Goal: Transaction & Acquisition: Purchase product/service

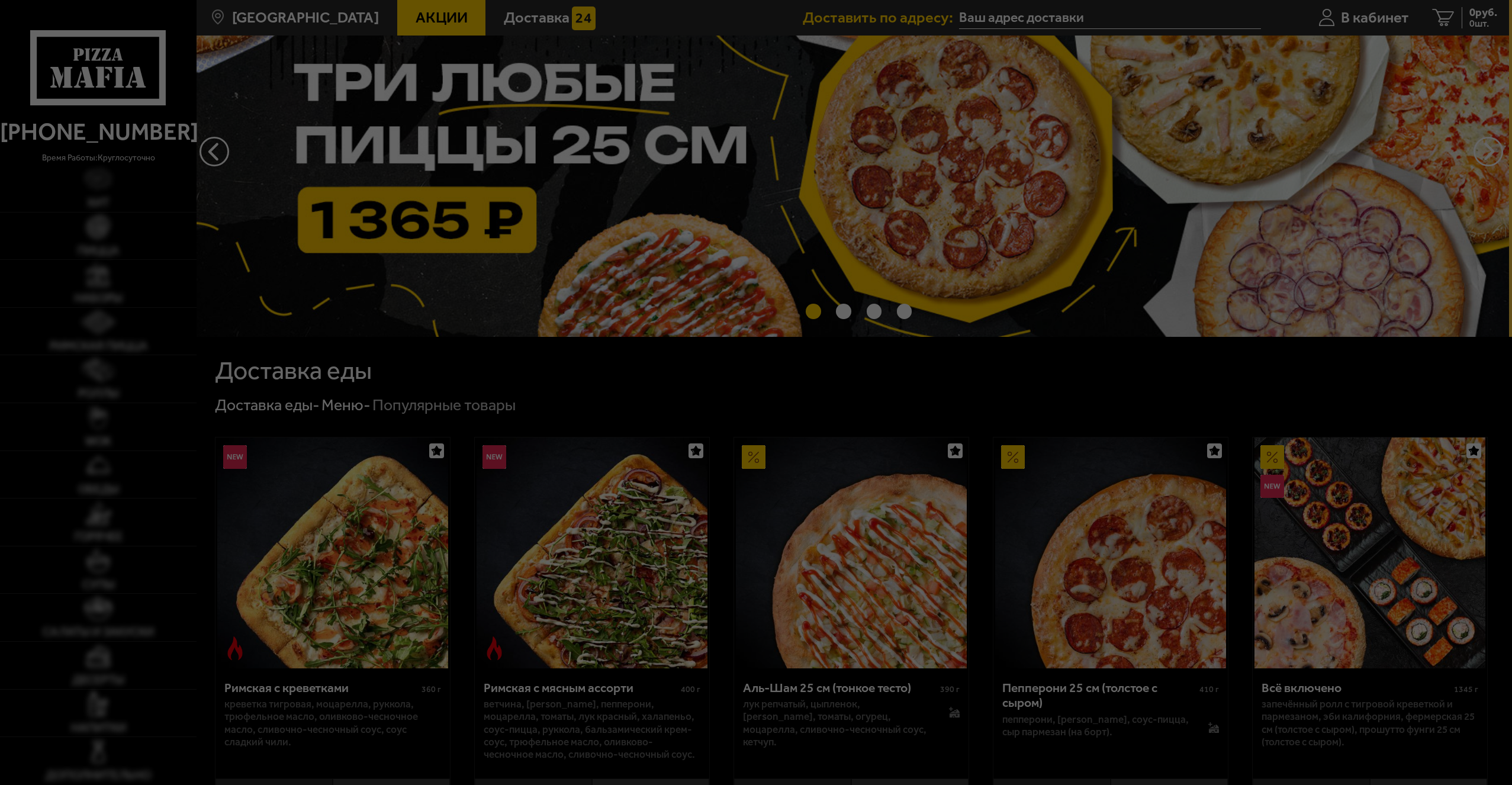
scroll to position [177, 0]
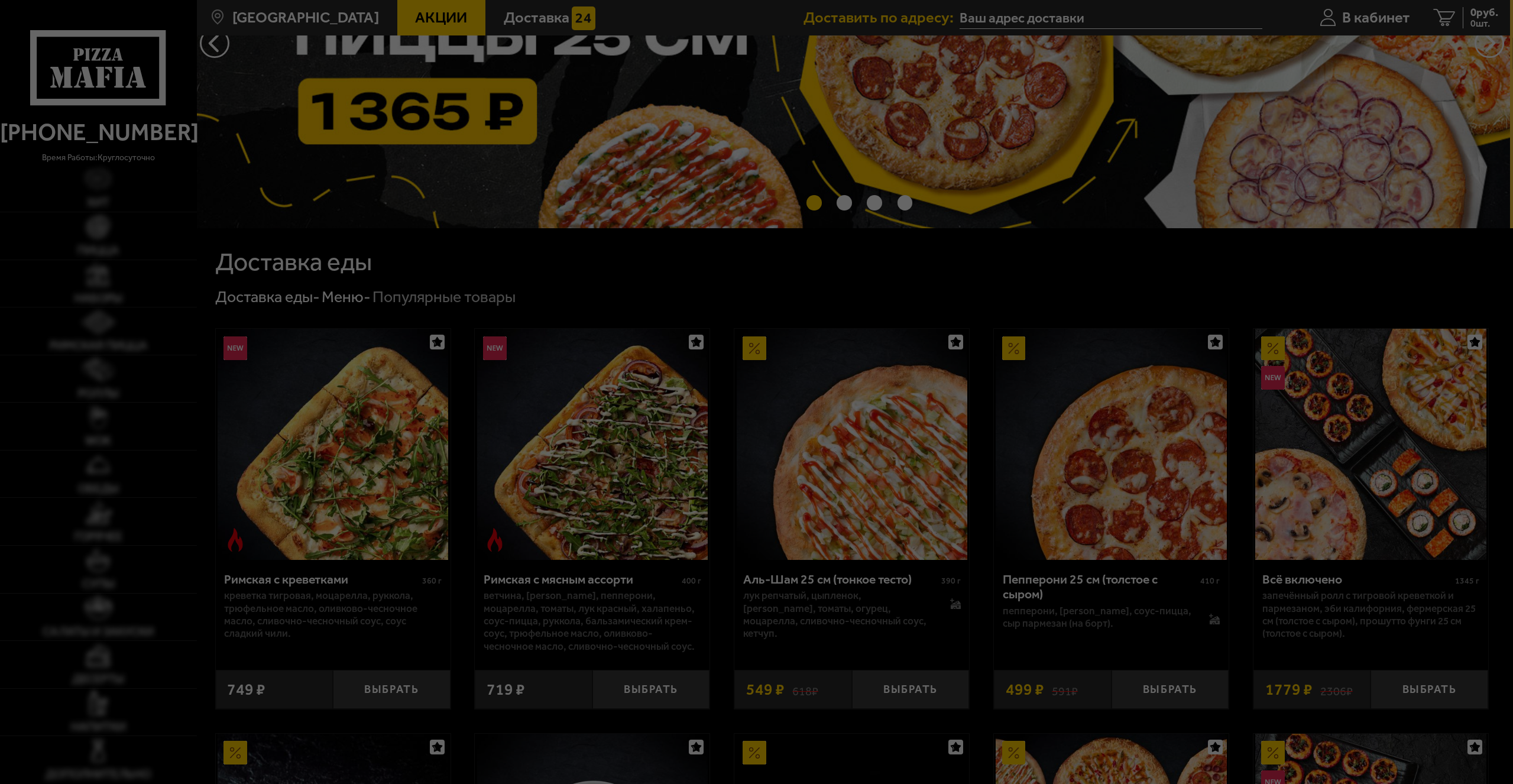
type input "[STREET_ADDRESS]"
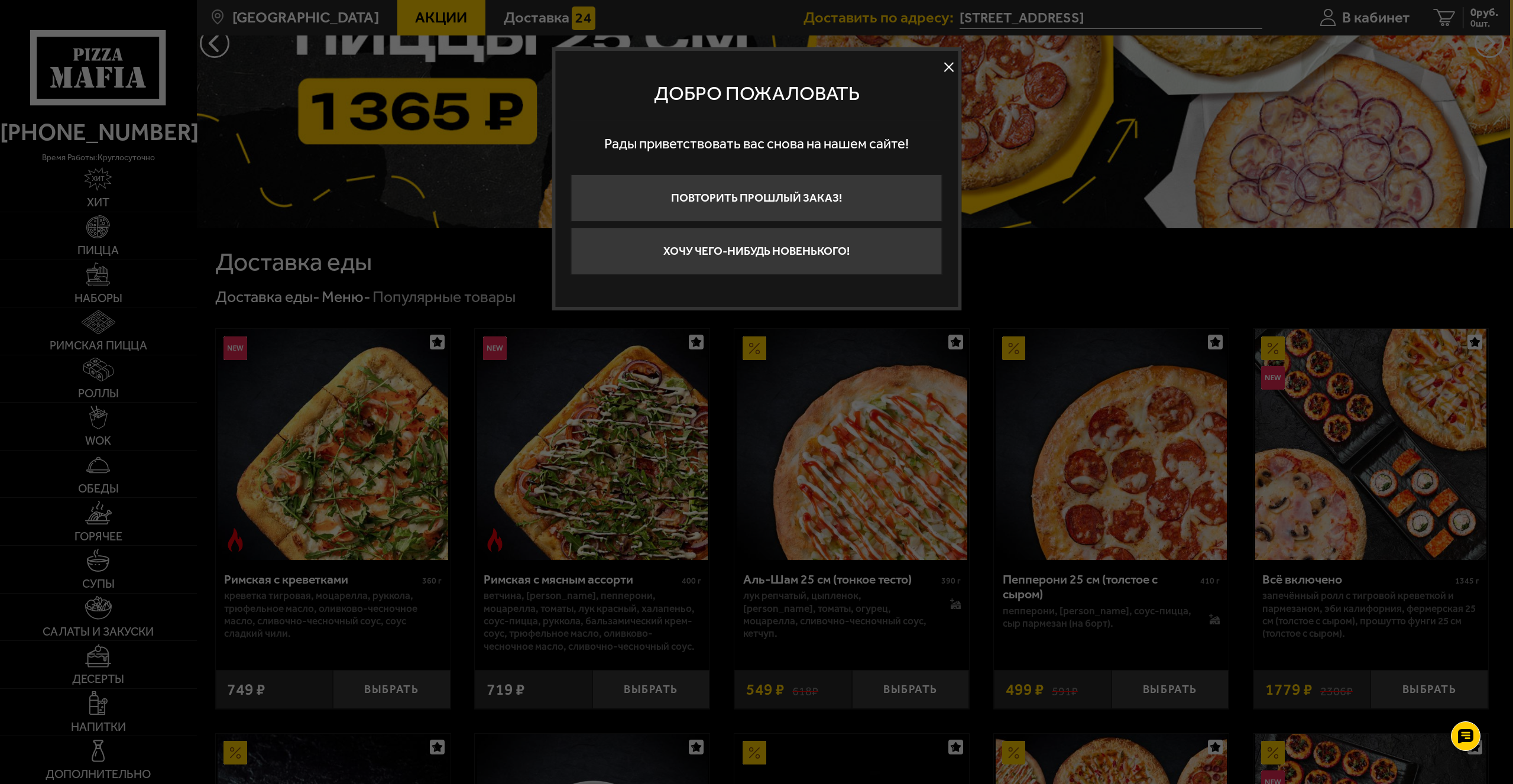
click at [948, 71] on button at bounding box center [949, 67] width 18 height 18
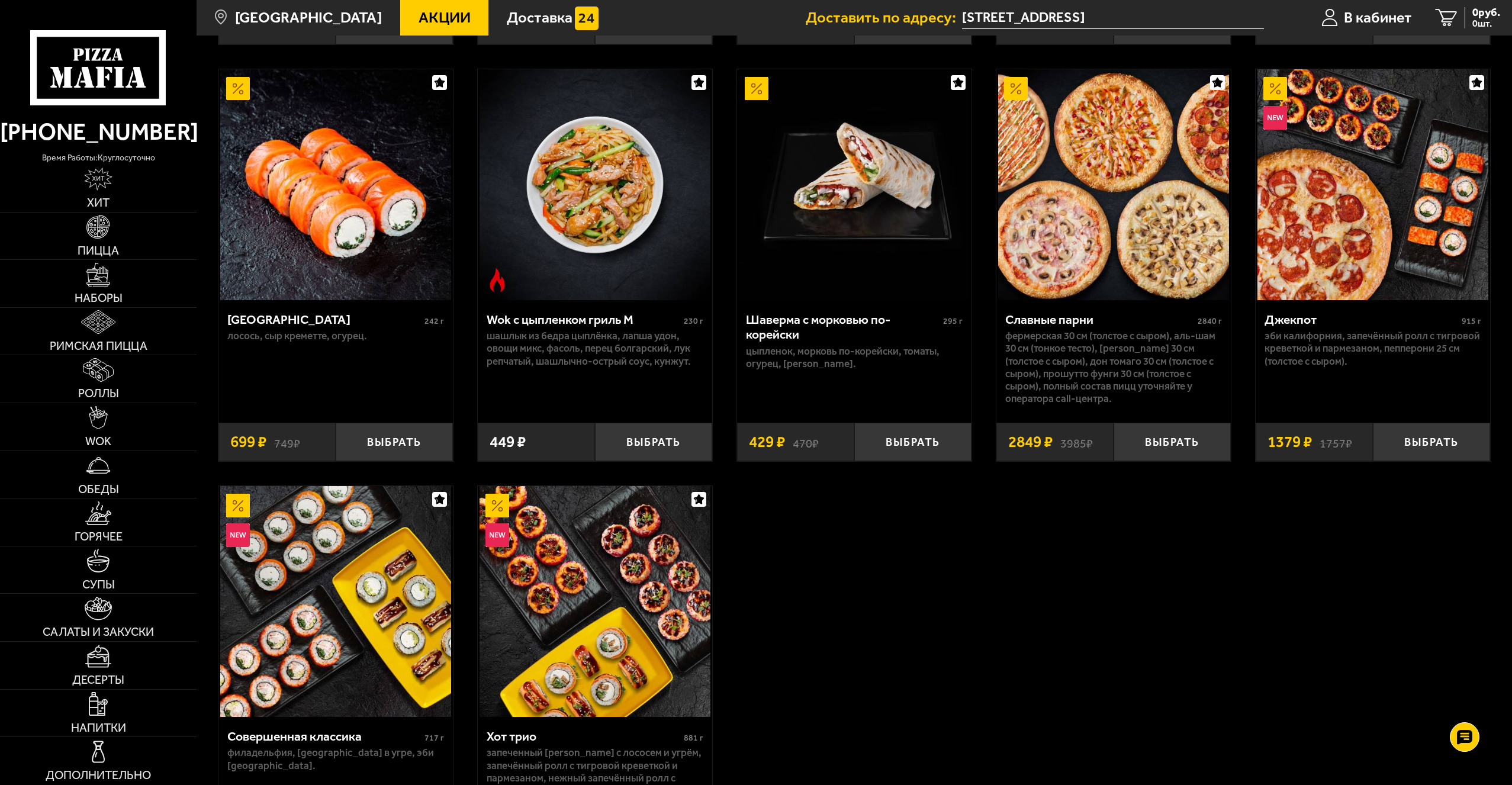
scroll to position [947, 0]
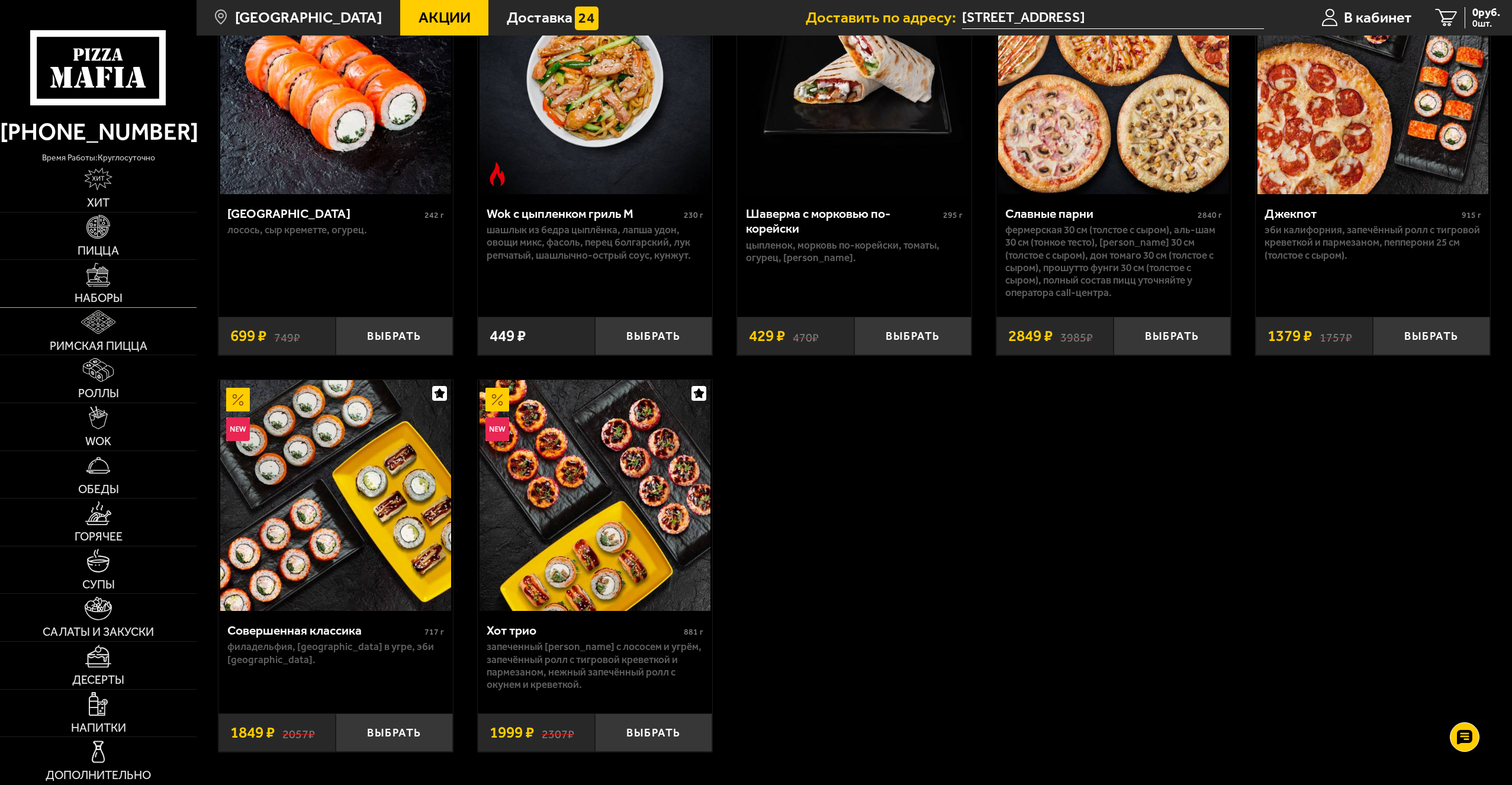
click at [98, 300] on span "Наборы" at bounding box center [98, 298] width 48 height 12
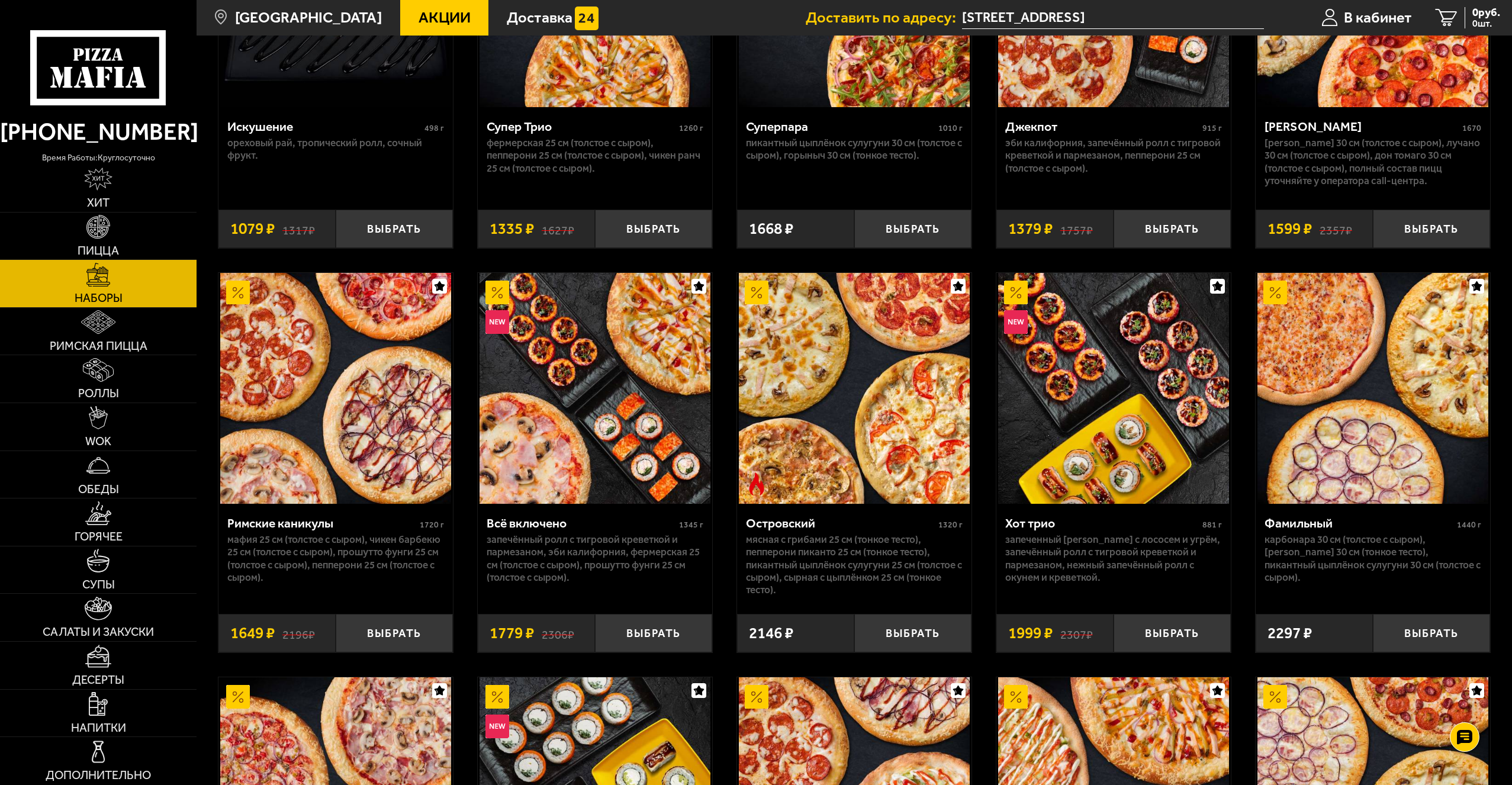
scroll to position [1124, 0]
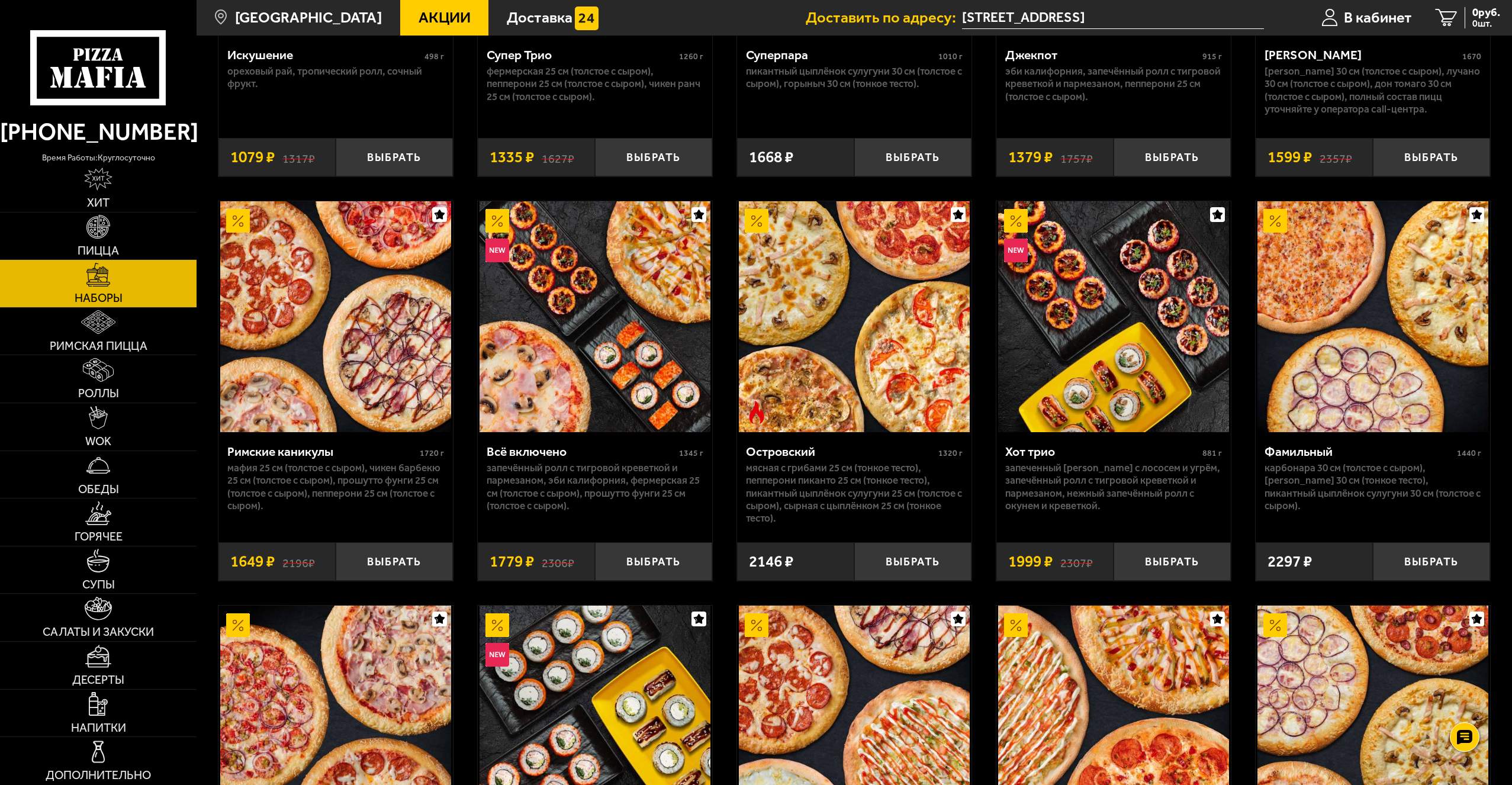
click at [302, 405] on img at bounding box center [336, 316] width 231 height 231
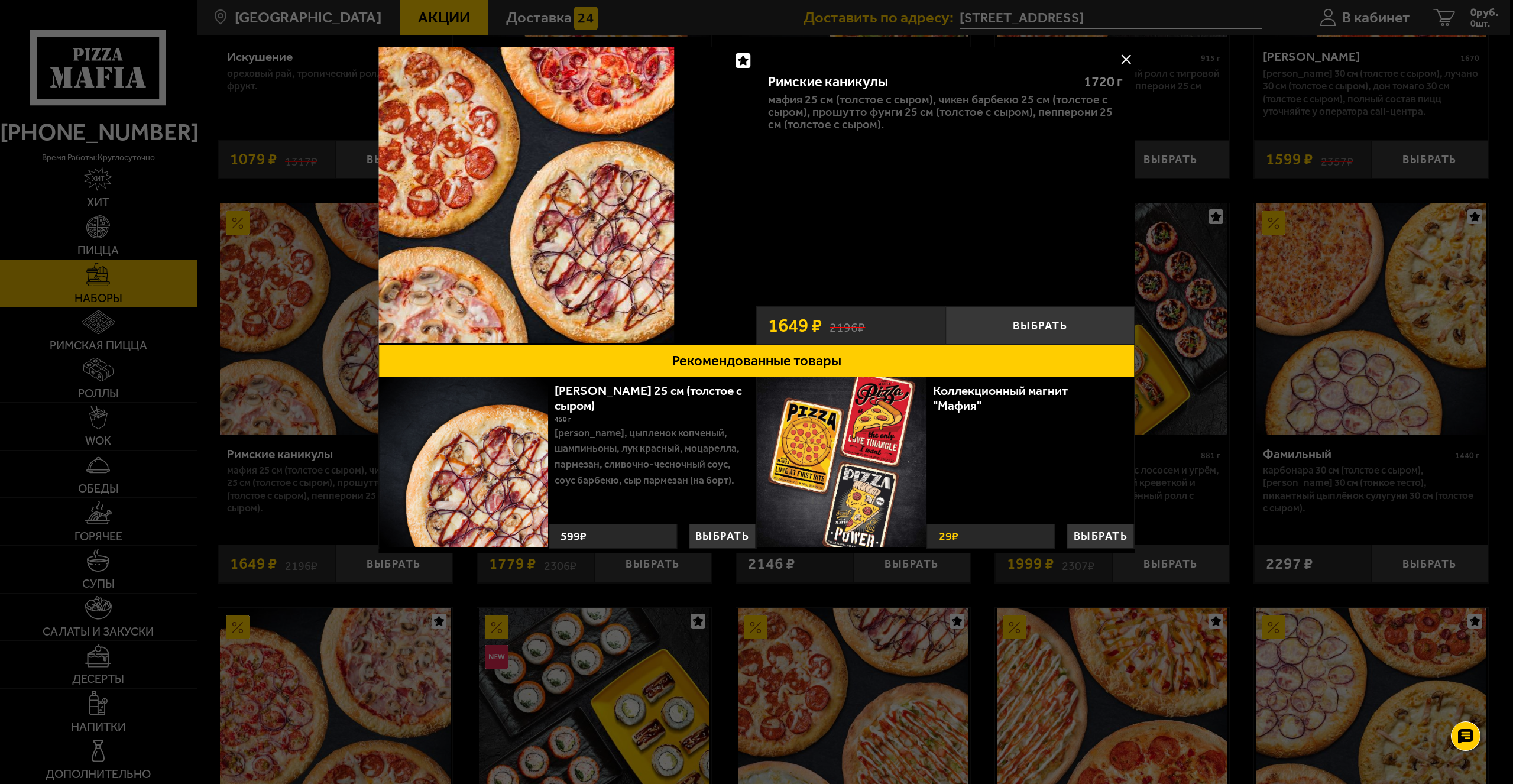
click at [1130, 51] on button at bounding box center [1126, 59] width 18 height 18
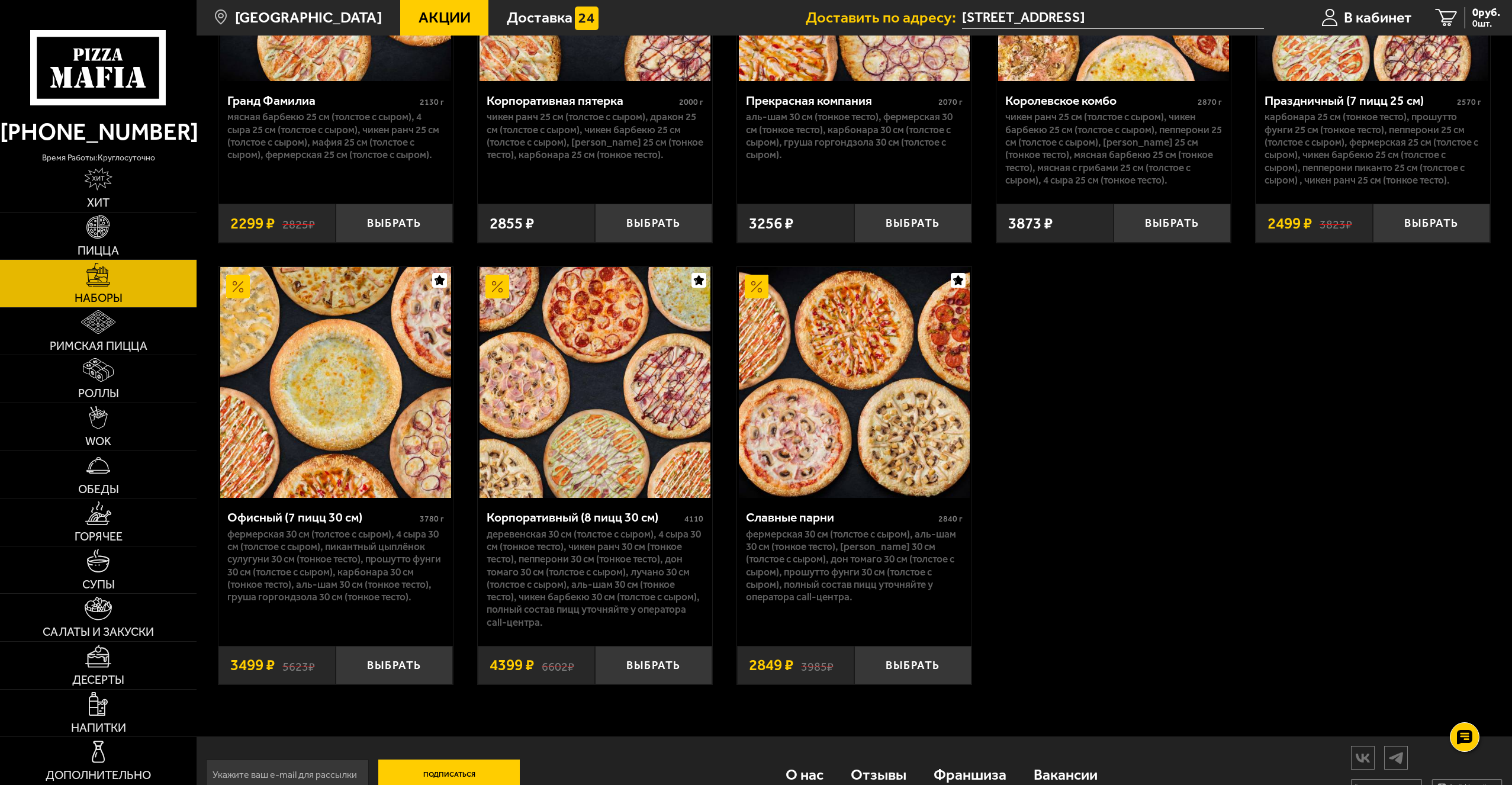
scroll to position [2309, 0]
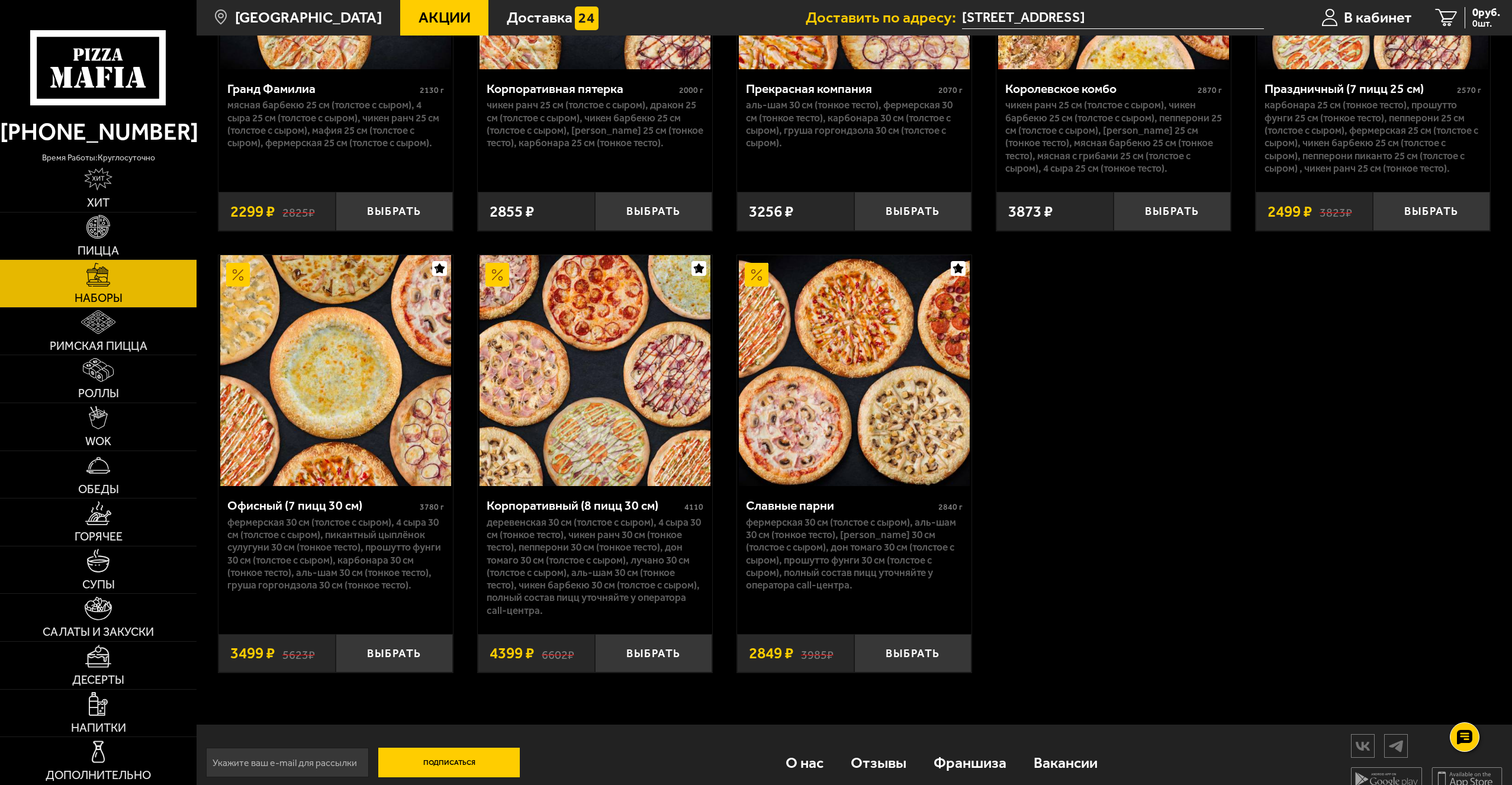
click at [832, 444] on img at bounding box center [854, 370] width 231 height 231
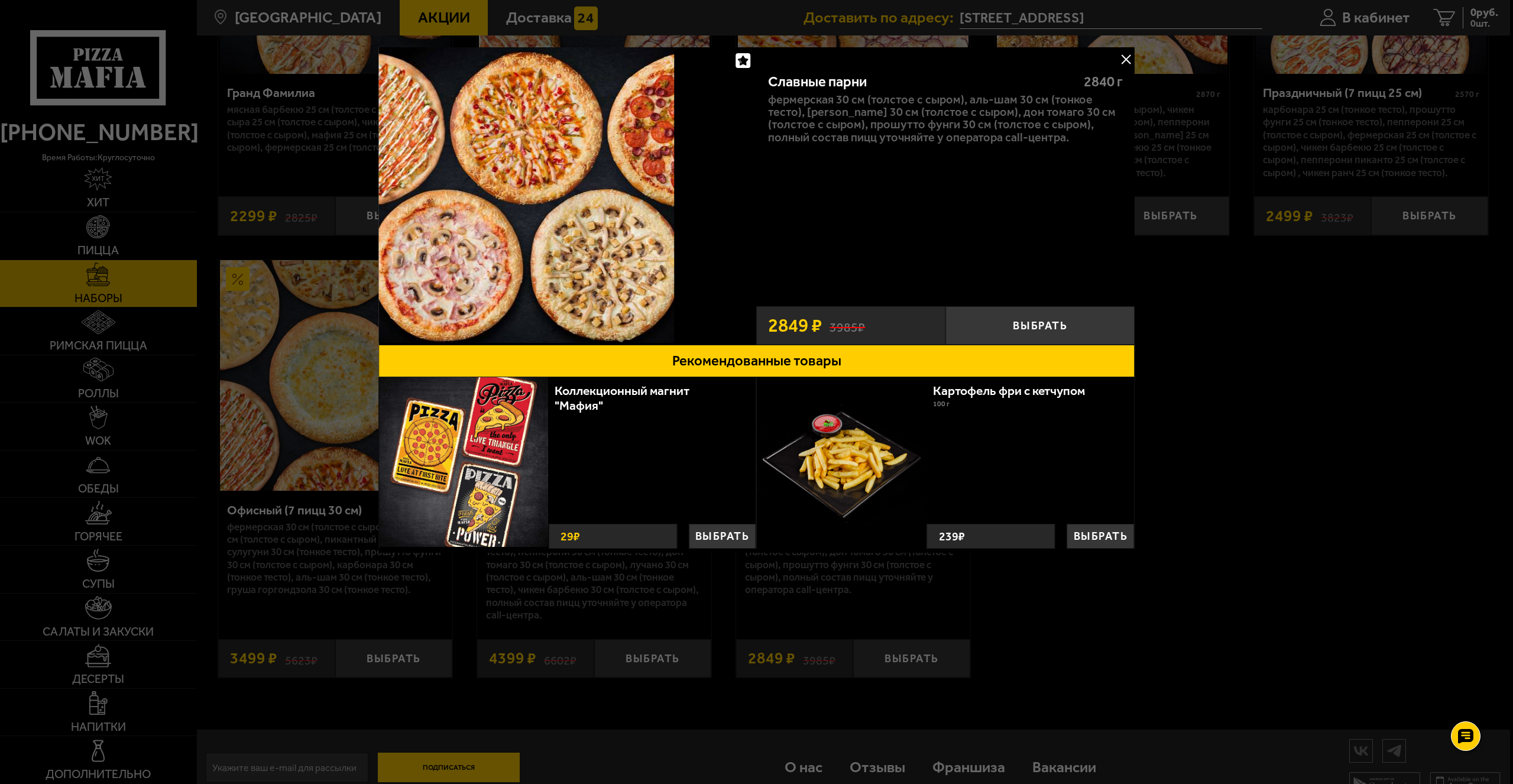
click at [1117, 56] on button at bounding box center [1126, 59] width 18 height 18
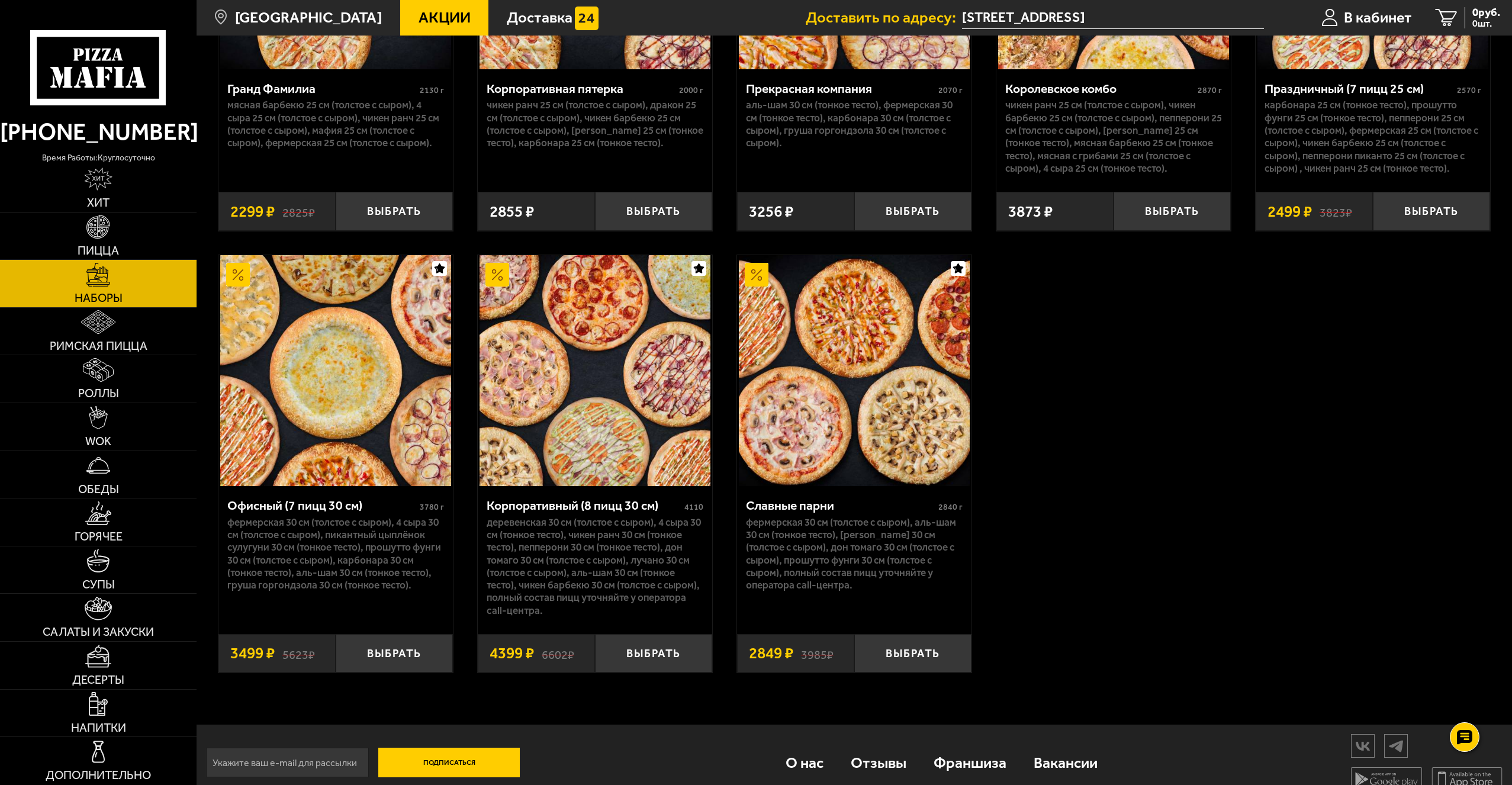
scroll to position [2013, 0]
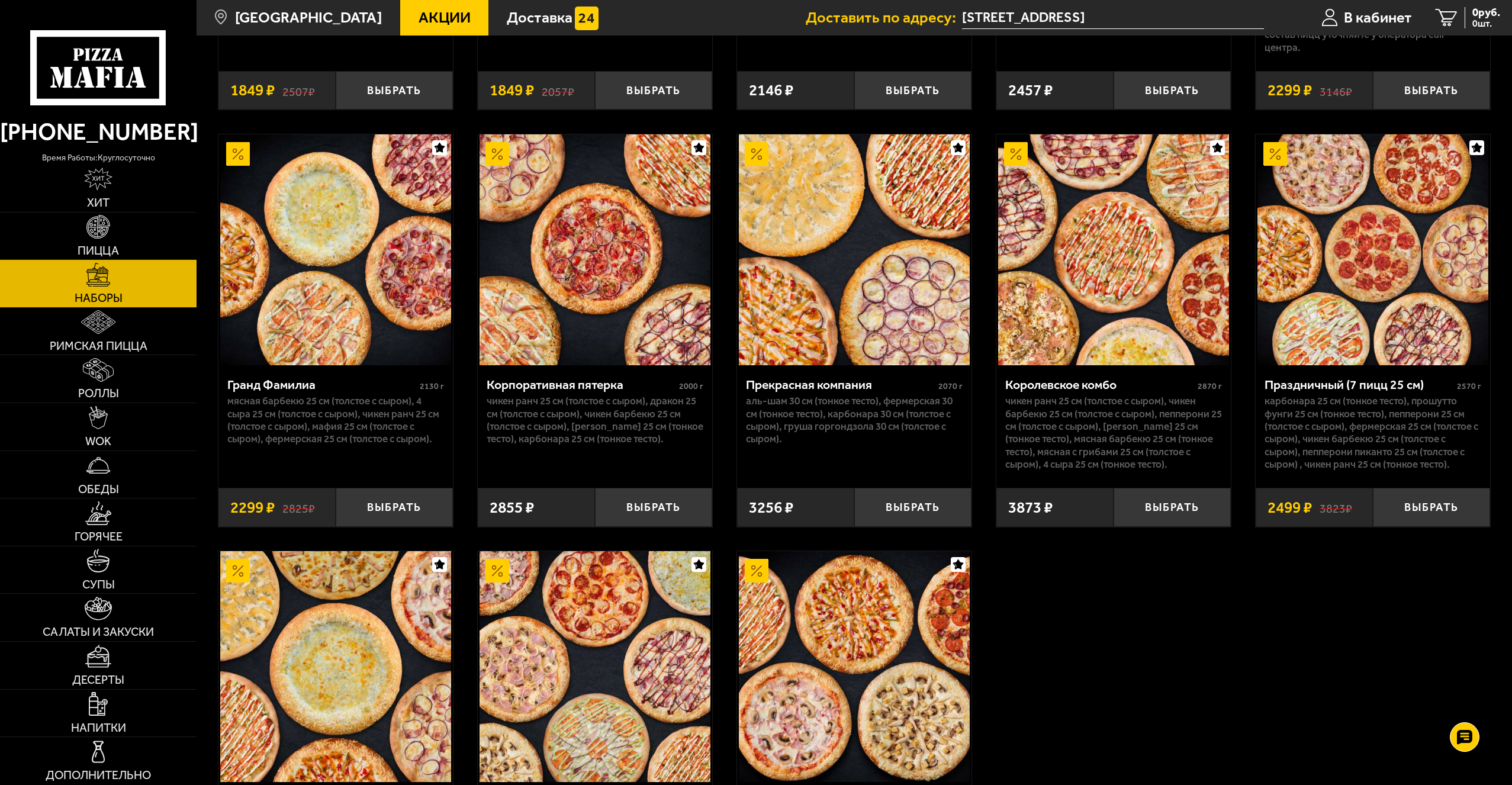
click at [1348, 334] on img at bounding box center [1372, 249] width 231 height 231
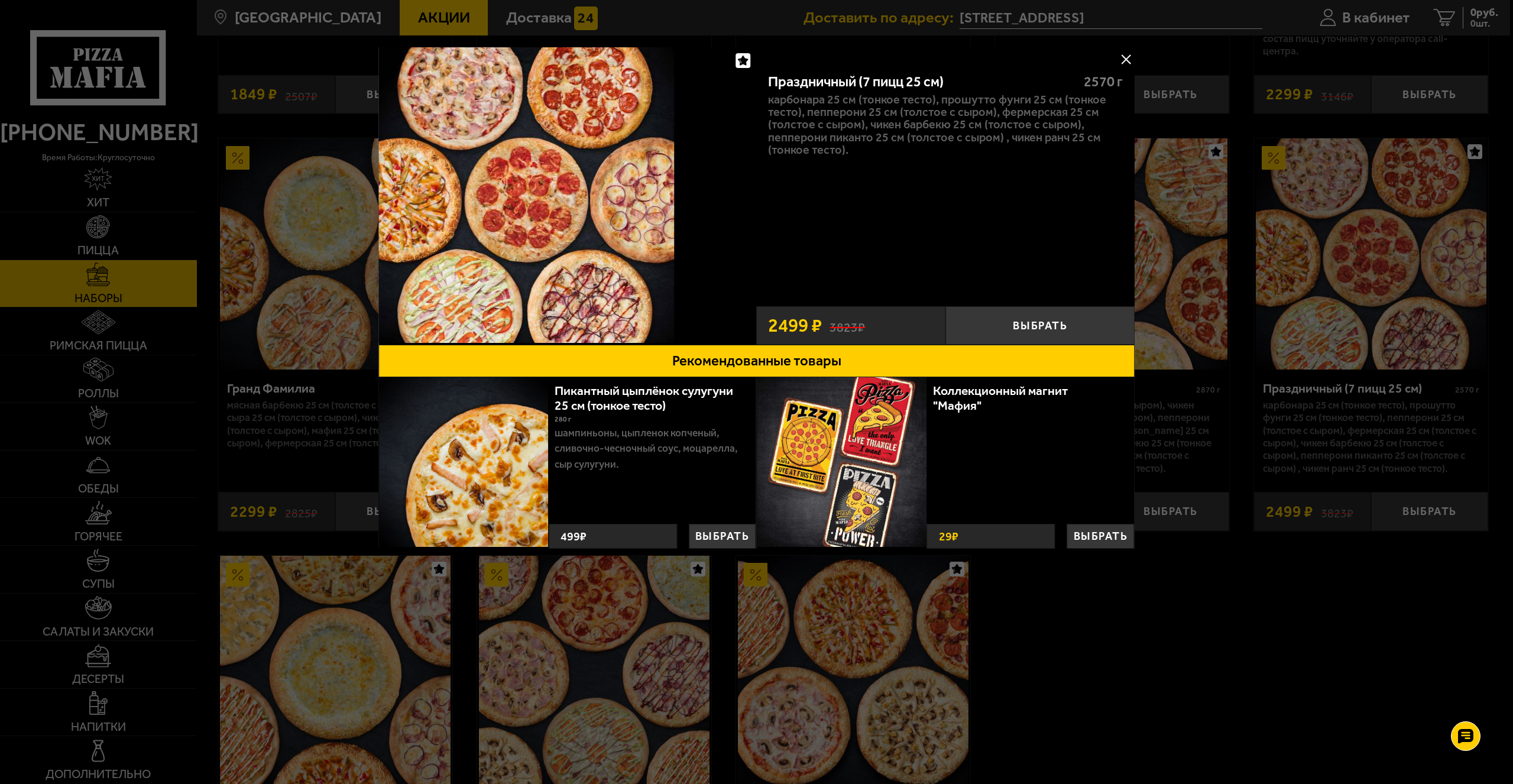
click at [1125, 53] on button at bounding box center [1126, 59] width 18 height 18
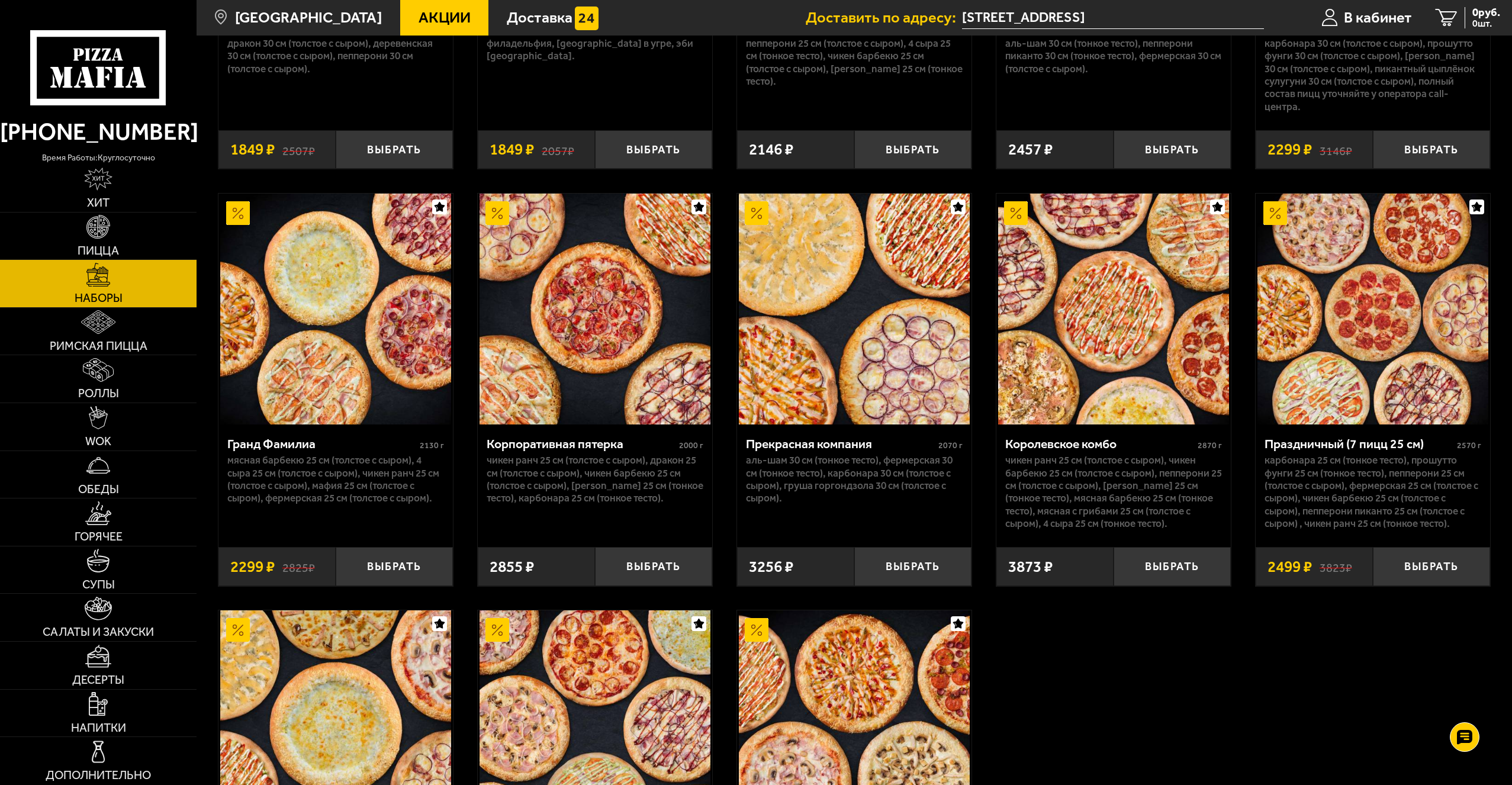
scroll to position [1894, 0]
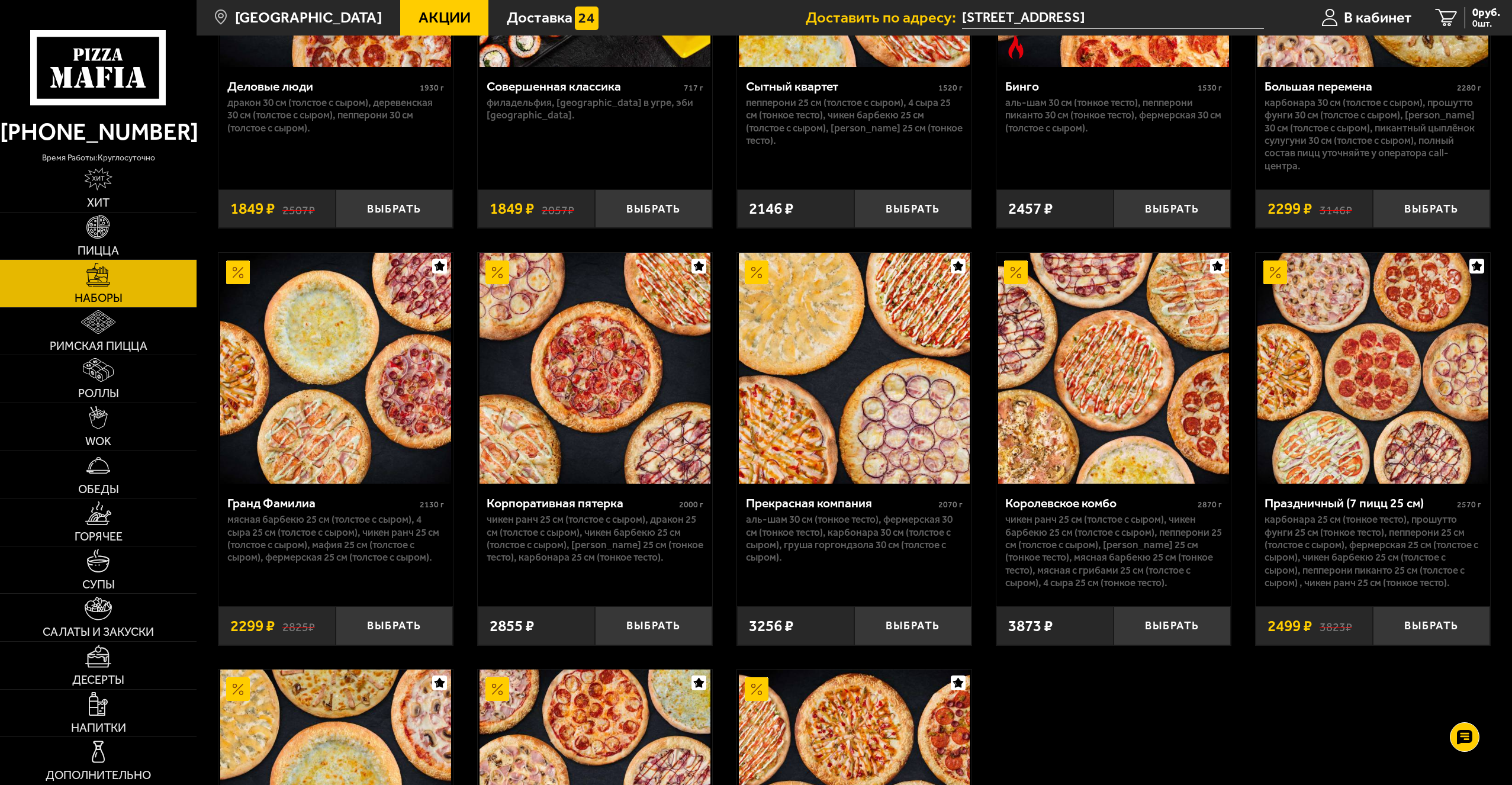
click at [345, 415] on img at bounding box center [336, 368] width 231 height 231
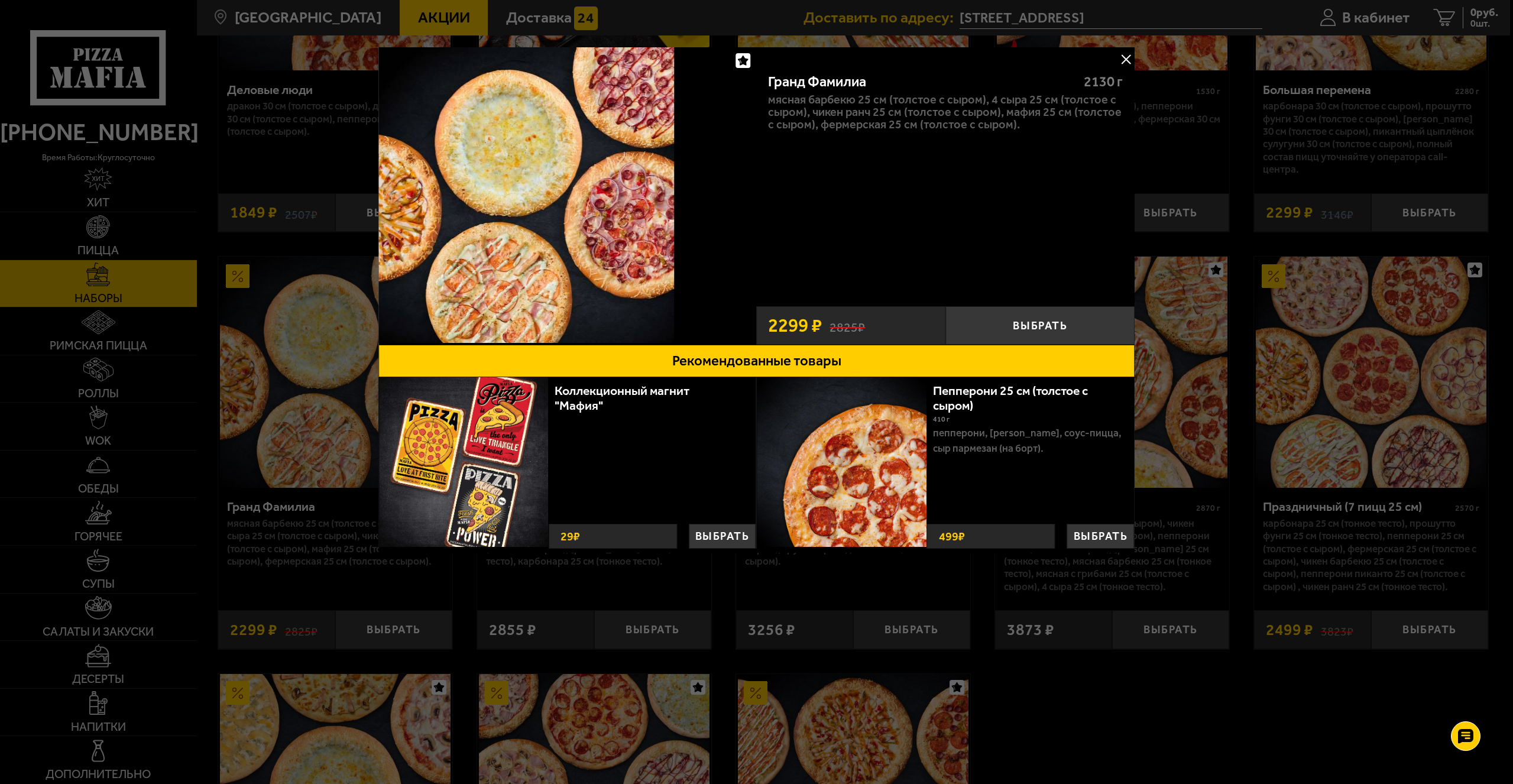
click at [1130, 61] on button at bounding box center [1126, 59] width 18 height 18
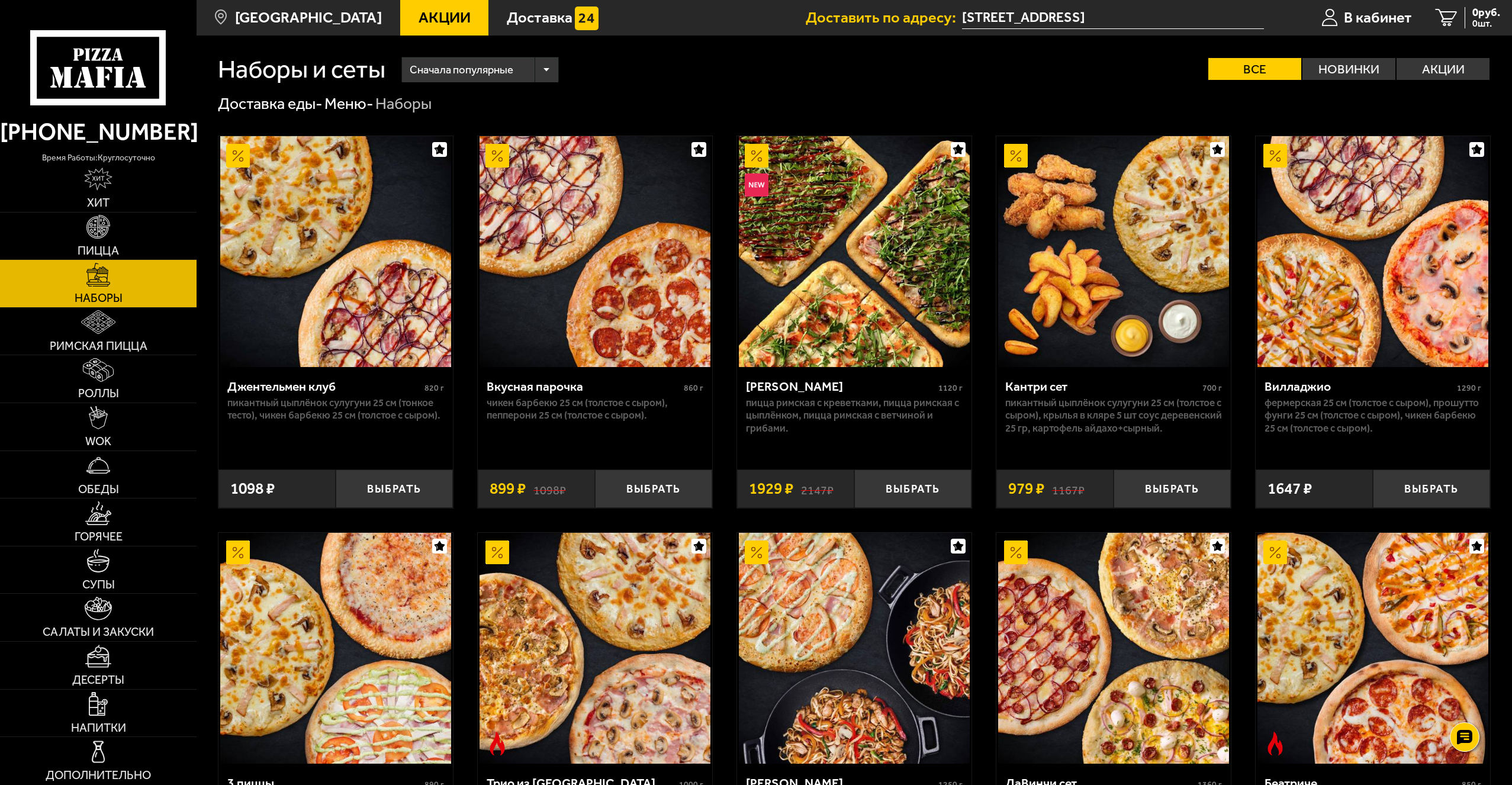
click at [843, 311] on img at bounding box center [854, 251] width 231 height 231
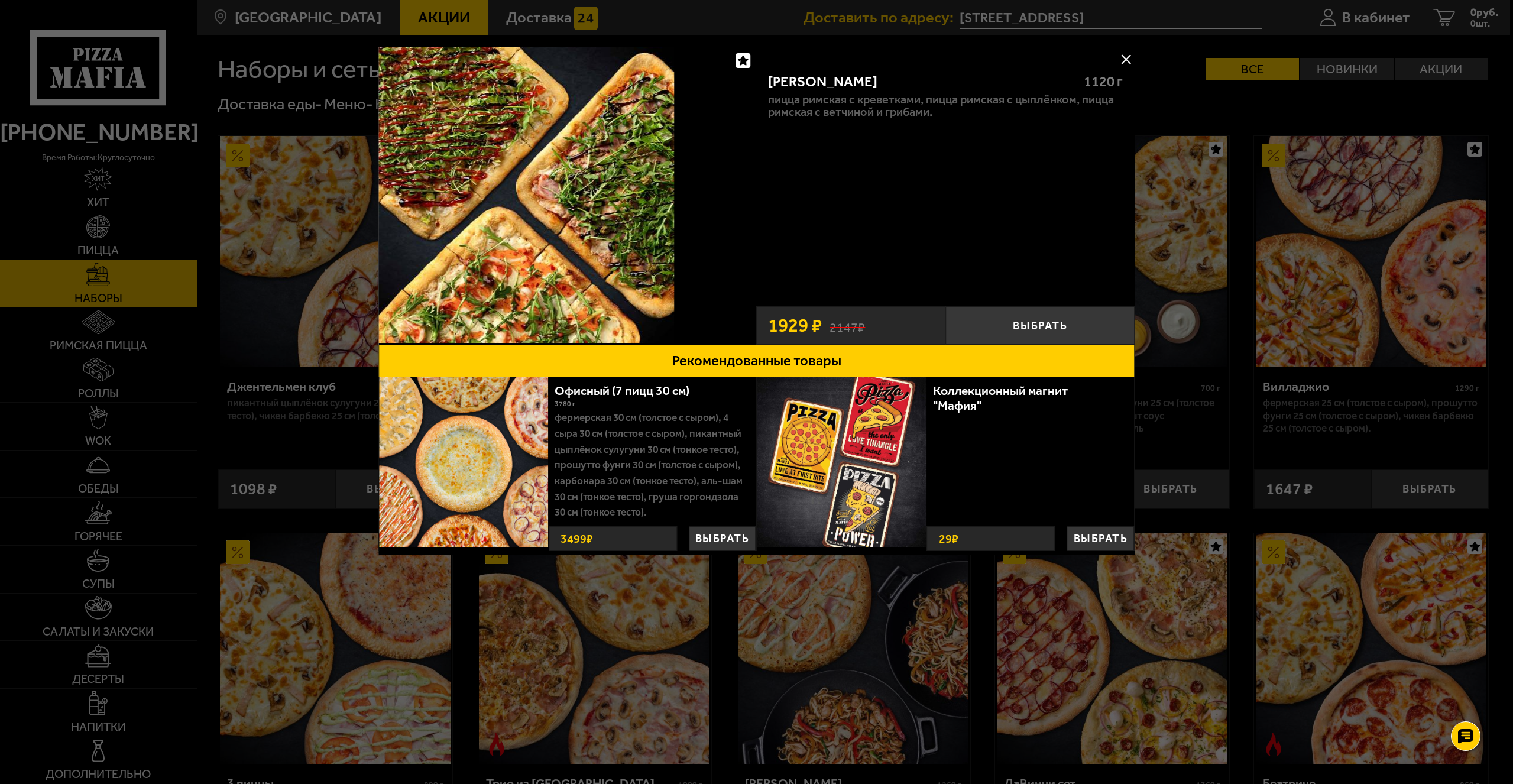
click at [1126, 57] on button at bounding box center [1126, 59] width 18 height 18
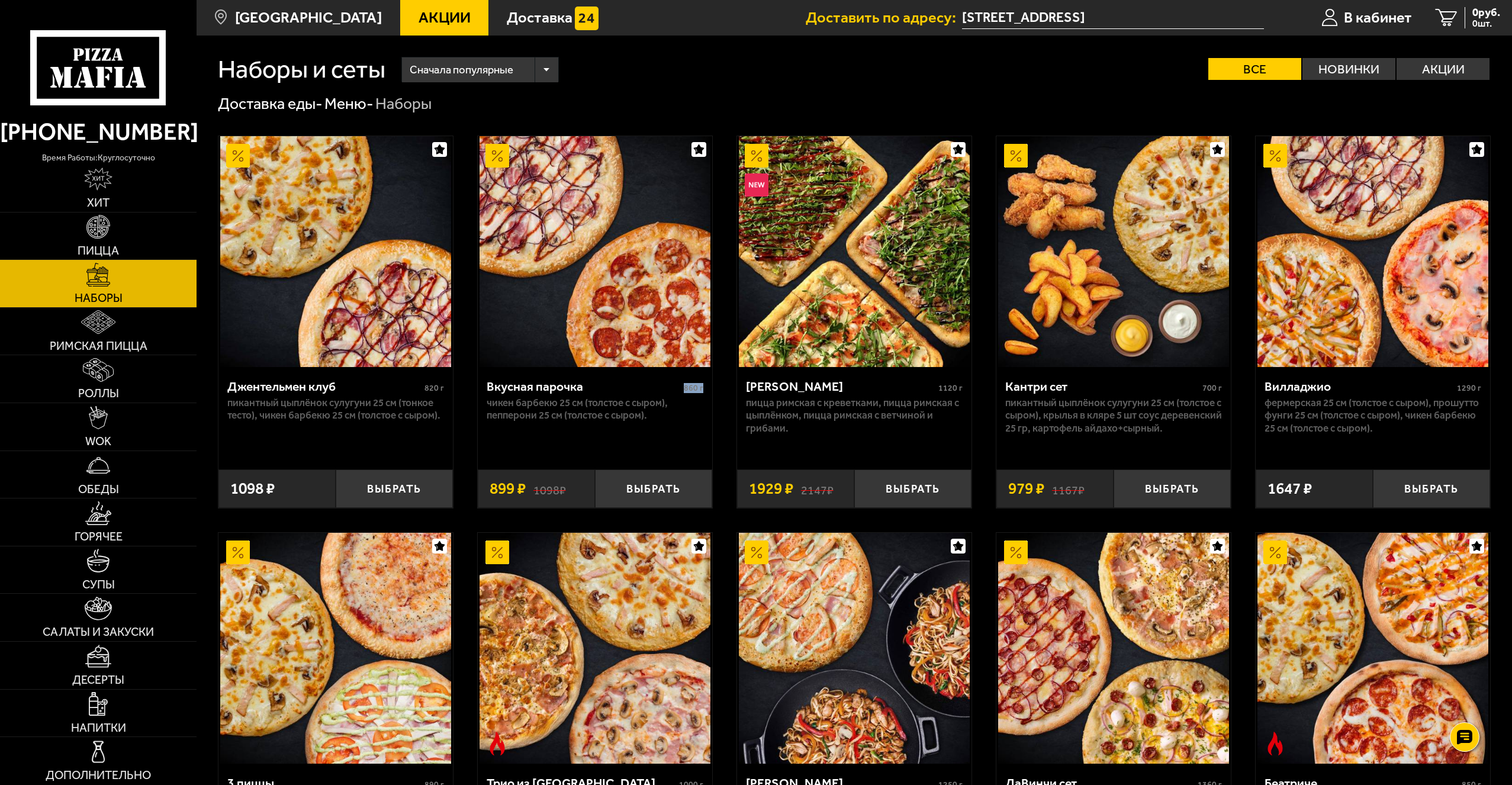
drag, startPoint x: 685, startPoint y: 390, endPoint x: 712, endPoint y: 384, distance: 27.7
click at [712, 384] on div "Вкусная парочка 860 г Чикен Барбекю 25 см (толстое с сыром), Пепперони 25 см (т…" at bounding box center [595, 412] width 235 height 91
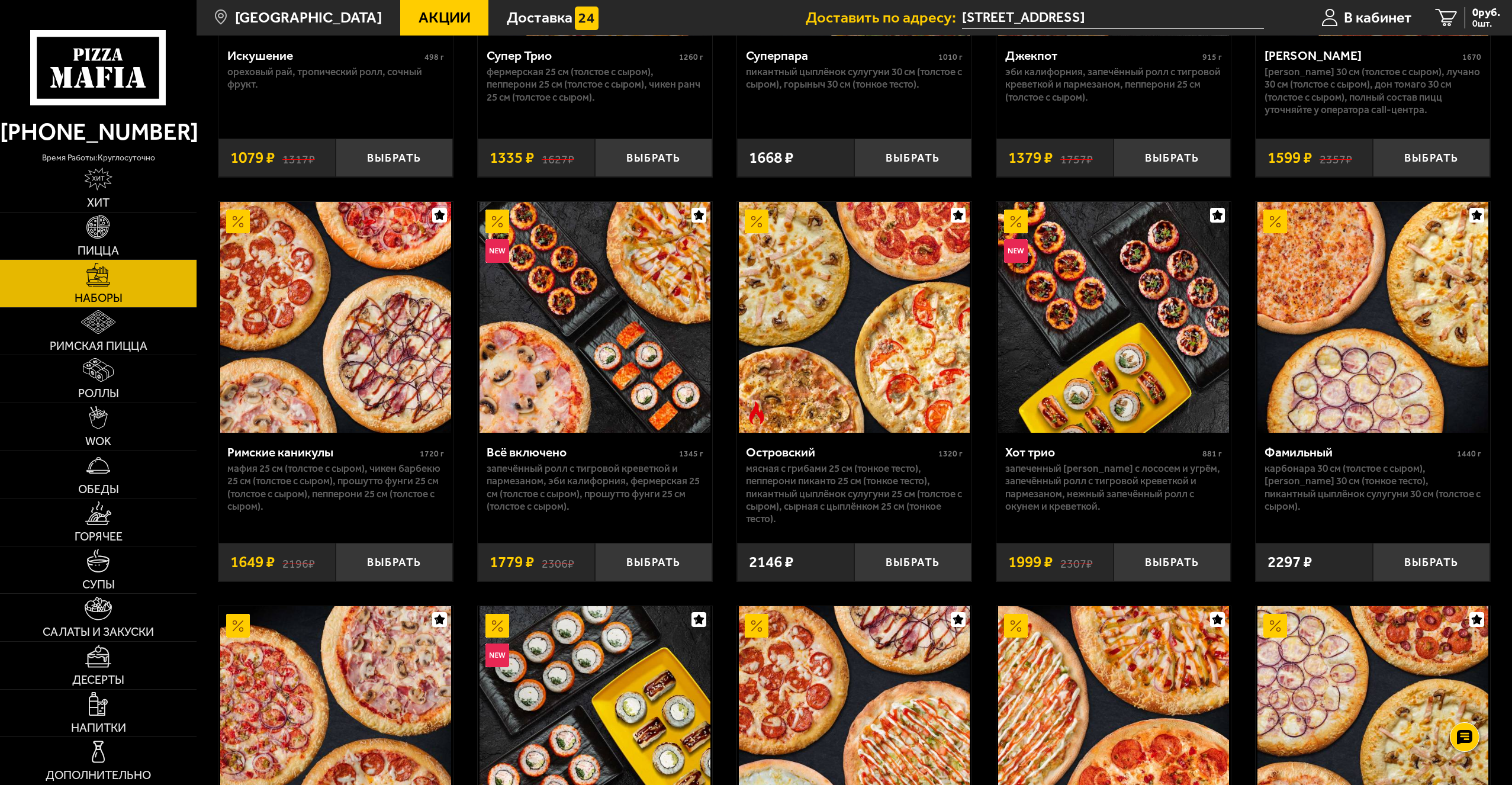
scroll to position [1124, 0]
click at [1326, 368] on img at bounding box center [1372, 316] width 231 height 231
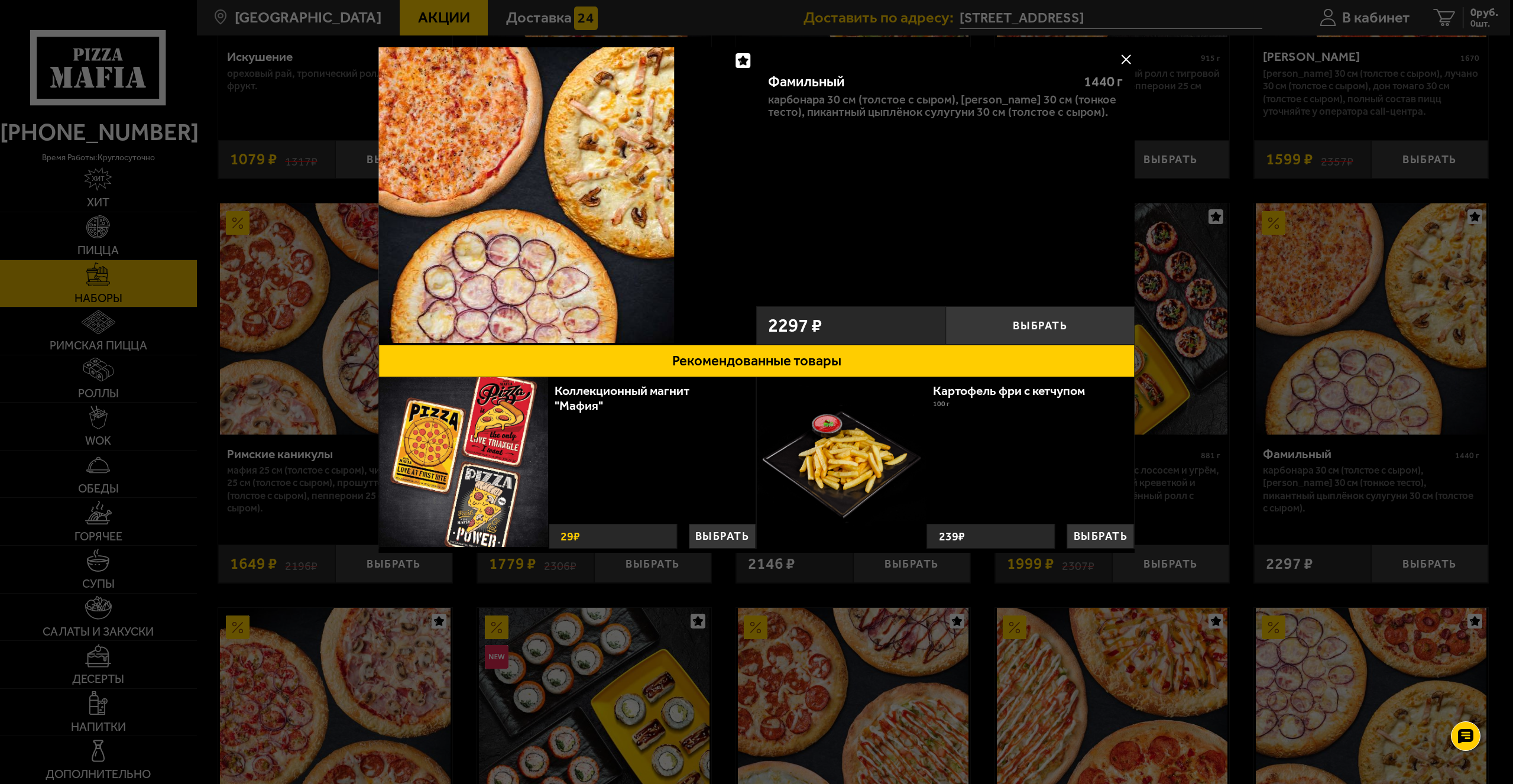
click at [1126, 62] on button at bounding box center [1126, 59] width 18 height 18
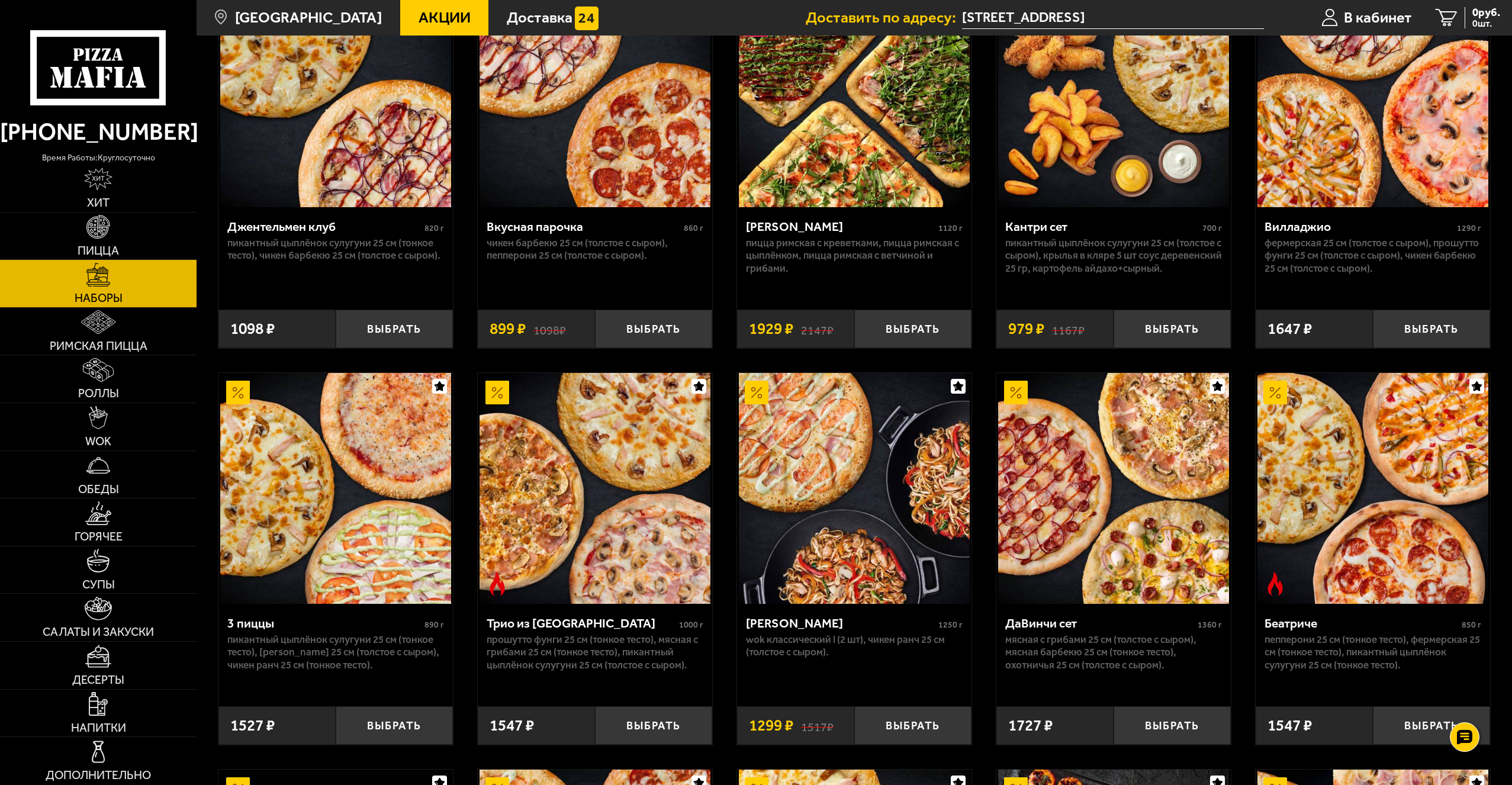
scroll to position [59, 0]
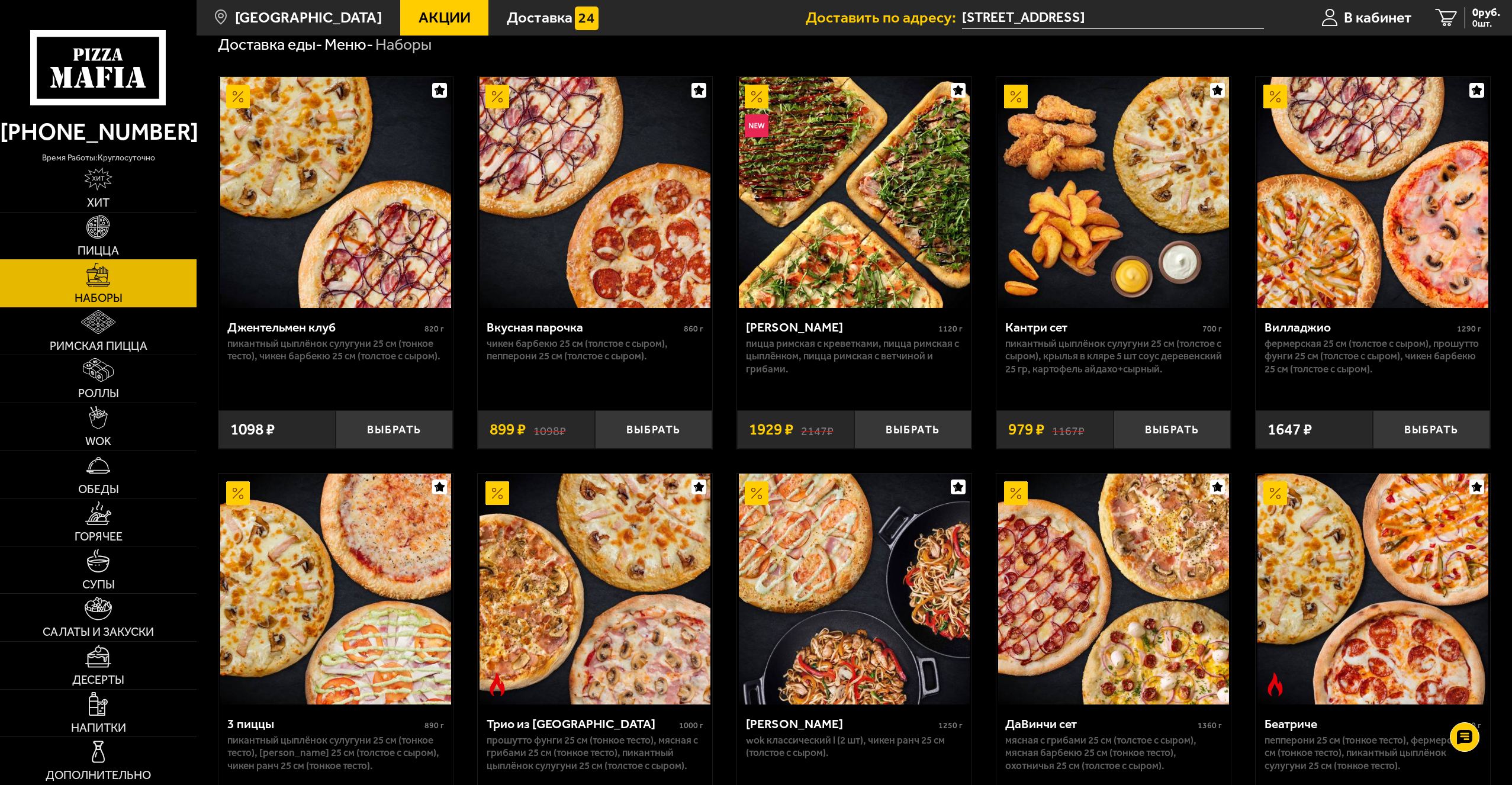
click at [113, 233] on link "Пицца" at bounding box center [98, 237] width 197 height 48
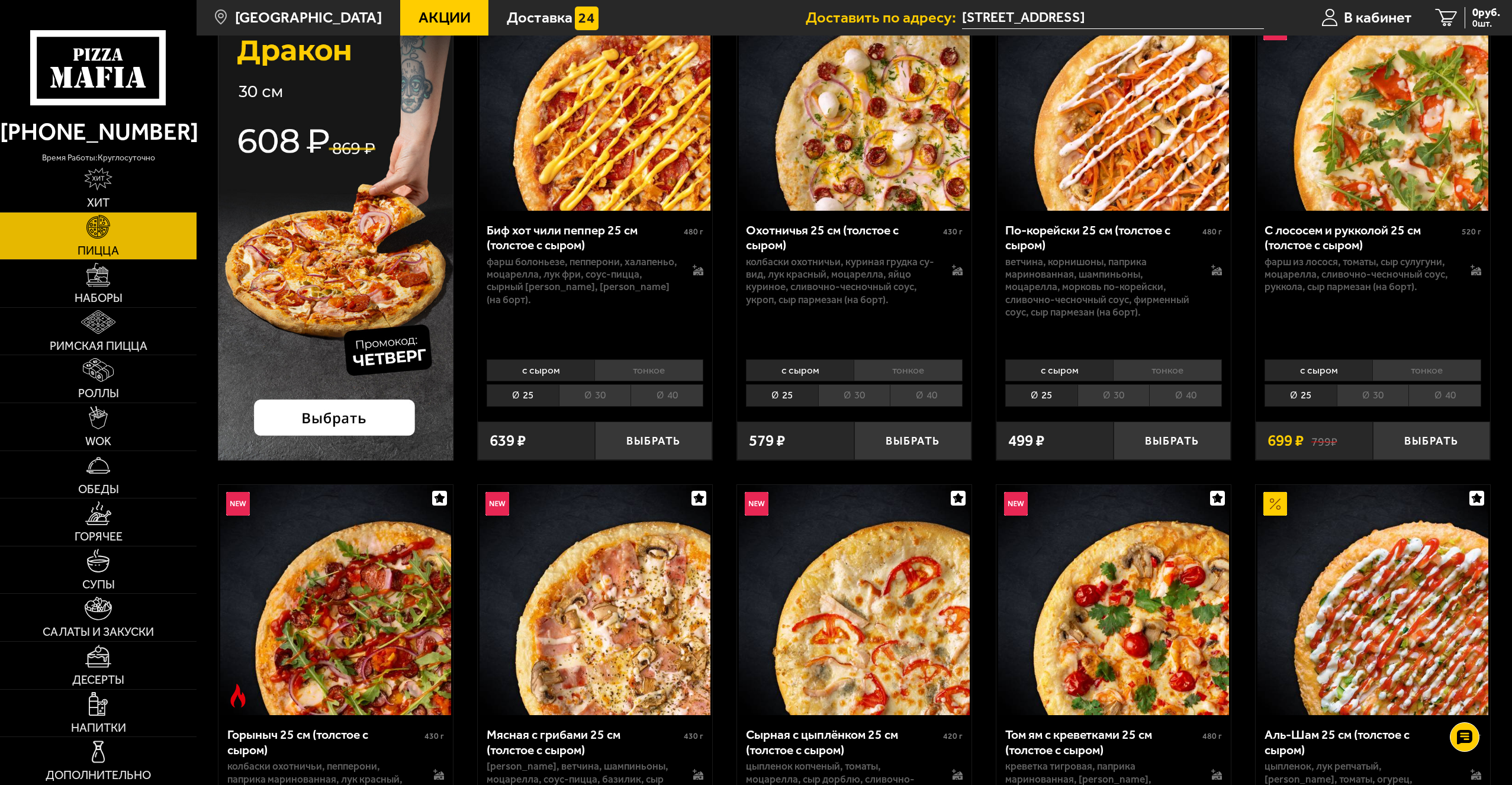
scroll to position [177, 0]
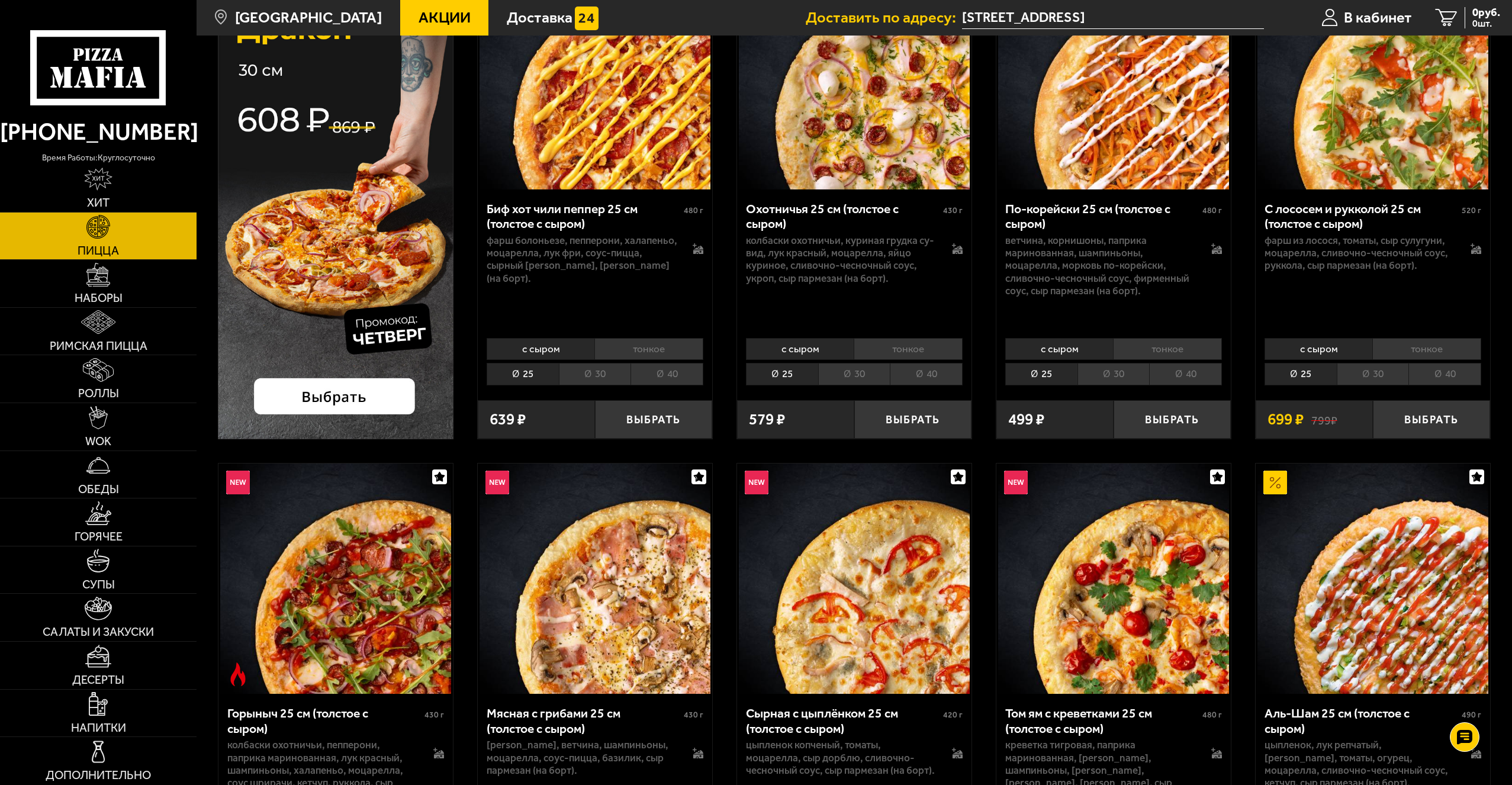
click at [649, 373] on li "40" at bounding box center [667, 374] width 73 height 22
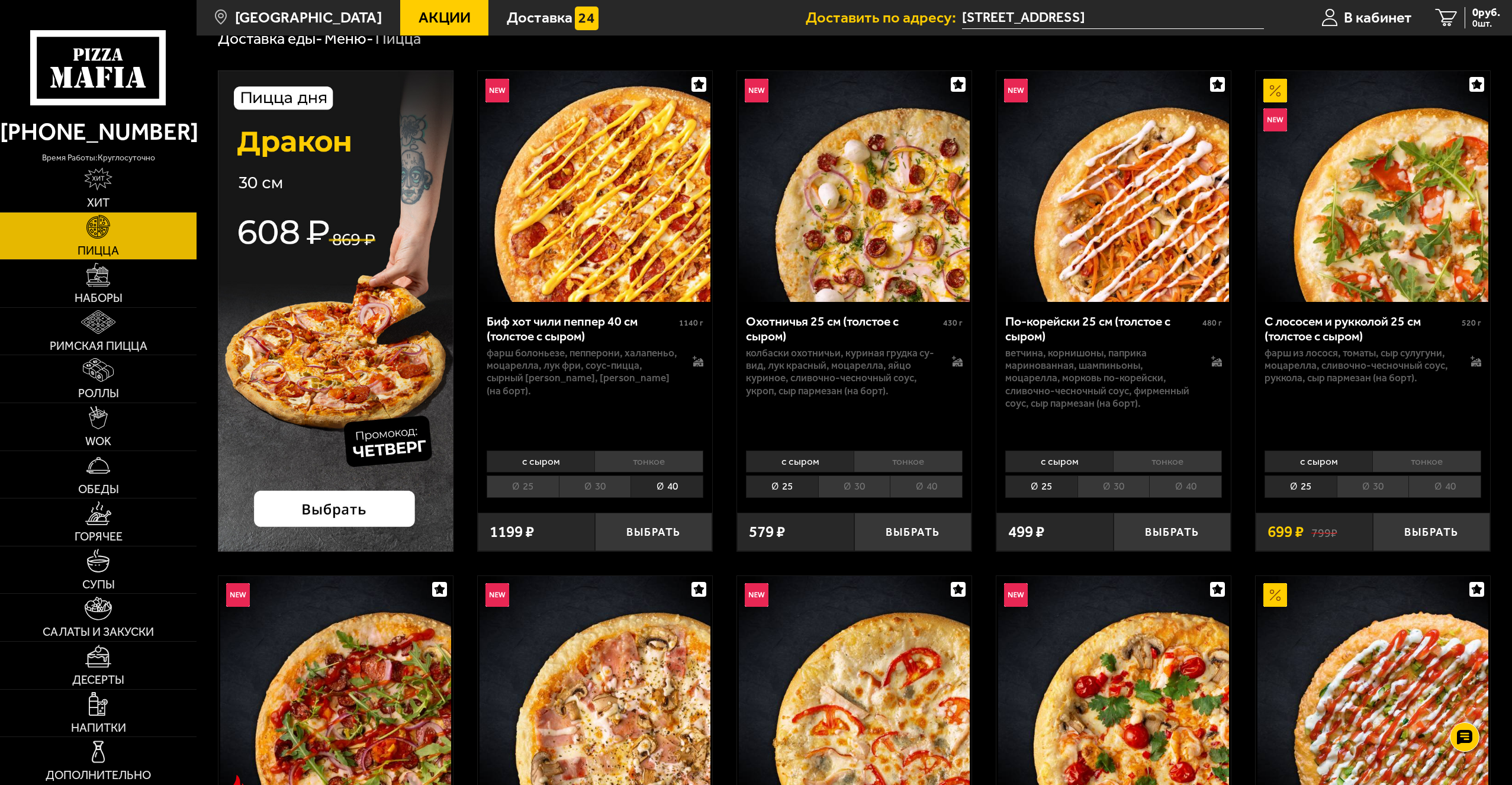
scroll to position [0, 0]
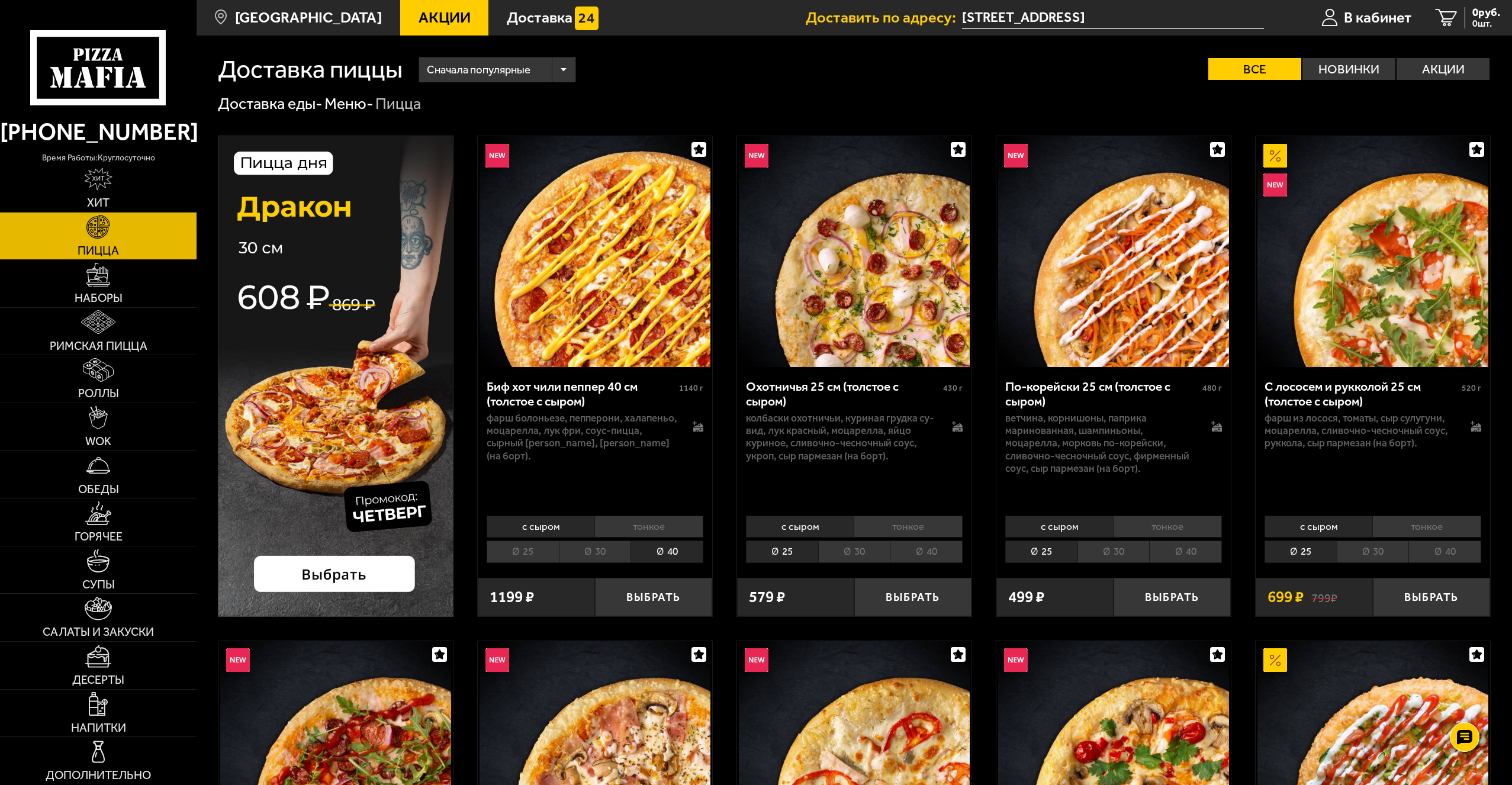
click at [572, 556] on li "30" at bounding box center [595, 552] width 72 height 22
click at [538, 548] on li "25" at bounding box center [523, 552] width 72 height 22
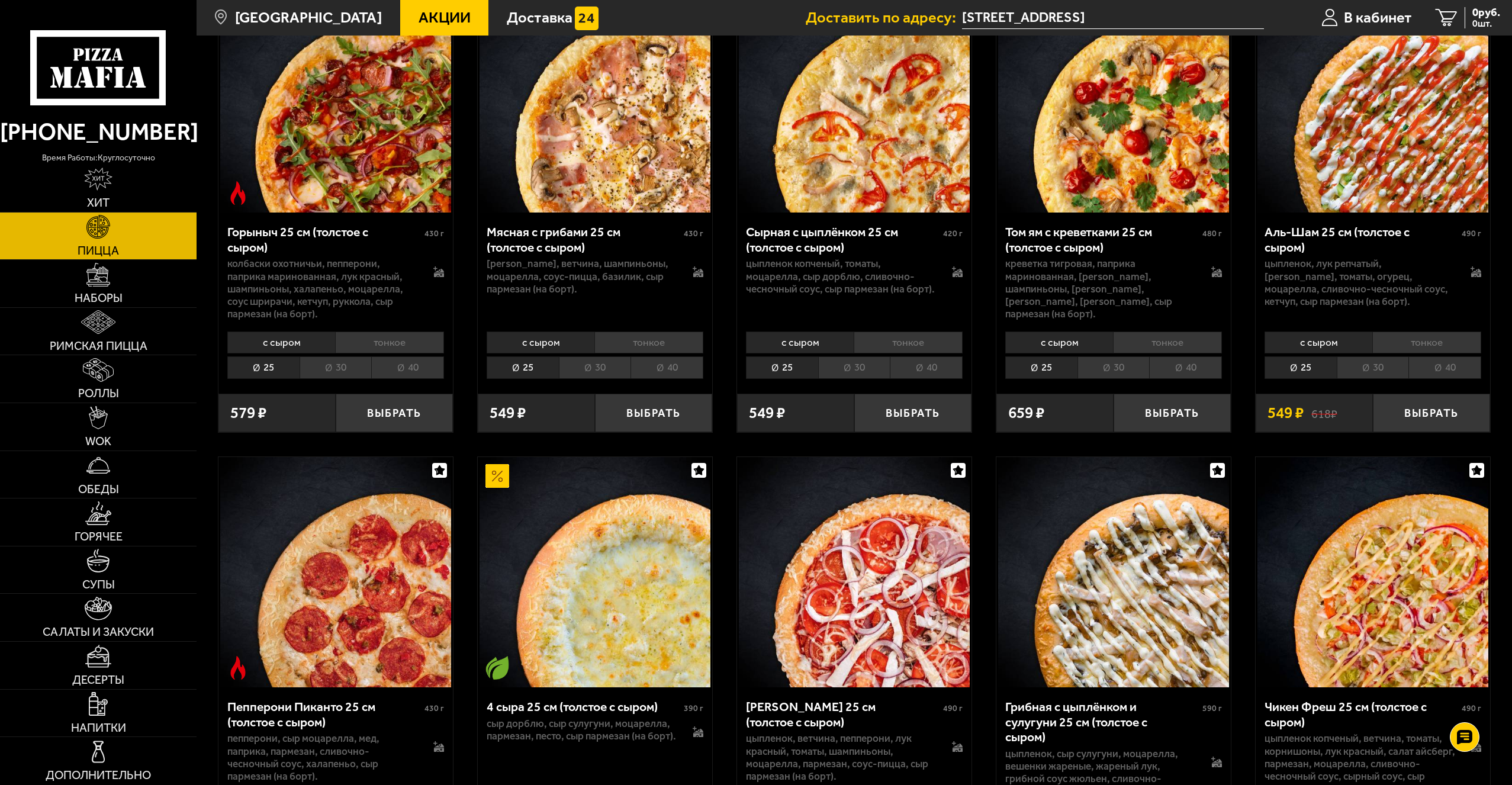
scroll to position [533, 0]
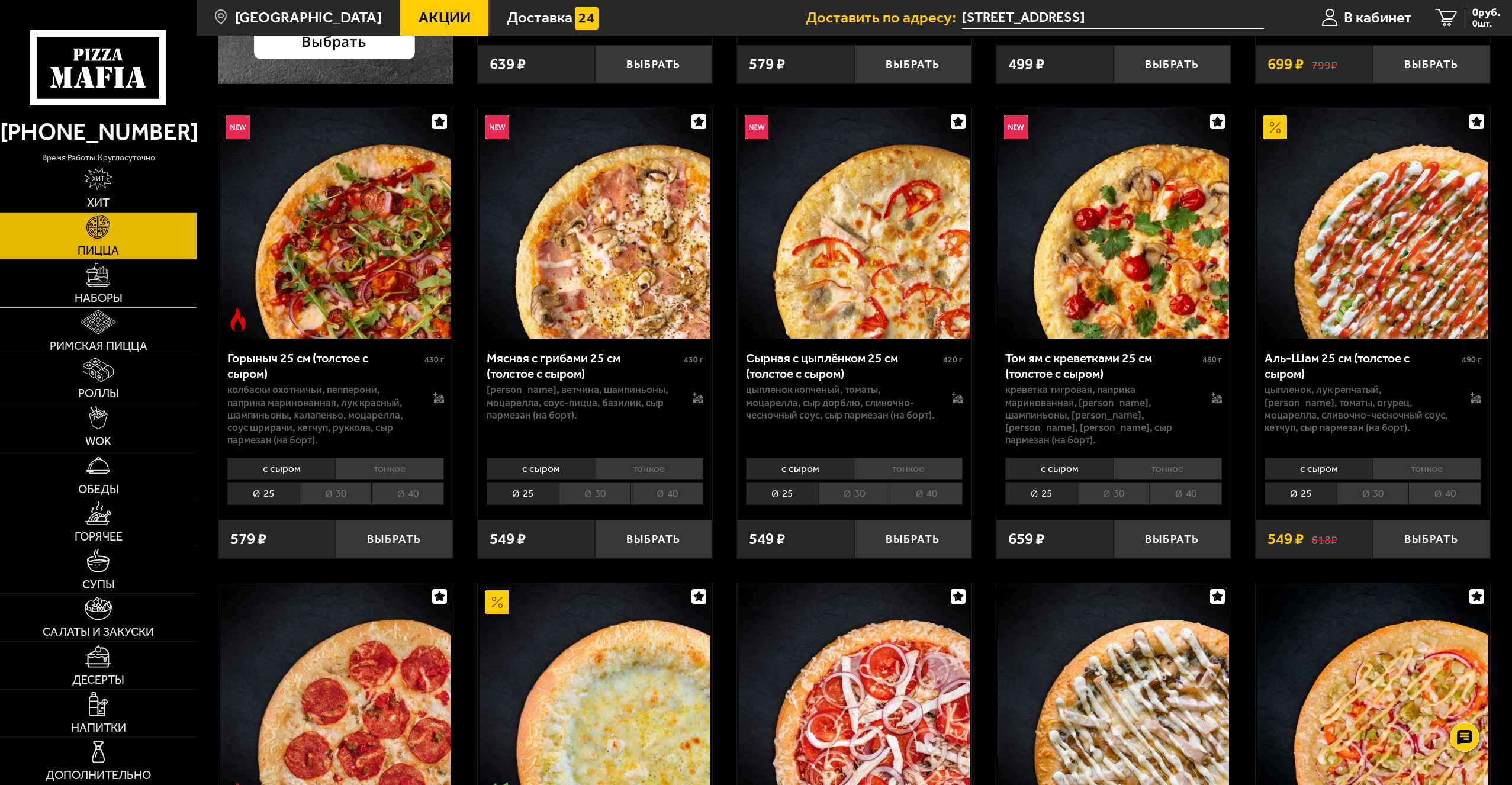
click at [115, 282] on link "Наборы" at bounding box center [98, 284] width 197 height 48
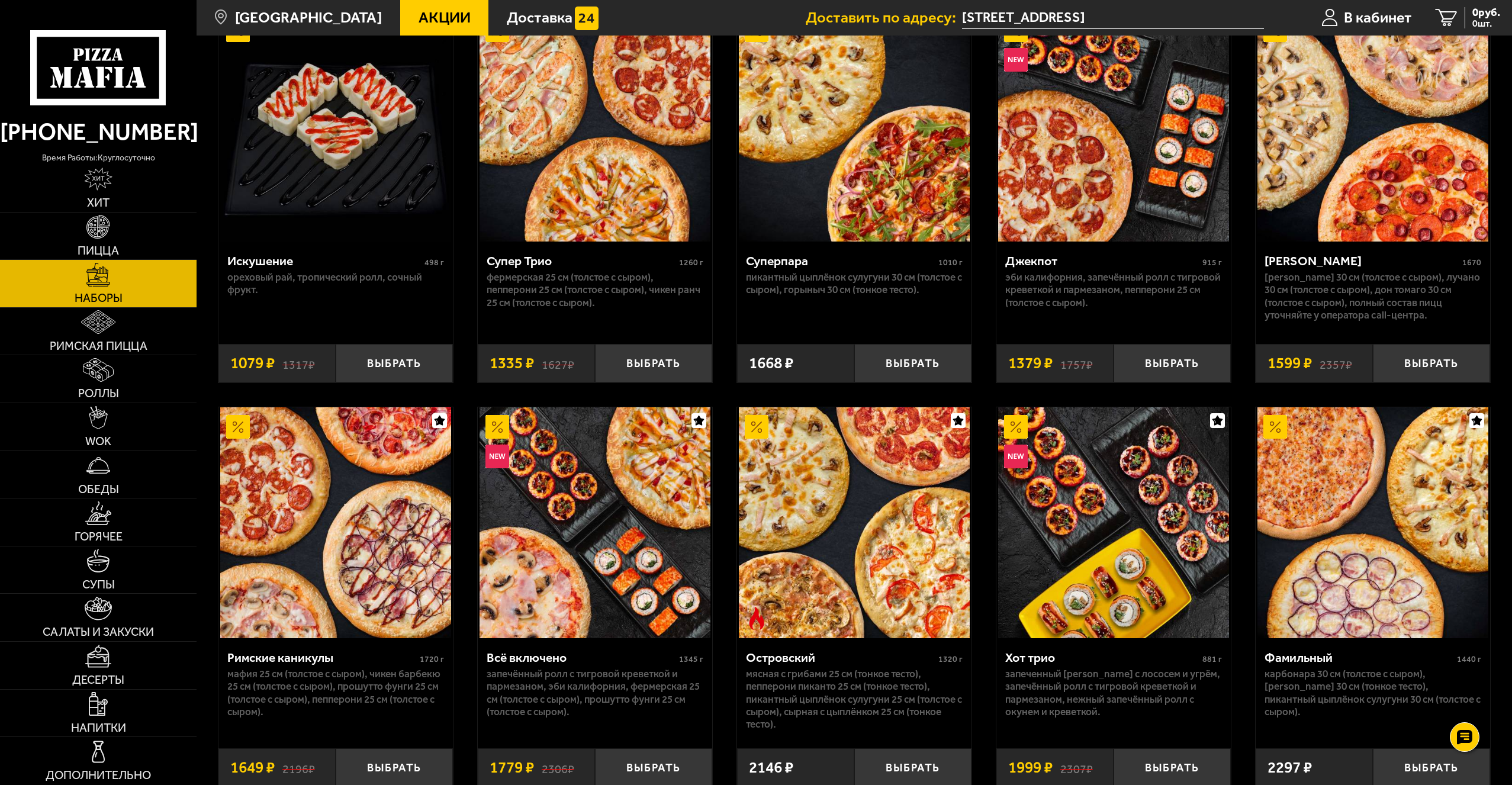
scroll to position [1006, 0]
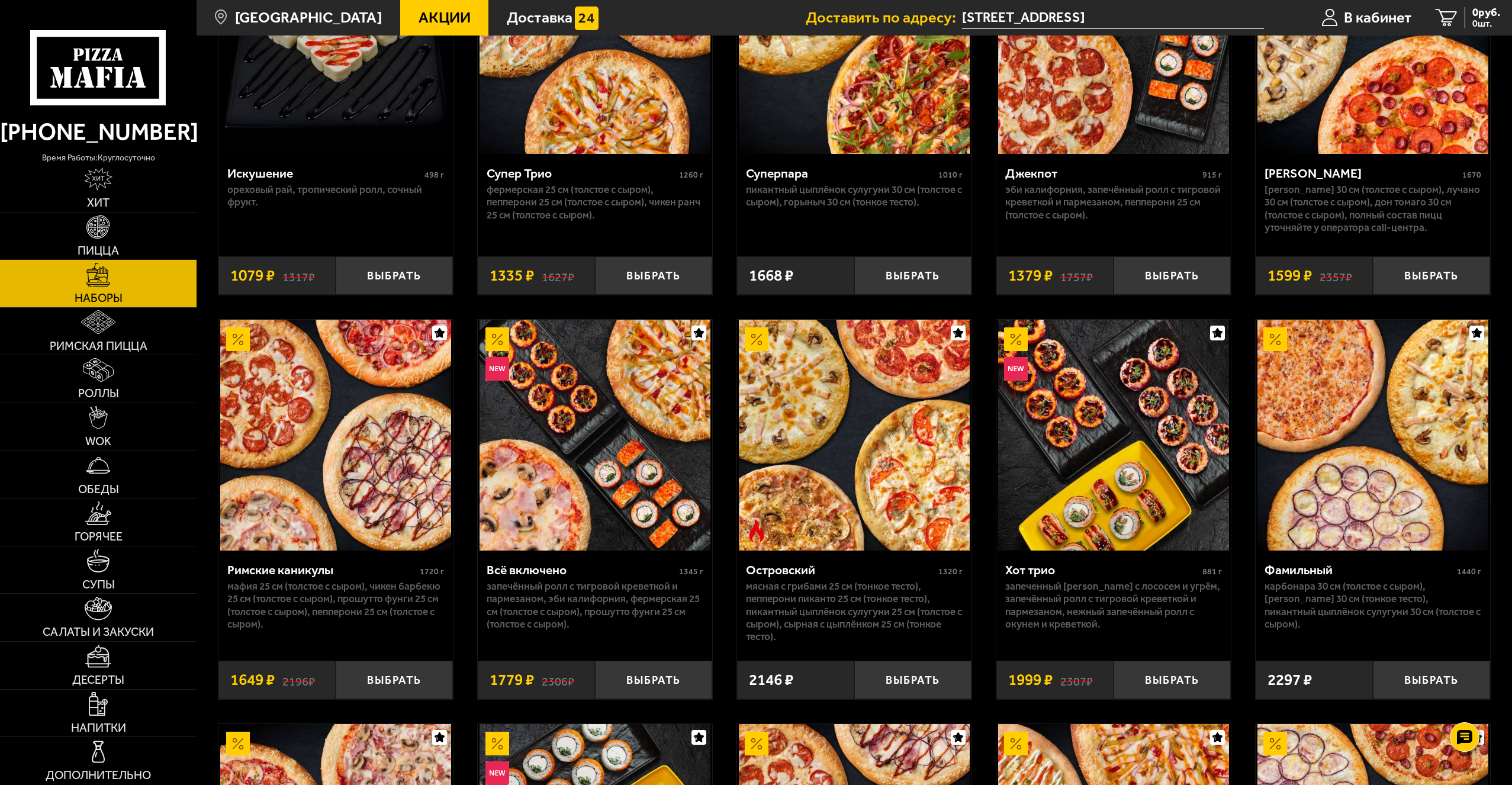
click at [325, 462] on img at bounding box center [336, 435] width 231 height 231
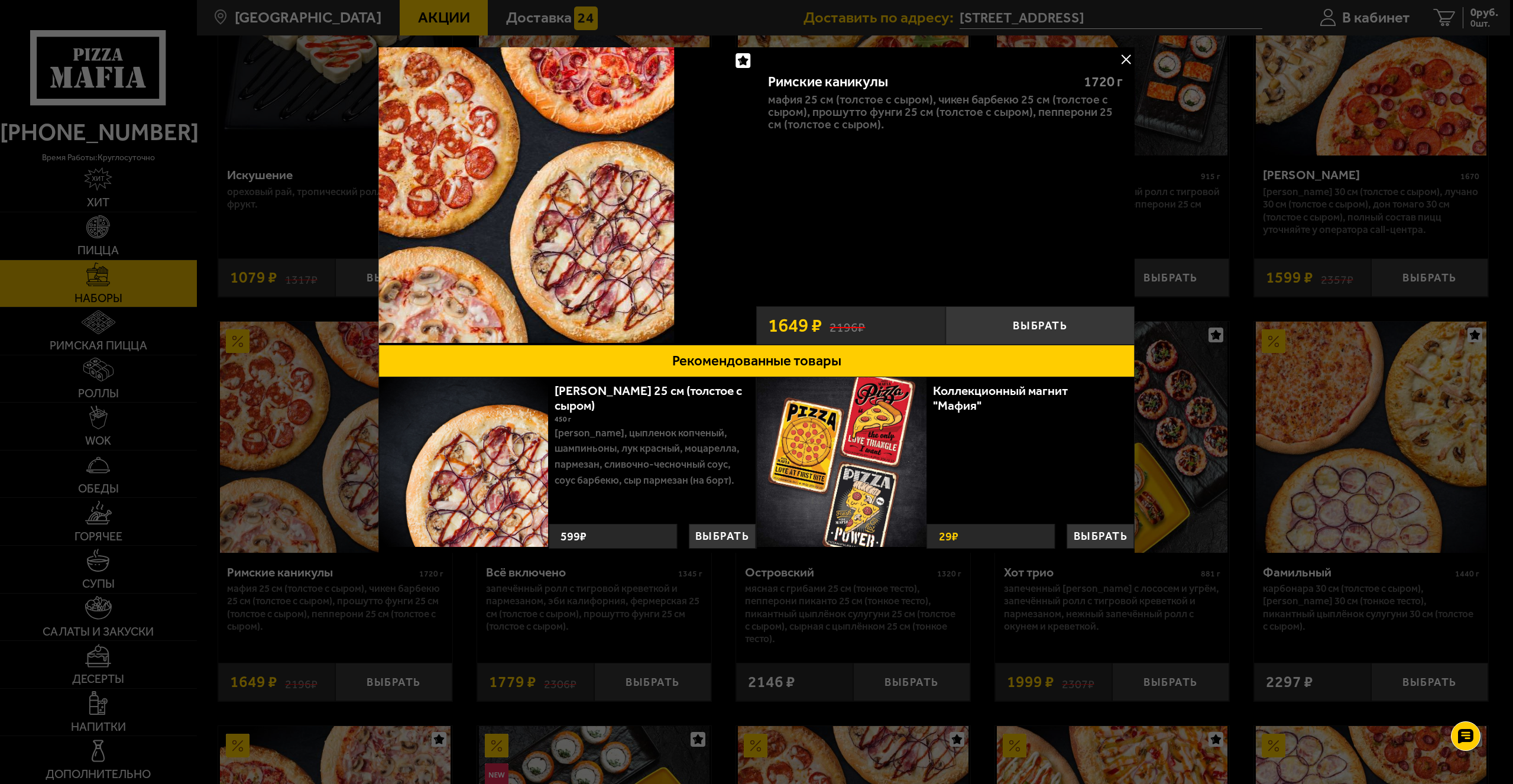
click at [1128, 61] on button at bounding box center [1126, 59] width 18 height 18
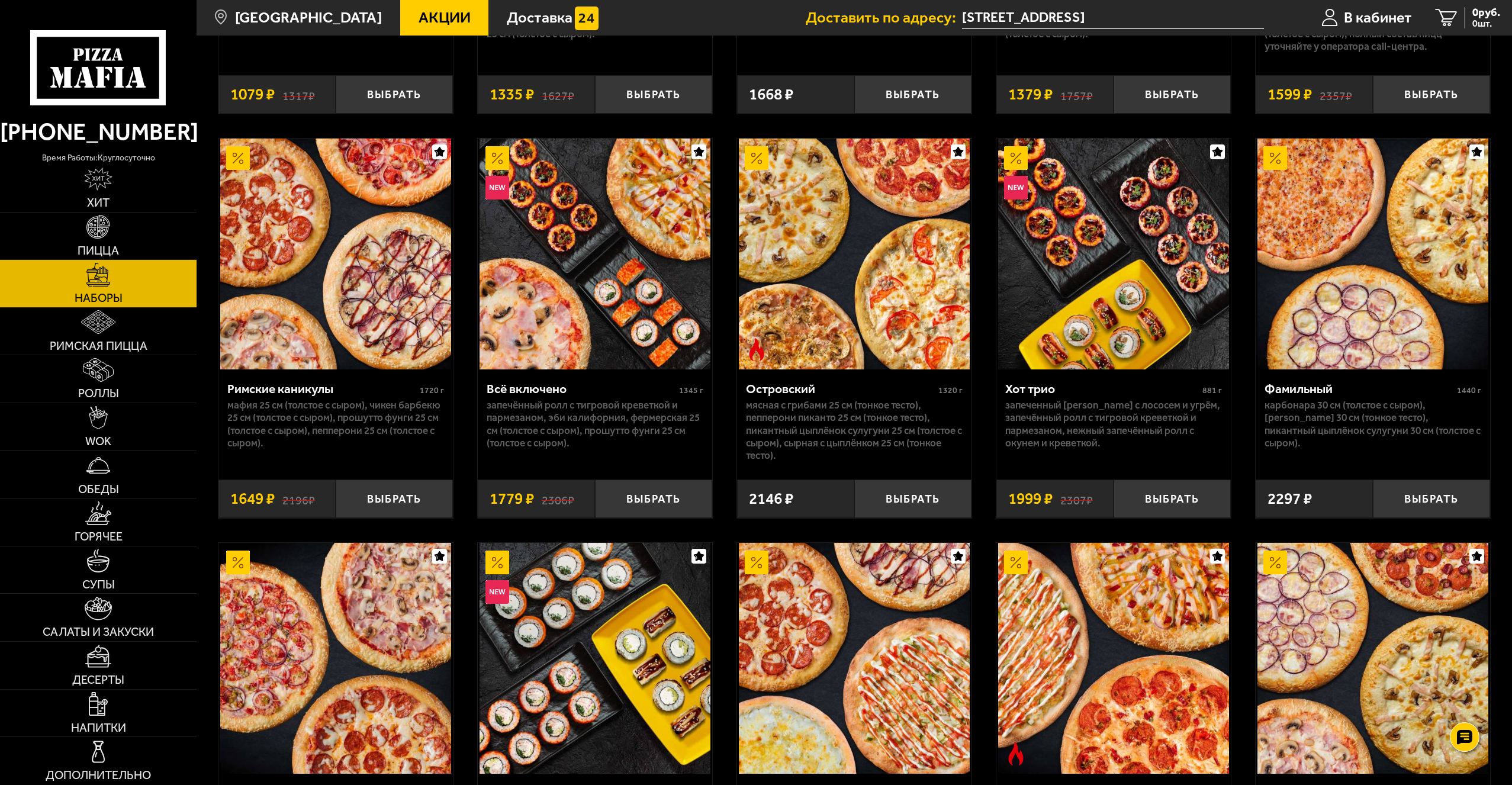
scroll to position [1124, 0]
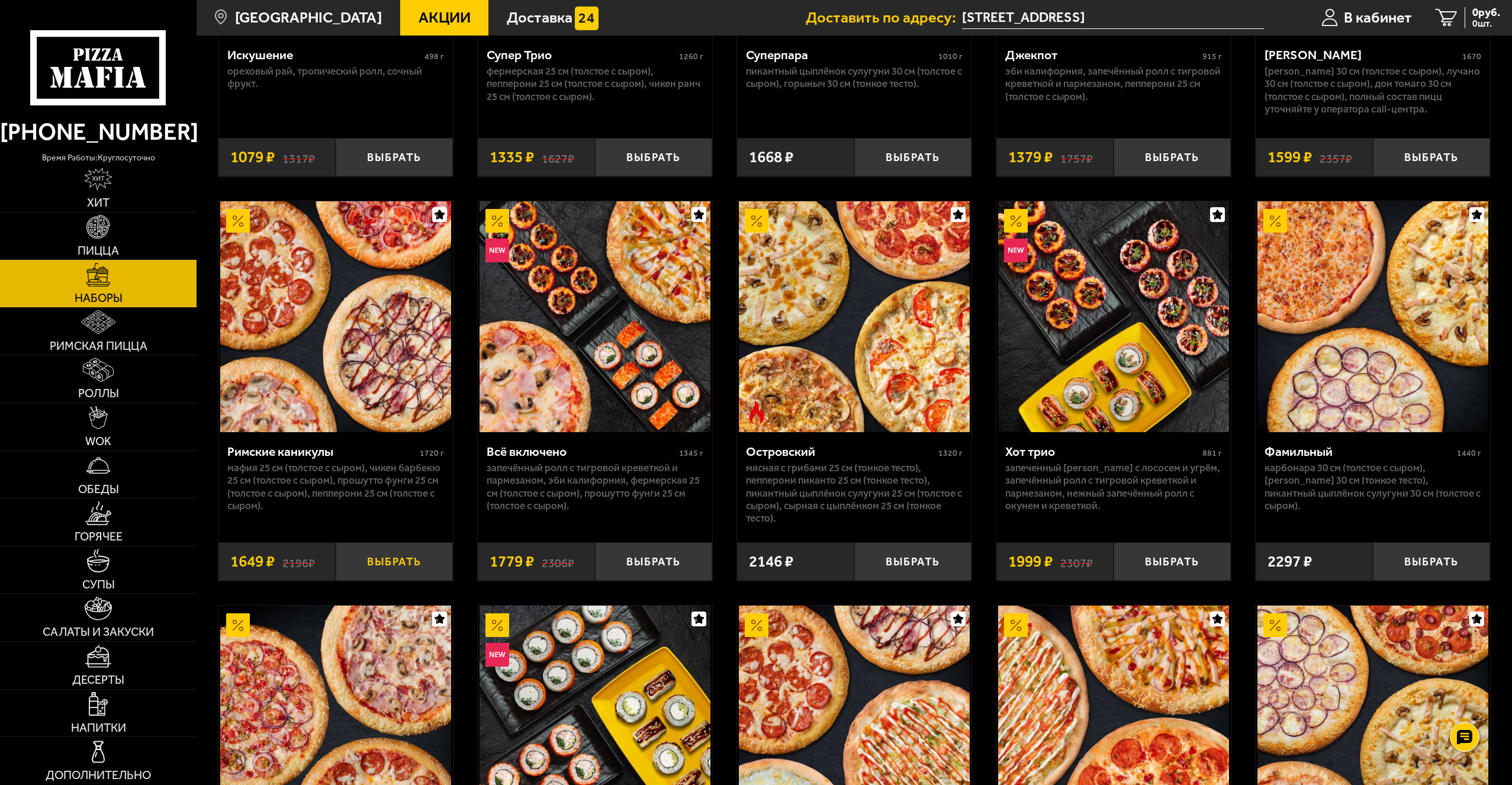
click at [390, 572] on button "Выбрать" at bounding box center [394, 561] width 117 height 39
click at [1463, 19] on span "1 шт." at bounding box center [1477, 23] width 46 height 10
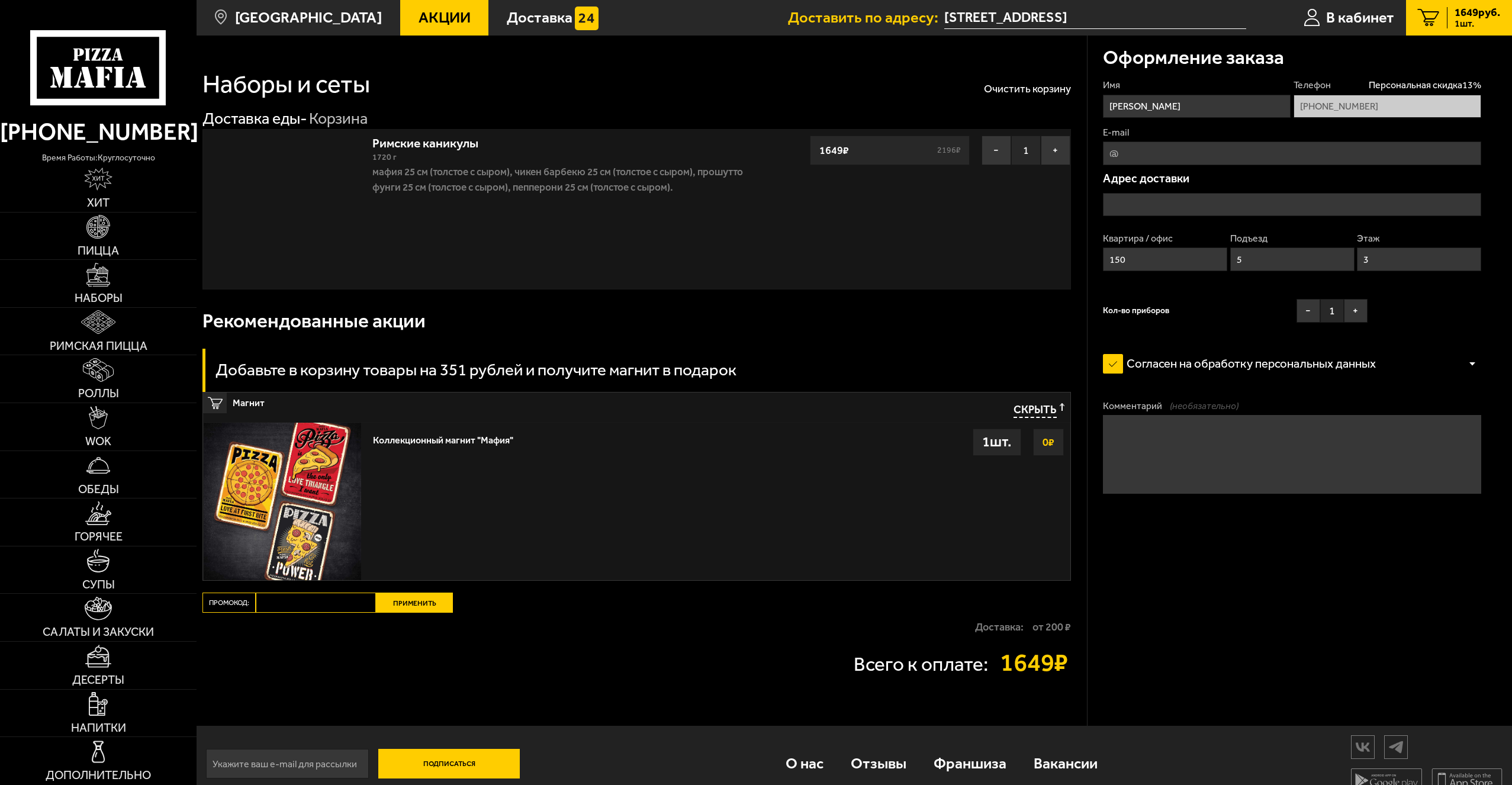
type input "[STREET_ADDRESS]"
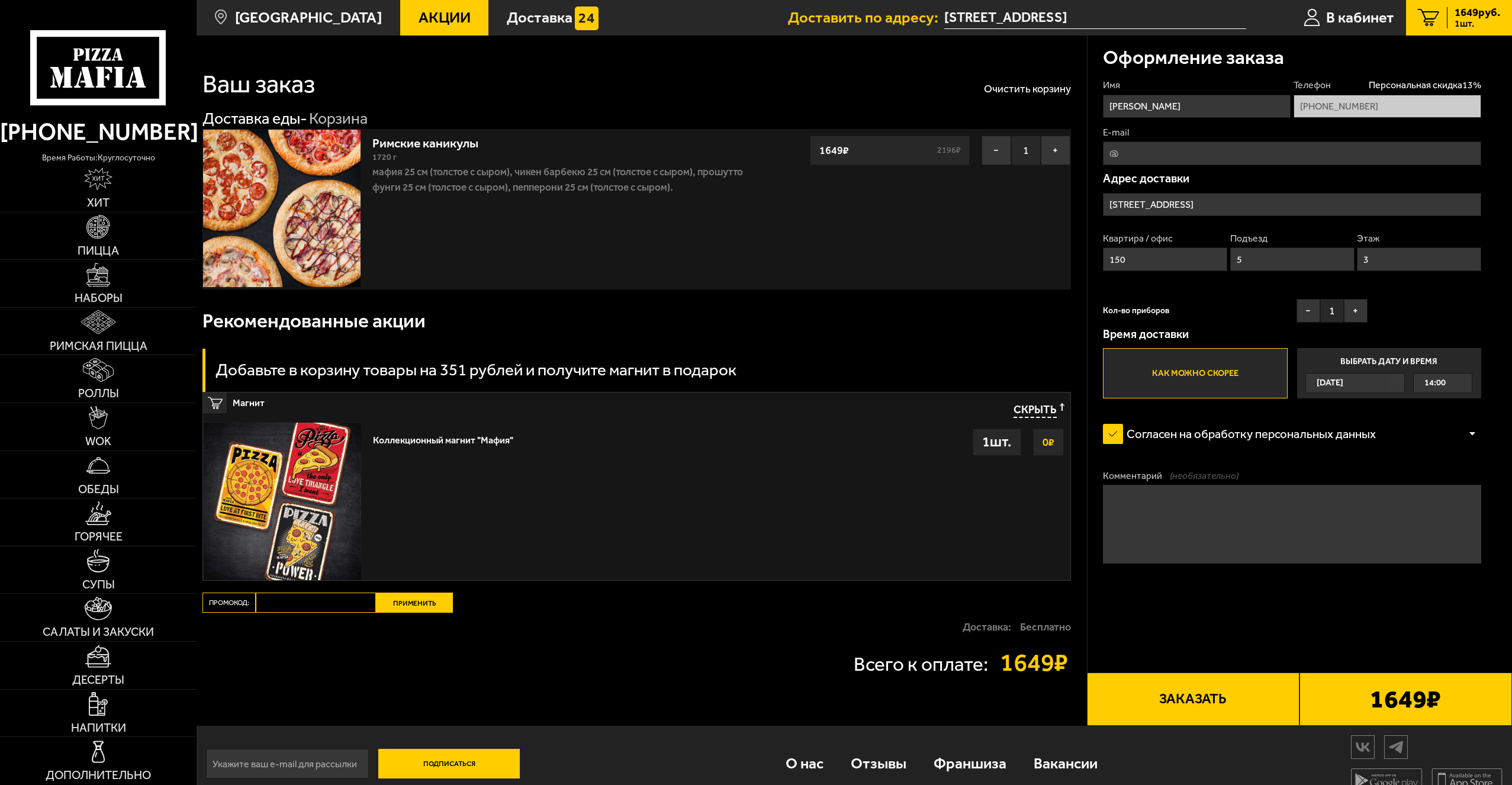
click at [1246, 198] on input "[STREET_ADDRESS]" at bounding box center [1292, 204] width 378 height 24
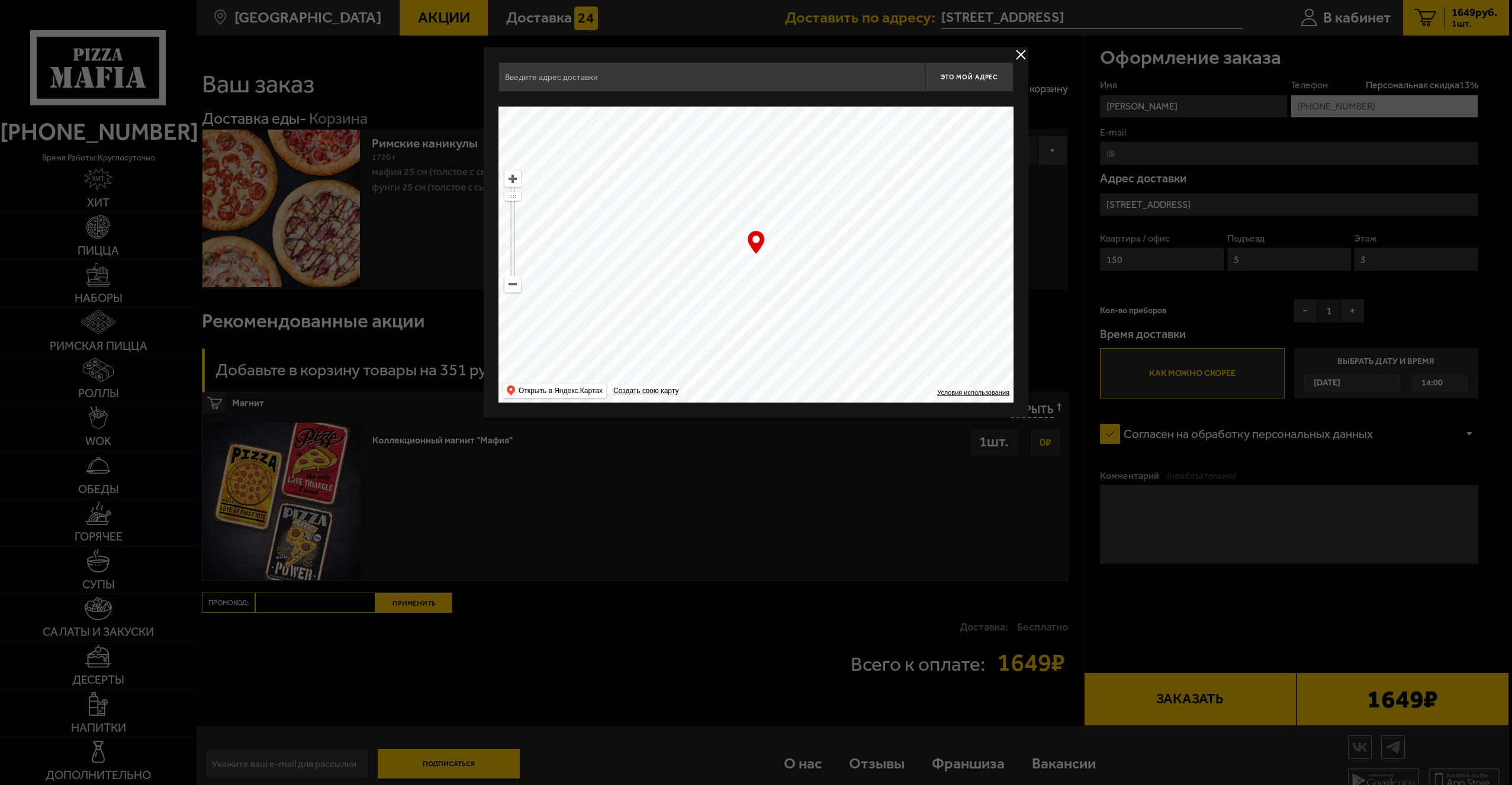
type input "[STREET_ADDRESS]"
drag, startPoint x: 843, startPoint y: 254, endPoint x: 688, endPoint y: 340, distance: 177.3
click at [692, 340] on ymaps at bounding box center [757, 255] width 515 height 296
drag, startPoint x: 910, startPoint y: 237, endPoint x: 721, endPoint y: 387, distance: 241.3
click at [721, 387] on ymaps at bounding box center [757, 255] width 515 height 296
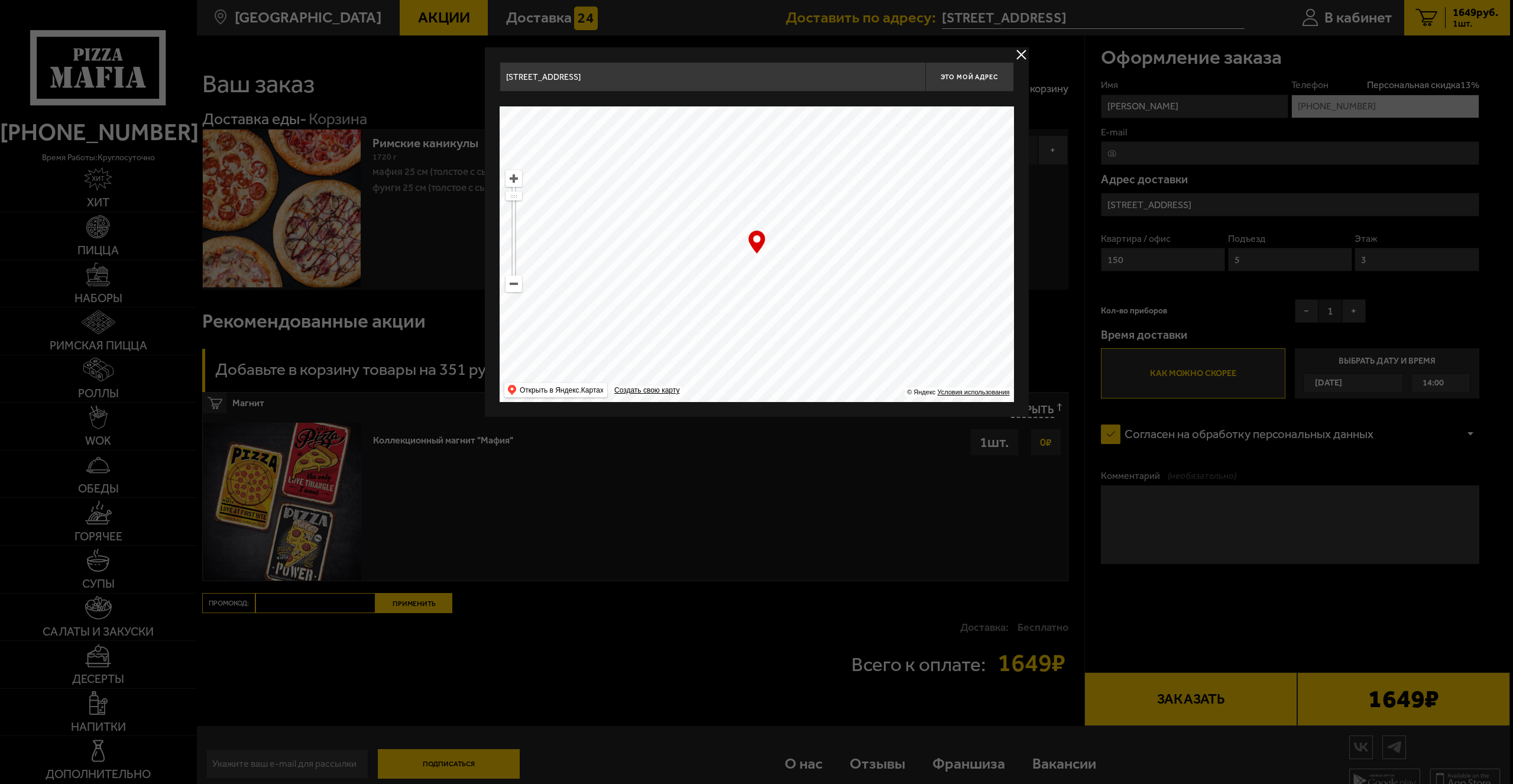
drag, startPoint x: 899, startPoint y: 212, endPoint x: 764, endPoint y: 391, distance: 224.2
click at [764, 391] on ymaps at bounding box center [756, 254] width 514 height 295
type input "[STREET_ADDRESS]"
drag, startPoint x: 874, startPoint y: 233, endPoint x: 853, endPoint y: 385, distance: 153.4
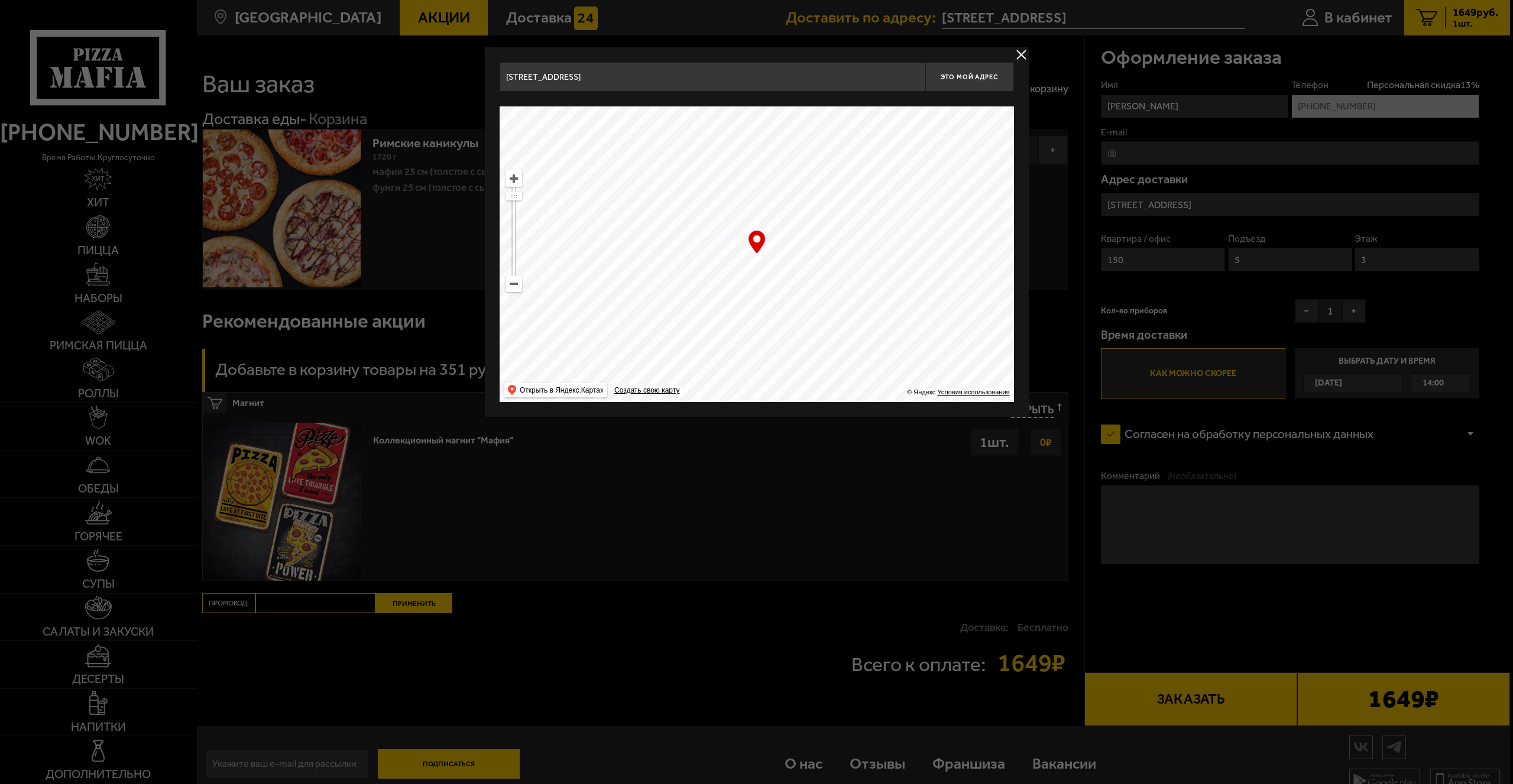
click at [853, 385] on ymaps at bounding box center [756, 254] width 514 height 295
drag, startPoint x: 829, startPoint y: 193, endPoint x: 771, endPoint y: 331, distance: 149.7
click at [772, 331] on ymaps at bounding box center [756, 254] width 514 height 295
drag, startPoint x: 864, startPoint y: 143, endPoint x: 879, endPoint y: 261, distance: 118.9
click at [884, 269] on ymaps at bounding box center [756, 254] width 514 height 295
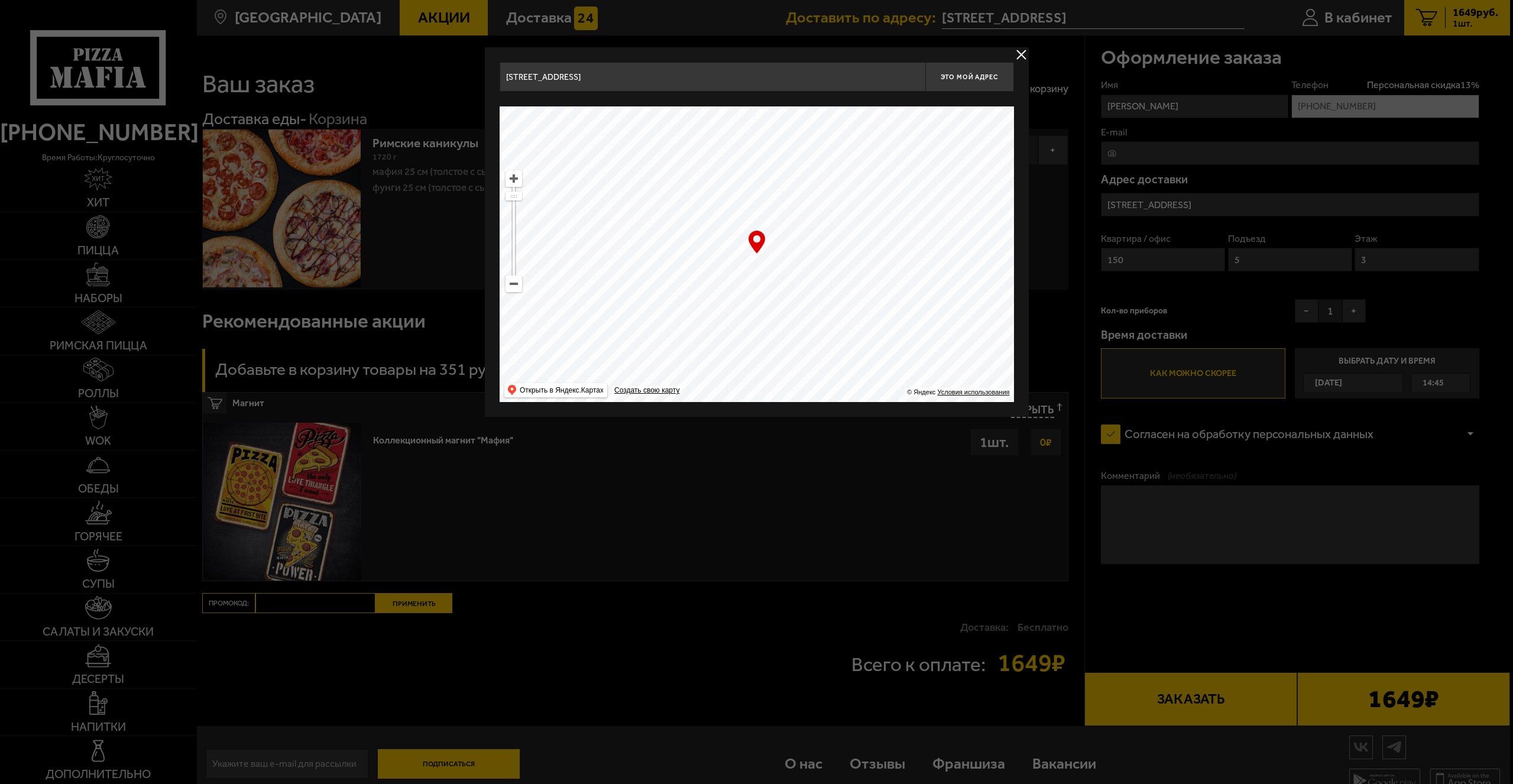
drag, startPoint x: 846, startPoint y: 161, endPoint x: 838, endPoint y: 318, distance: 157.2
click at [838, 318] on ymaps at bounding box center [756, 254] width 514 height 295
drag, startPoint x: 809, startPoint y: 264, endPoint x: 838, endPoint y: 342, distance: 83.2
click at [846, 369] on ymaps at bounding box center [756, 254] width 514 height 295
drag, startPoint x: 794, startPoint y: 189, endPoint x: 816, endPoint y: 337, distance: 149.6
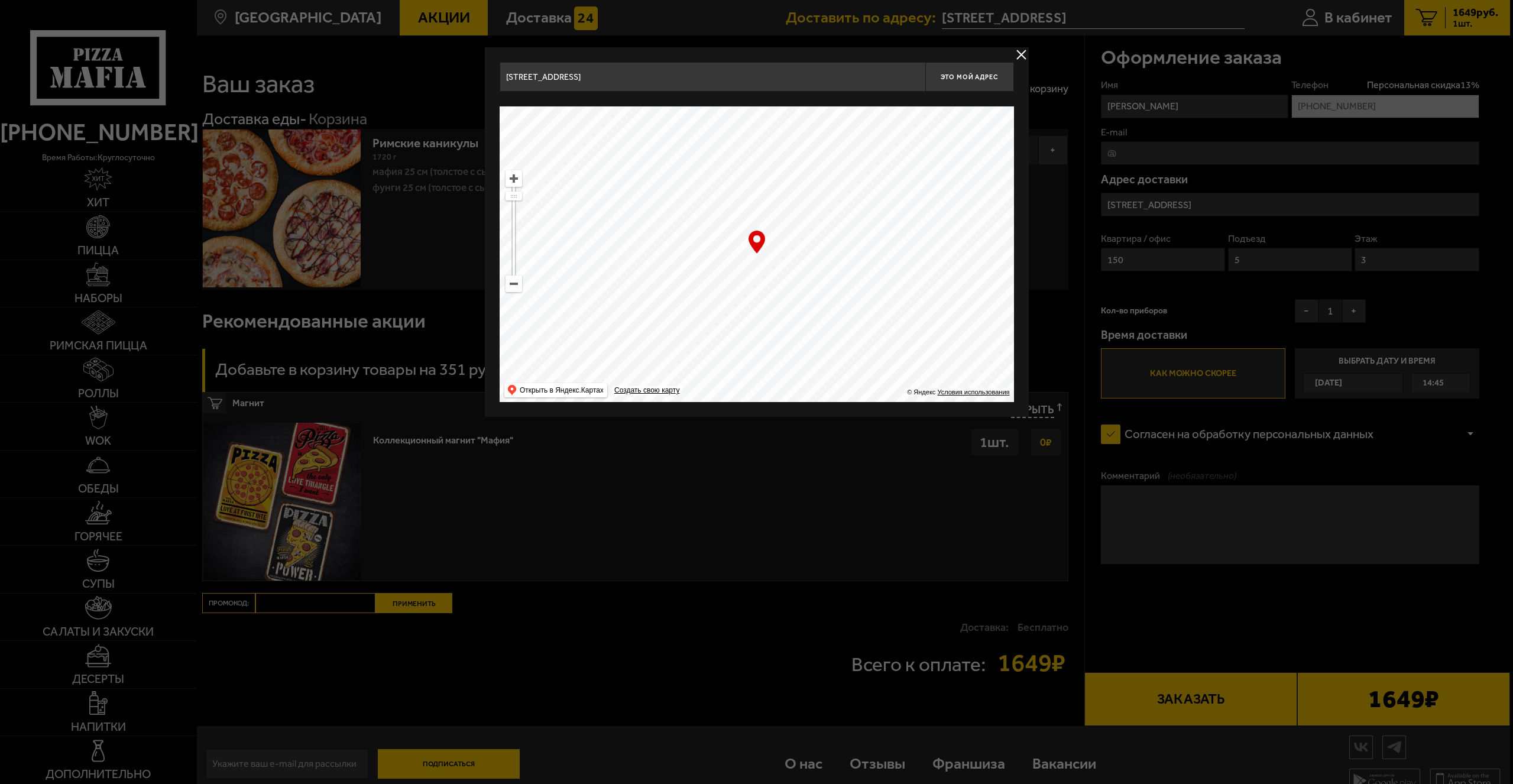
click at [816, 337] on ymaps at bounding box center [756, 254] width 514 height 295
drag, startPoint x: 798, startPoint y: 188, endPoint x: 803, endPoint y: 345, distance: 157.1
click at [803, 345] on ymaps at bounding box center [756, 254] width 514 height 295
click at [817, 336] on ymaps at bounding box center [756, 254] width 514 height 295
drag, startPoint x: 807, startPoint y: 256, endPoint x: 826, endPoint y: 323, distance: 69.6
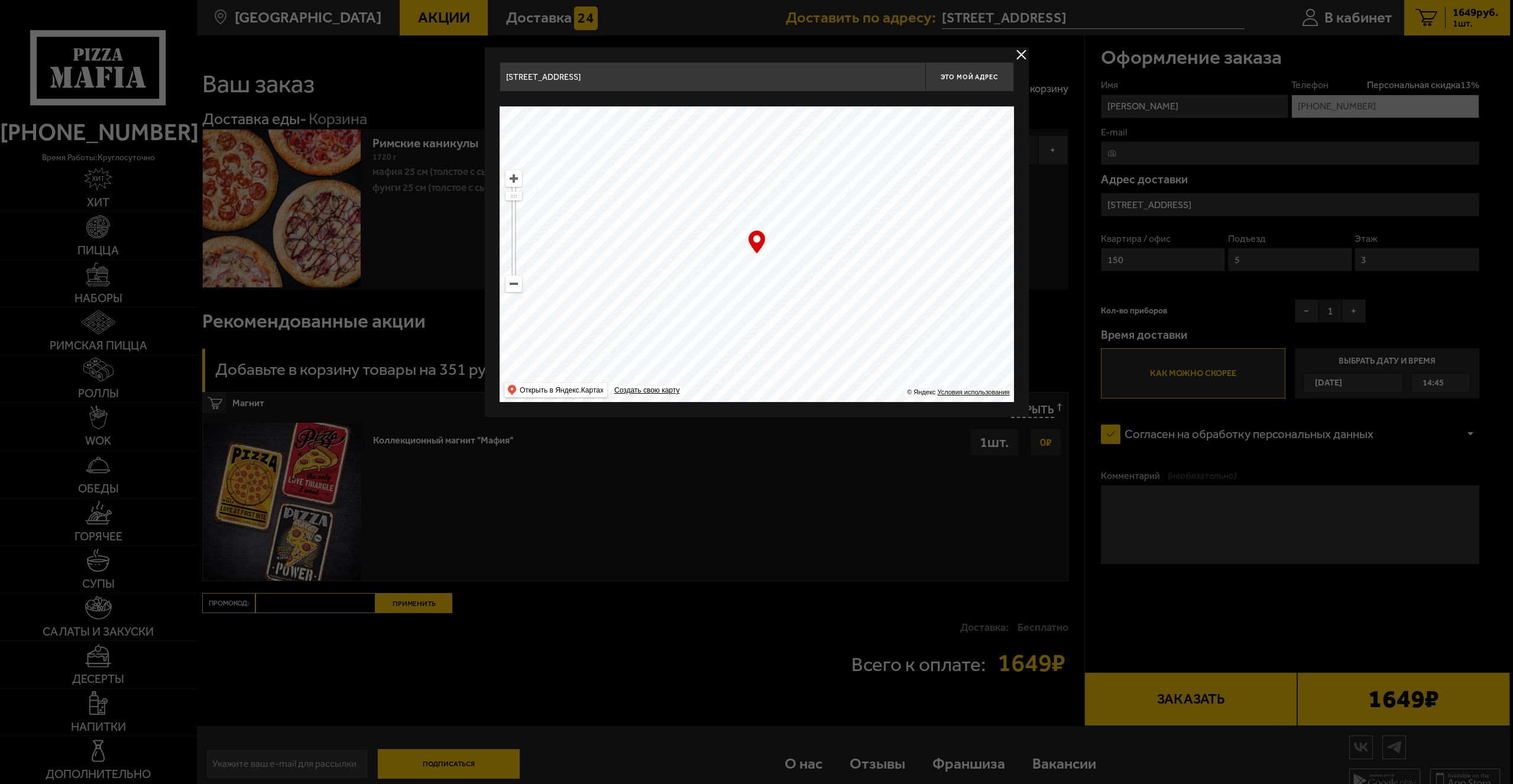
click at [826, 323] on ymaps at bounding box center [756, 254] width 514 height 295
drag, startPoint x: 810, startPoint y: 198, endPoint x: 898, endPoint y: 345, distance: 171.3
click at [898, 345] on ymaps at bounding box center [756, 254] width 514 height 295
drag, startPoint x: 841, startPoint y: 209, endPoint x: 925, endPoint y: 392, distance: 201.4
click at [925, 392] on ymaps "… © Яндекс Условия использования Открыть в Яндекс.Картах Создать свою карту" at bounding box center [756, 254] width 514 height 295
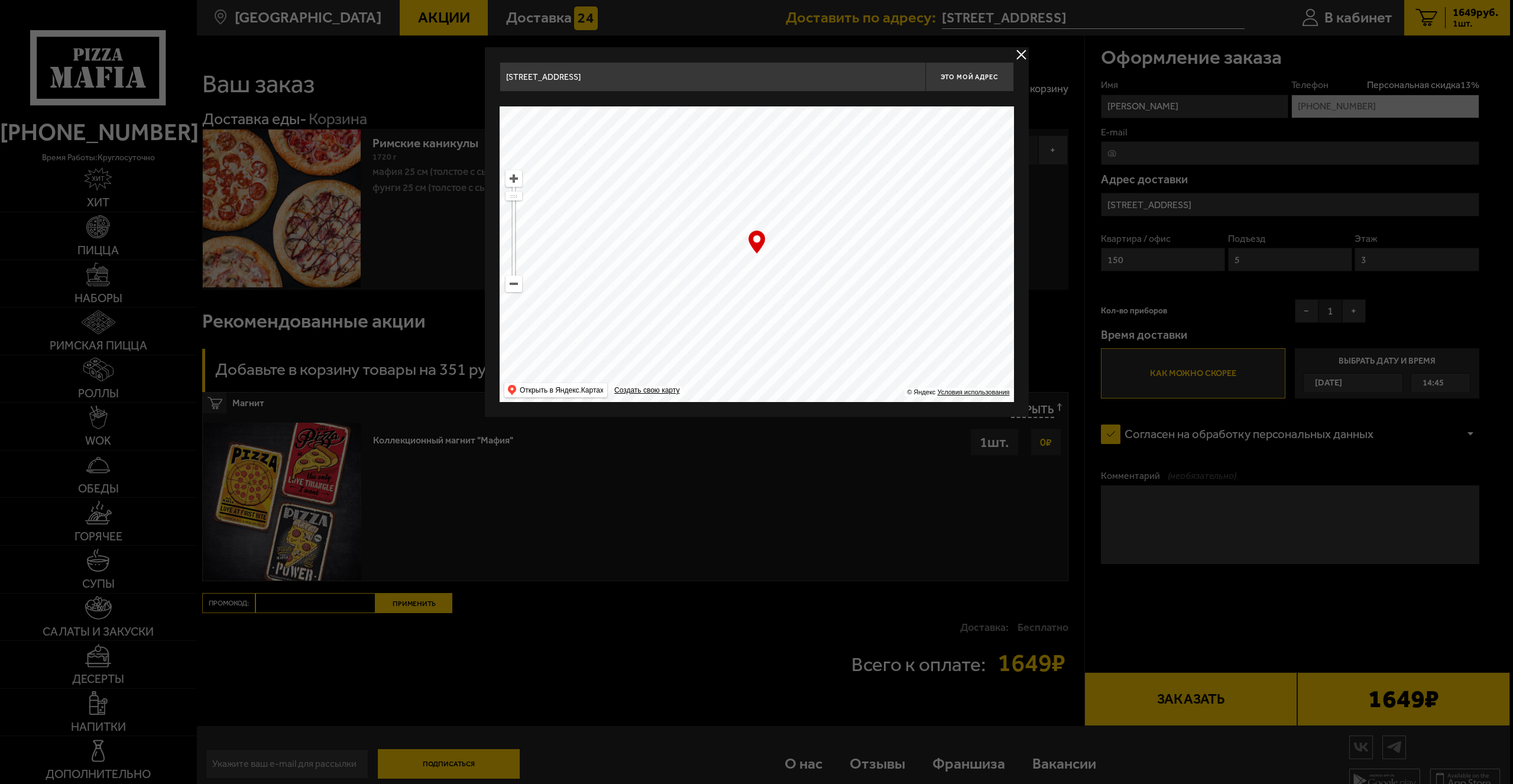
drag, startPoint x: 876, startPoint y: 270, endPoint x: 917, endPoint y: 374, distance: 111.8
click at [913, 380] on ymaps at bounding box center [756, 254] width 514 height 295
drag, startPoint x: 814, startPoint y: 232, endPoint x: 886, endPoint y: 171, distance: 94.4
click at [912, 132] on ymaps at bounding box center [756, 254] width 514 height 295
type input "[STREET_ADDRESS]"
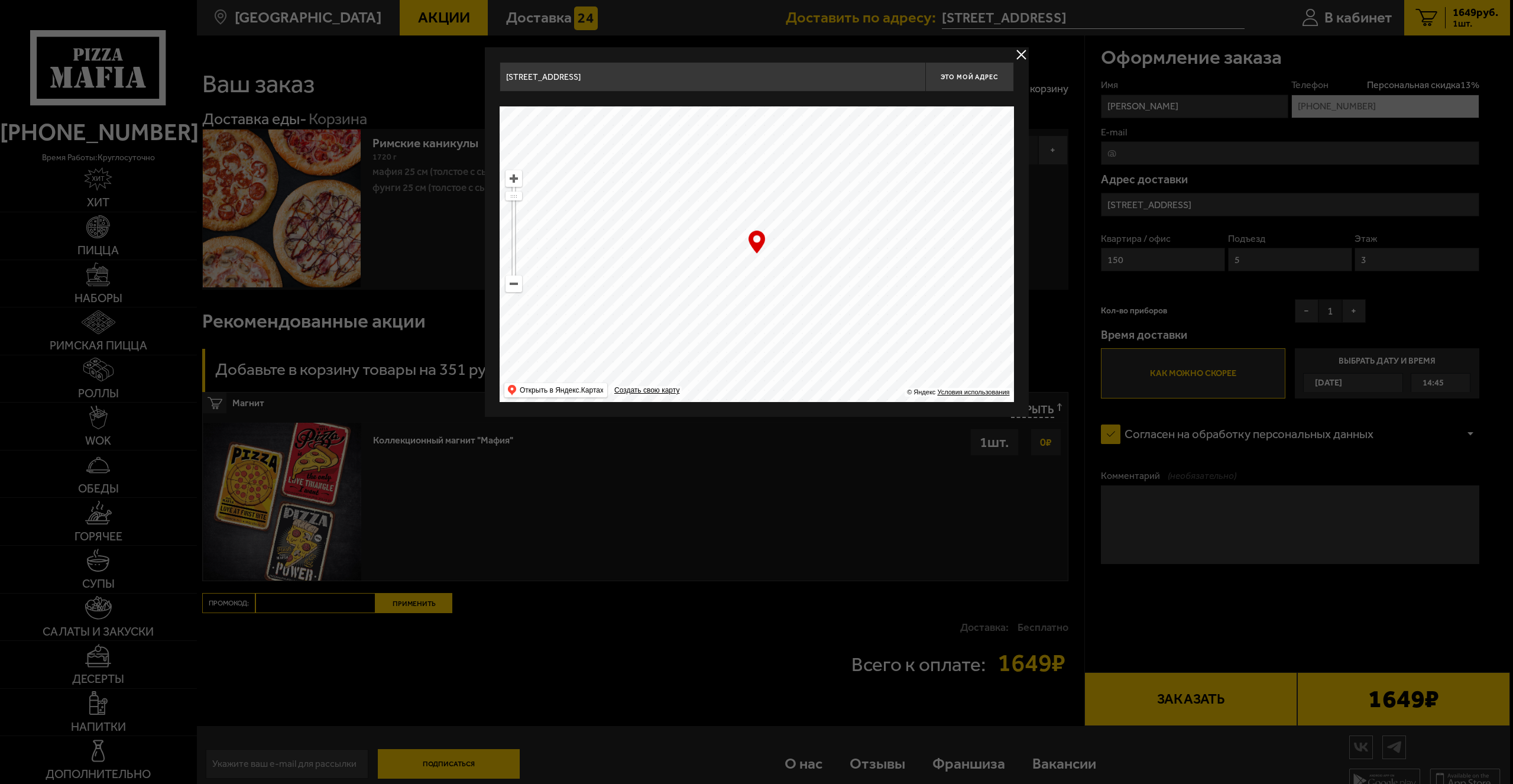
type input "[STREET_ADDRESS]"
drag, startPoint x: 794, startPoint y: 292, endPoint x: 801, endPoint y: 250, distance: 42.6
click at [891, 392] on ymaps at bounding box center [756, 254] width 514 height 295
drag, startPoint x: 819, startPoint y: 268, endPoint x: 853, endPoint y: 402, distance: 138.2
click at [853, 402] on div "[STREET_ADDRESS] Это мой адрес Найдите адрес перетащив карту … © Яндекс Условия…" at bounding box center [756, 232] width 544 height 369
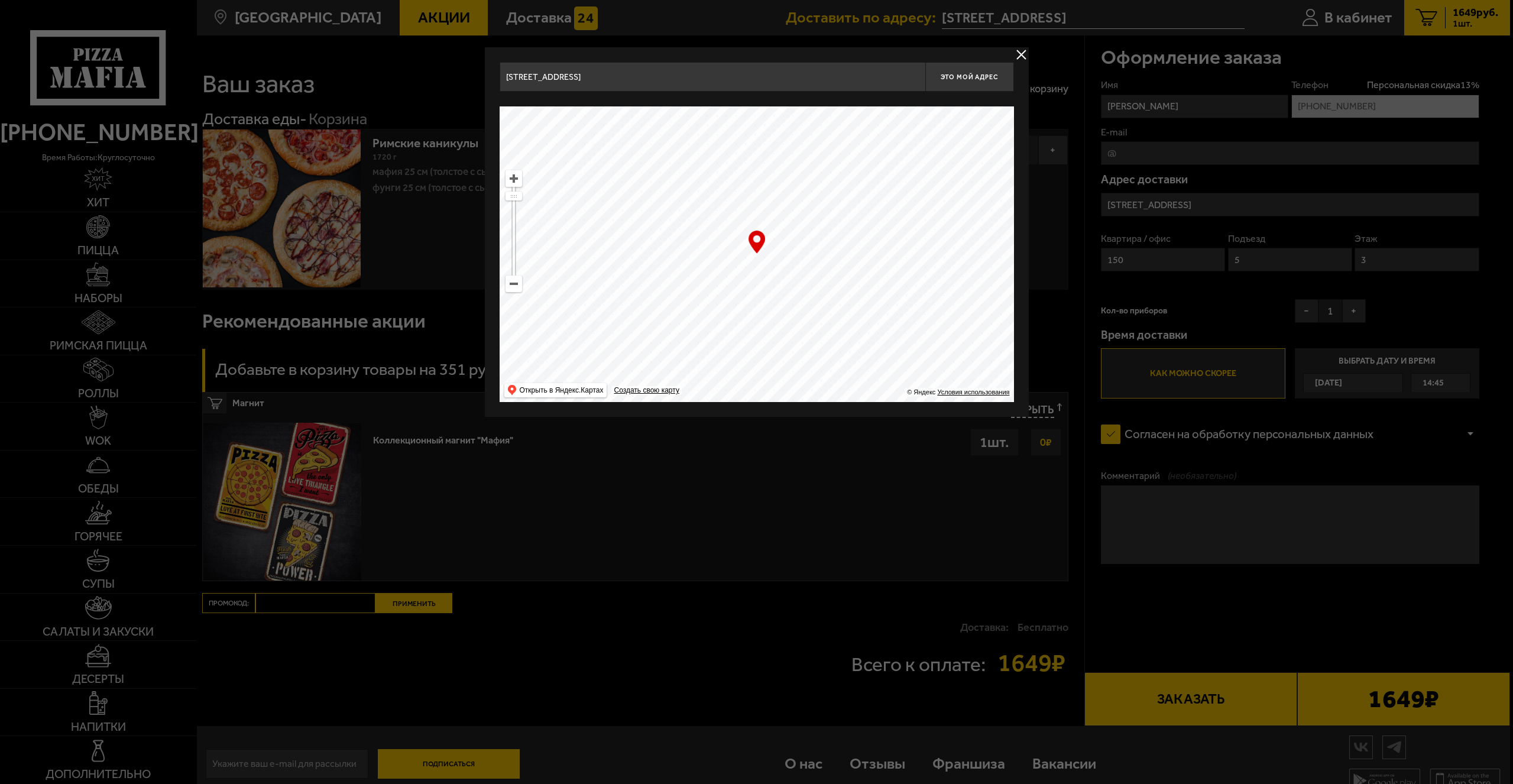
drag, startPoint x: 803, startPoint y: 212, endPoint x: 821, endPoint y: 261, distance: 52.2
click at [837, 294] on ymaps at bounding box center [756, 254] width 514 height 295
type input "[STREET_ADDRESS]"
drag, startPoint x: 801, startPoint y: 283, endPoint x: 717, endPoint y: 376, distance: 125.3
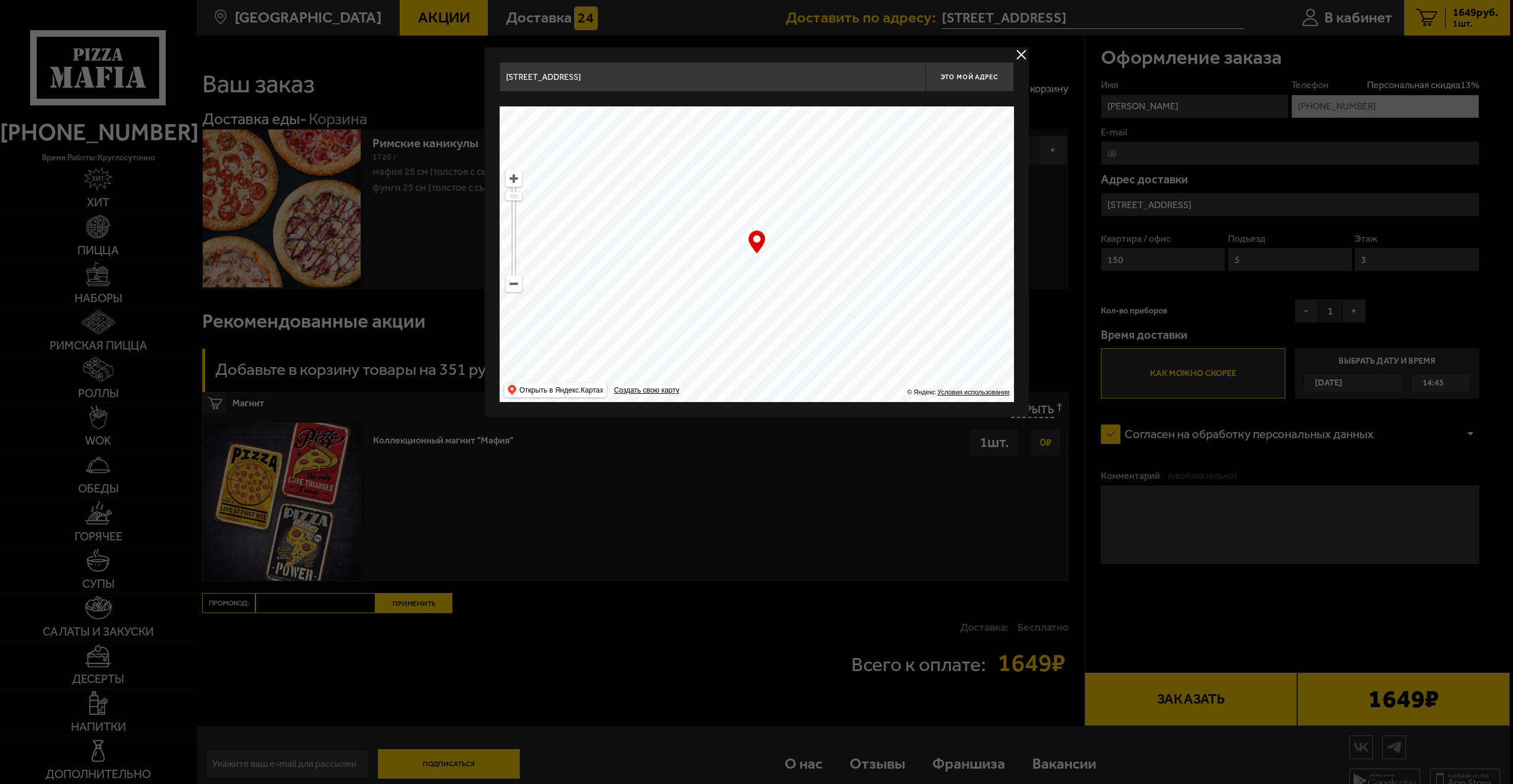
click at [717, 376] on ymaps at bounding box center [756, 254] width 514 height 295
drag, startPoint x: 825, startPoint y: 343, endPoint x: 646, endPoint y: 318, distance: 180.7
click at [647, 318] on ymaps at bounding box center [756, 254] width 514 height 295
drag, startPoint x: 721, startPoint y: 280, endPoint x: 683, endPoint y: 258, distance: 43.9
click at [683, 258] on ymaps at bounding box center [756, 254] width 514 height 295
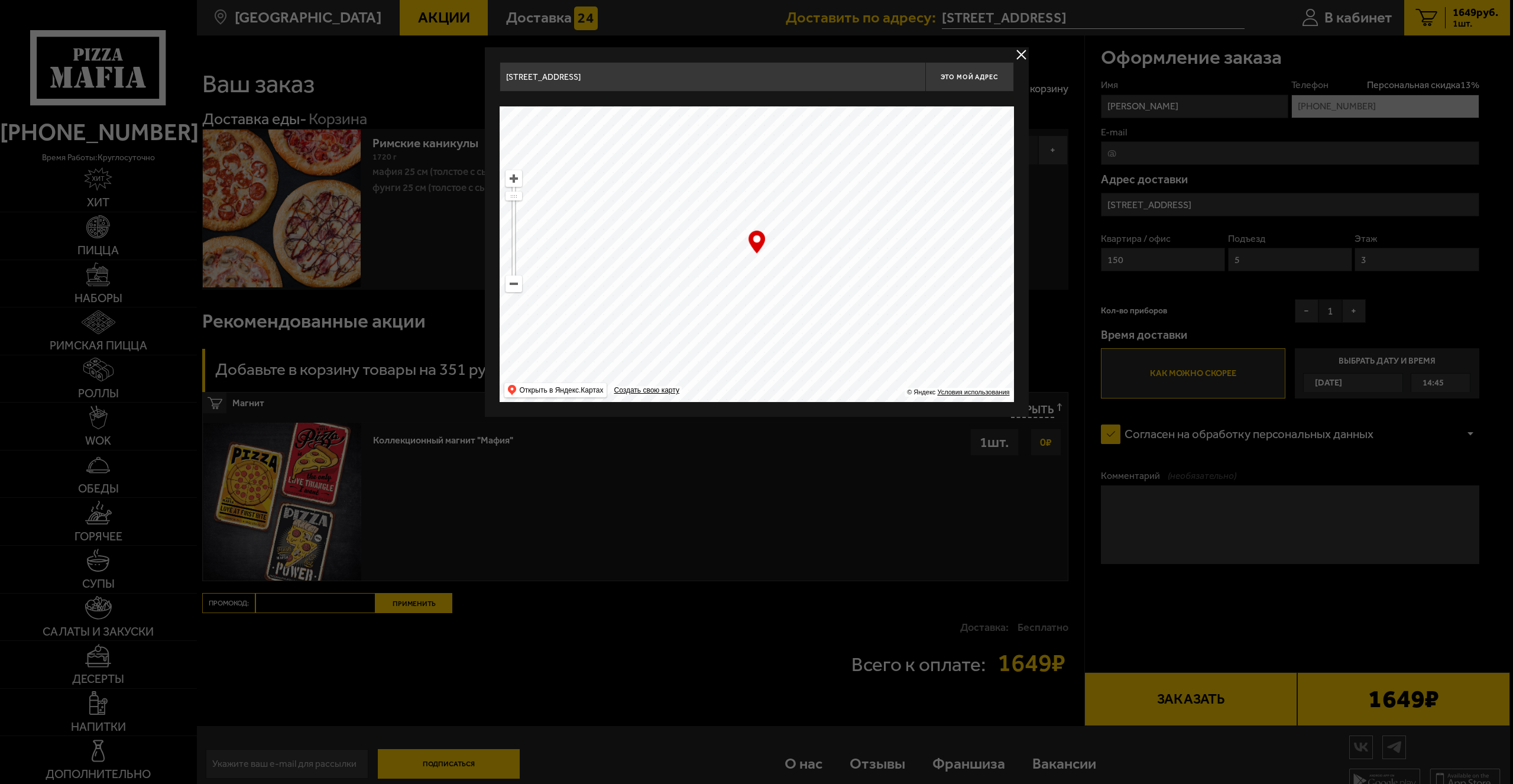
drag, startPoint x: 728, startPoint y: 283, endPoint x: 730, endPoint y: 317, distance: 34.1
click at [730, 317] on ymaps at bounding box center [756, 254] width 514 height 295
drag, startPoint x: 750, startPoint y: 248, endPoint x: 721, endPoint y: 288, distance: 49.4
click at [721, 288] on div "… © Яндекс Условия использования Открыть в Яндекс.Картах Создать свою карту" at bounding box center [756, 254] width 514 height 295
drag, startPoint x: 720, startPoint y: 263, endPoint x: 682, endPoint y: 315, distance: 64.4
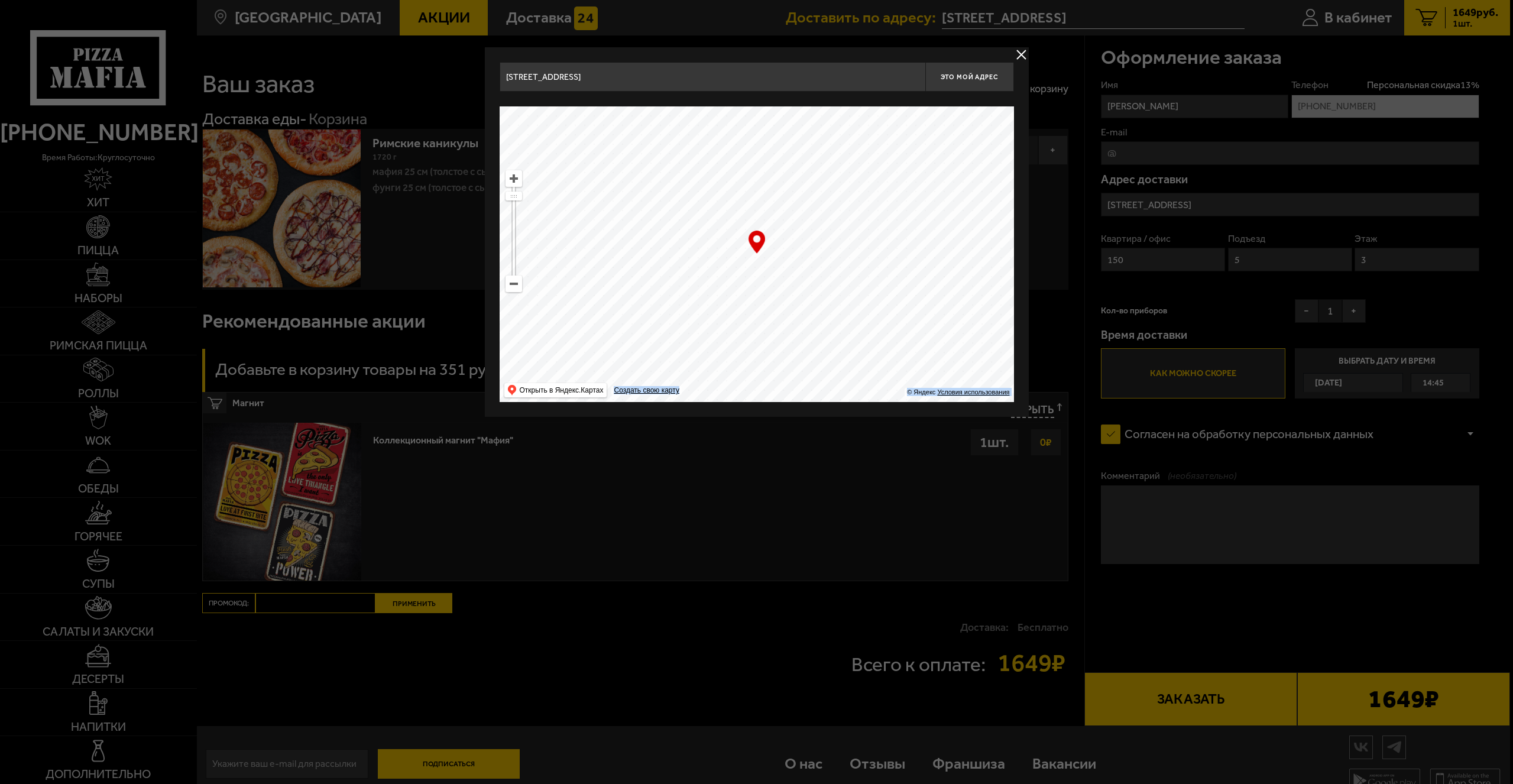
click at [682, 315] on ymaps at bounding box center [756, 254] width 514 height 295
type input "[STREET_ADDRESS]"
click at [966, 75] on span "Это мой адрес" at bounding box center [969, 77] width 57 height 8
type input "[STREET_ADDRESS]"
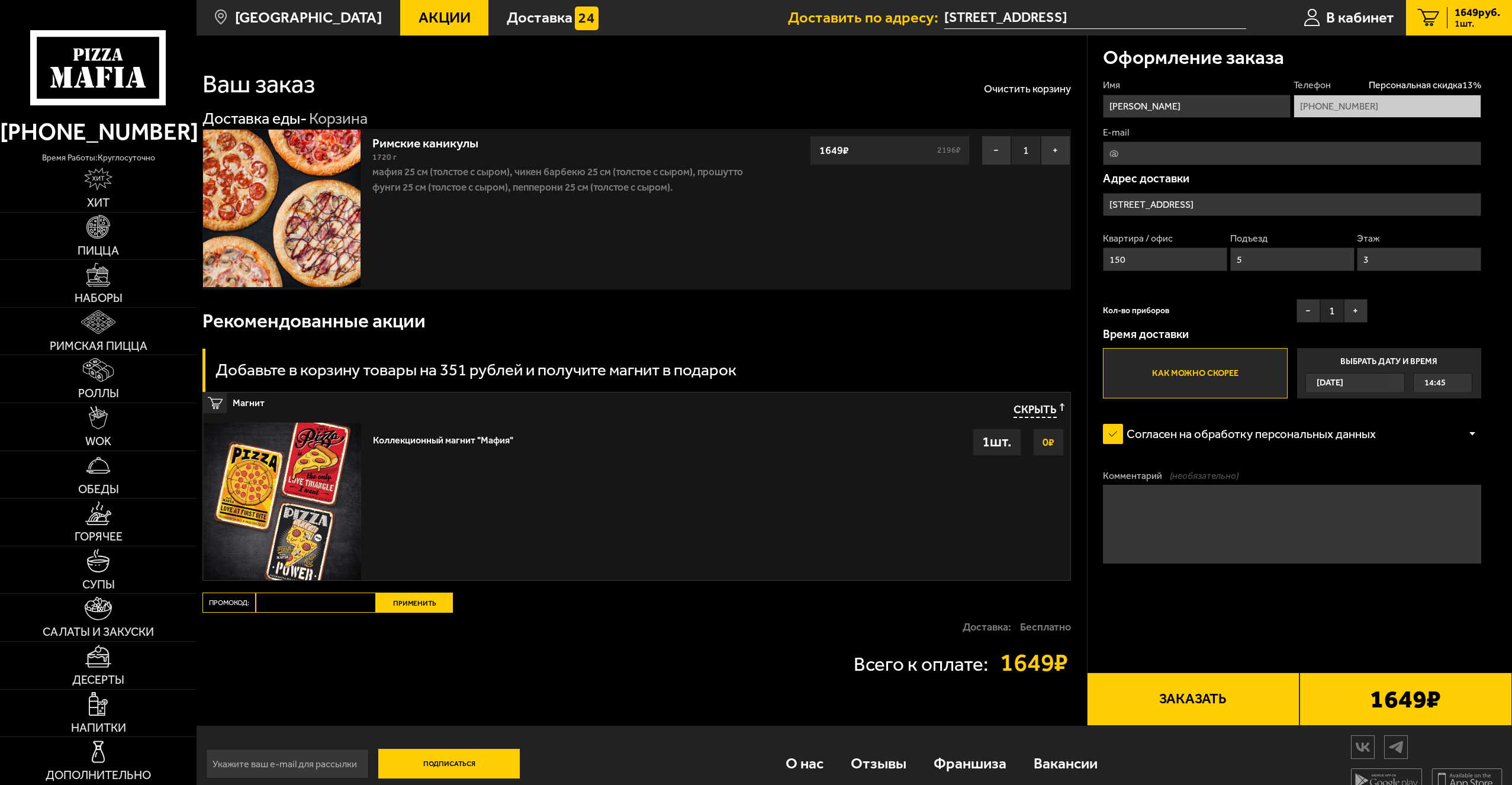
click at [1281, 199] on input "[STREET_ADDRESS]" at bounding box center [1292, 204] width 378 height 24
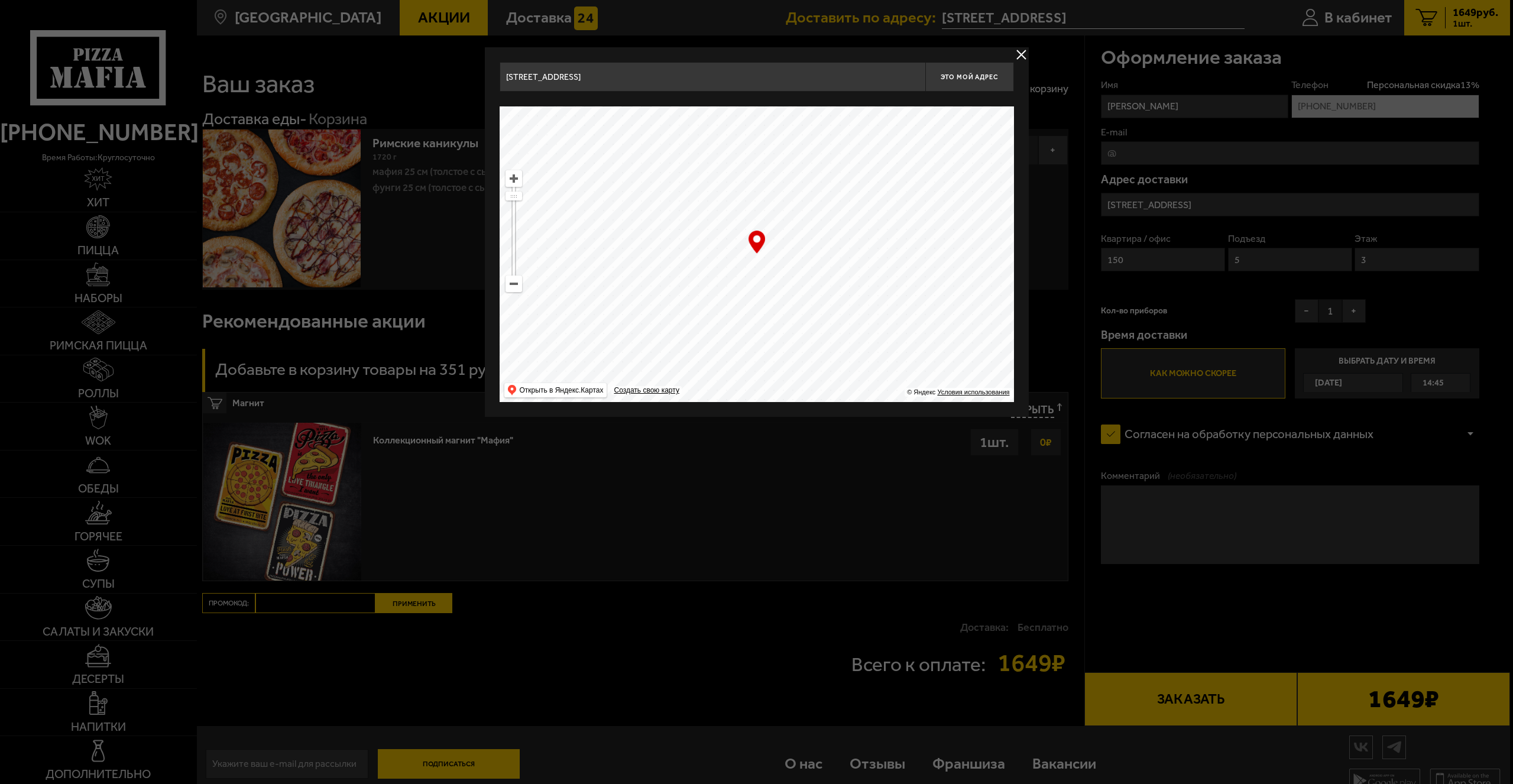
click at [1020, 51] on button "delivery type" at bounding box center [1021, 55] width 15 height 15
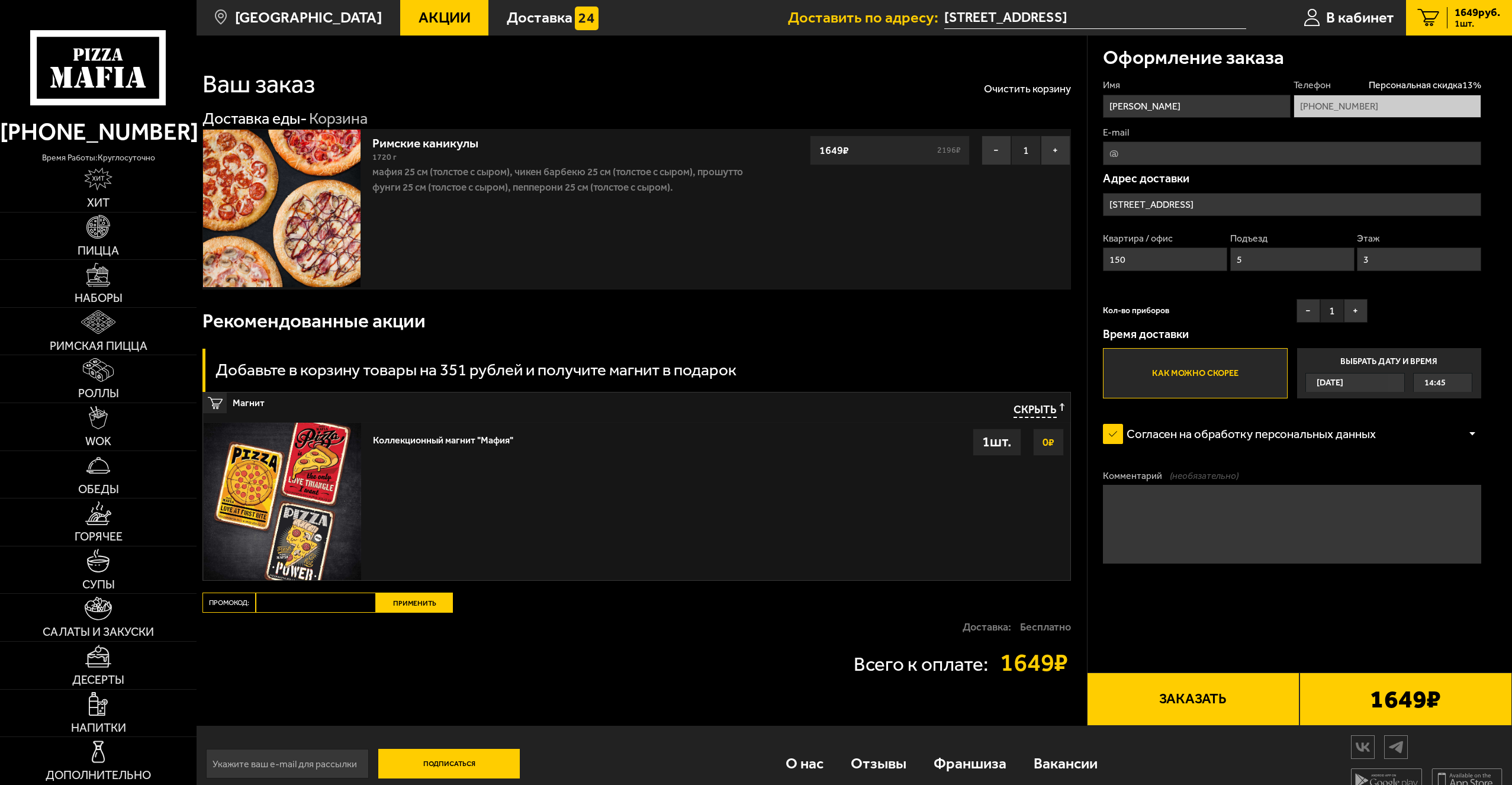
drag, startPoint x: 1166, startPoint y: 262, endPoint x: 1083, endPoint y: 269, distance: 83.3
click at [1083, 269] on section "Ваш заказ Очистить корзину Доставка еды - Корзина Римские каникулы 1720 г Мафия…" at bounding box center [854, 381] width 1315 height 690
type input "56"
click at [1260, 263] on input "5" at bounding box center [1292, 259] width 124 height 24
type input "4"
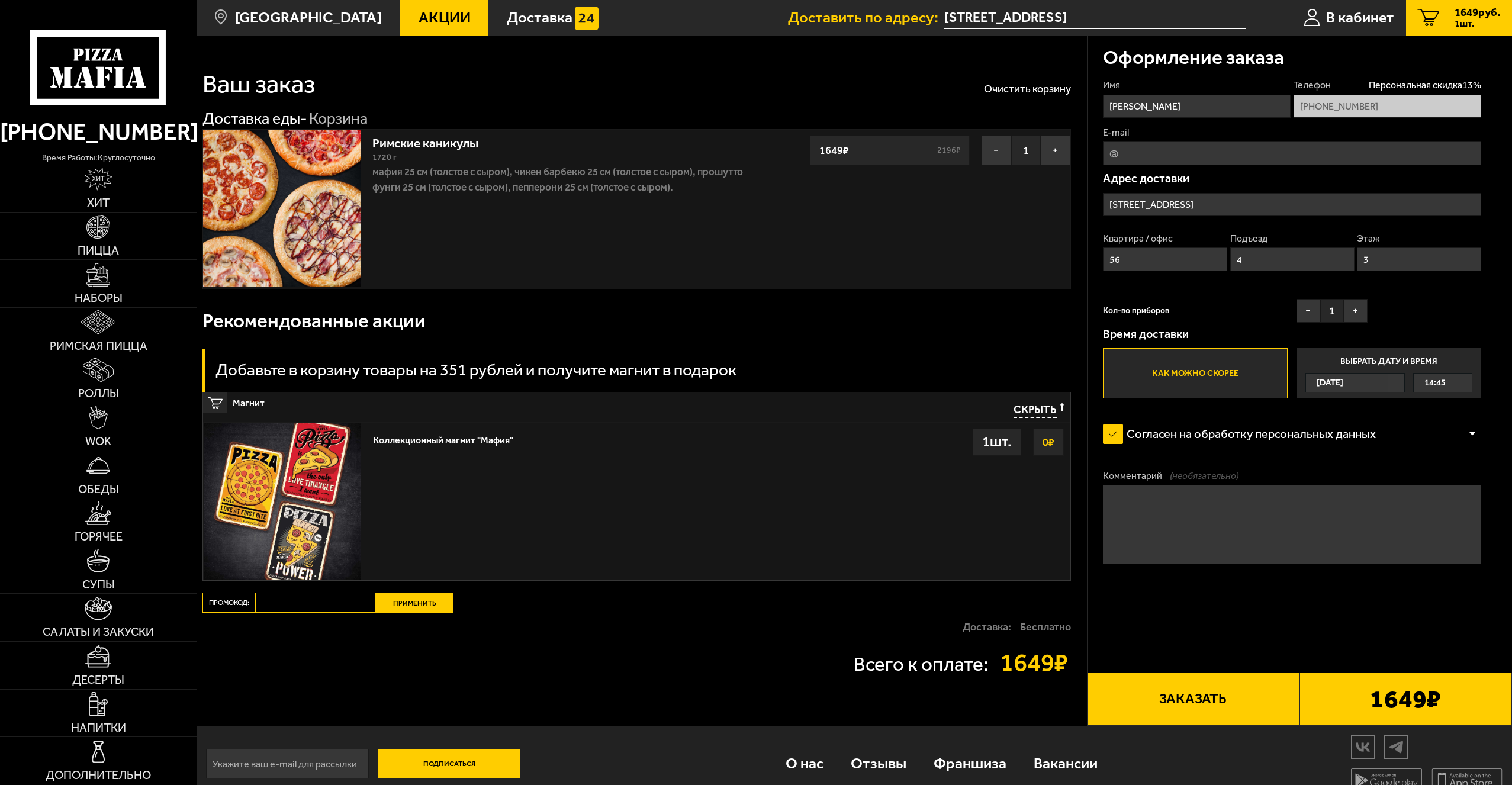
click at [1403, 258] on input "3" at bounding box center [1418, 259] width 124 height 24
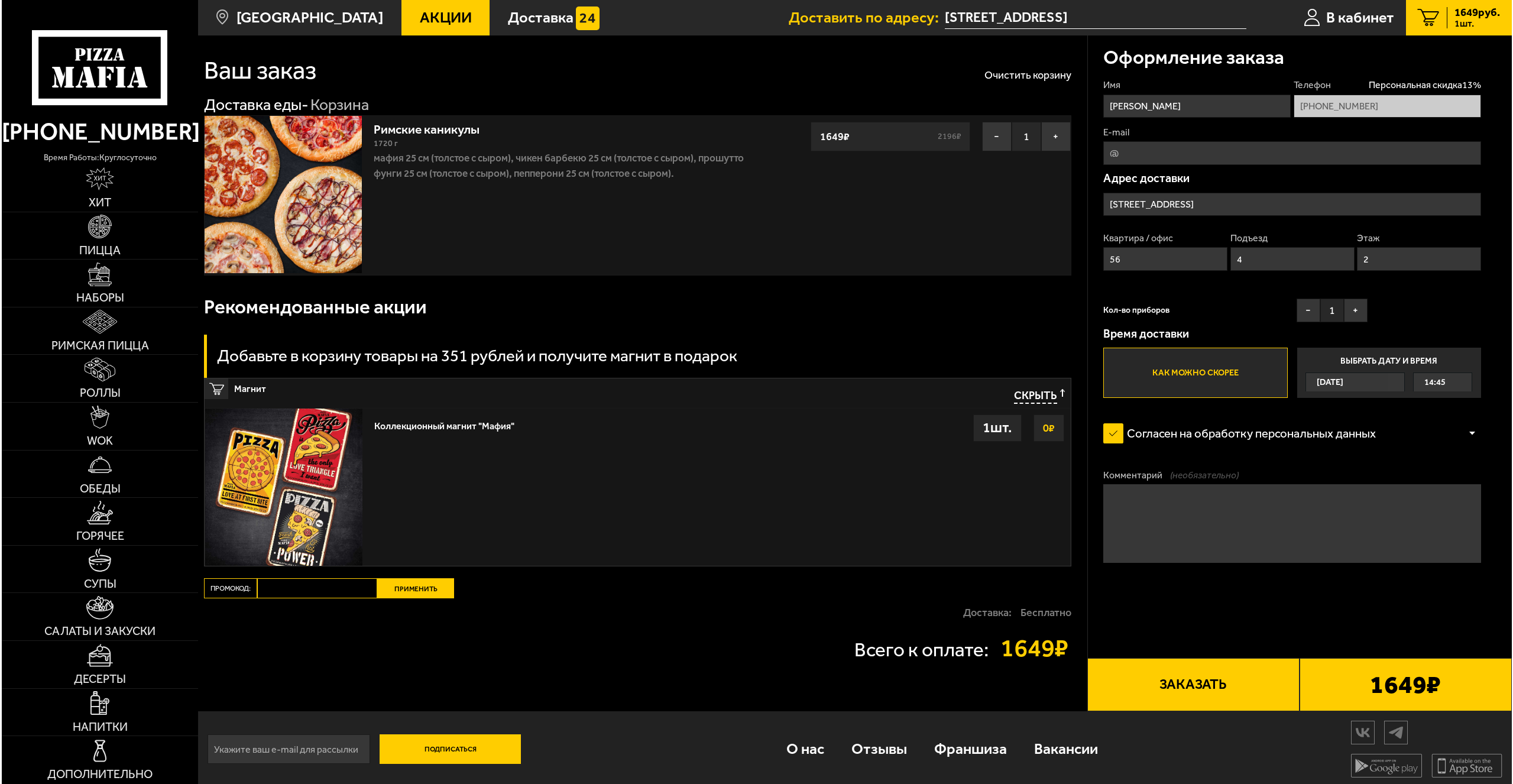
scroll to position [18, 0]
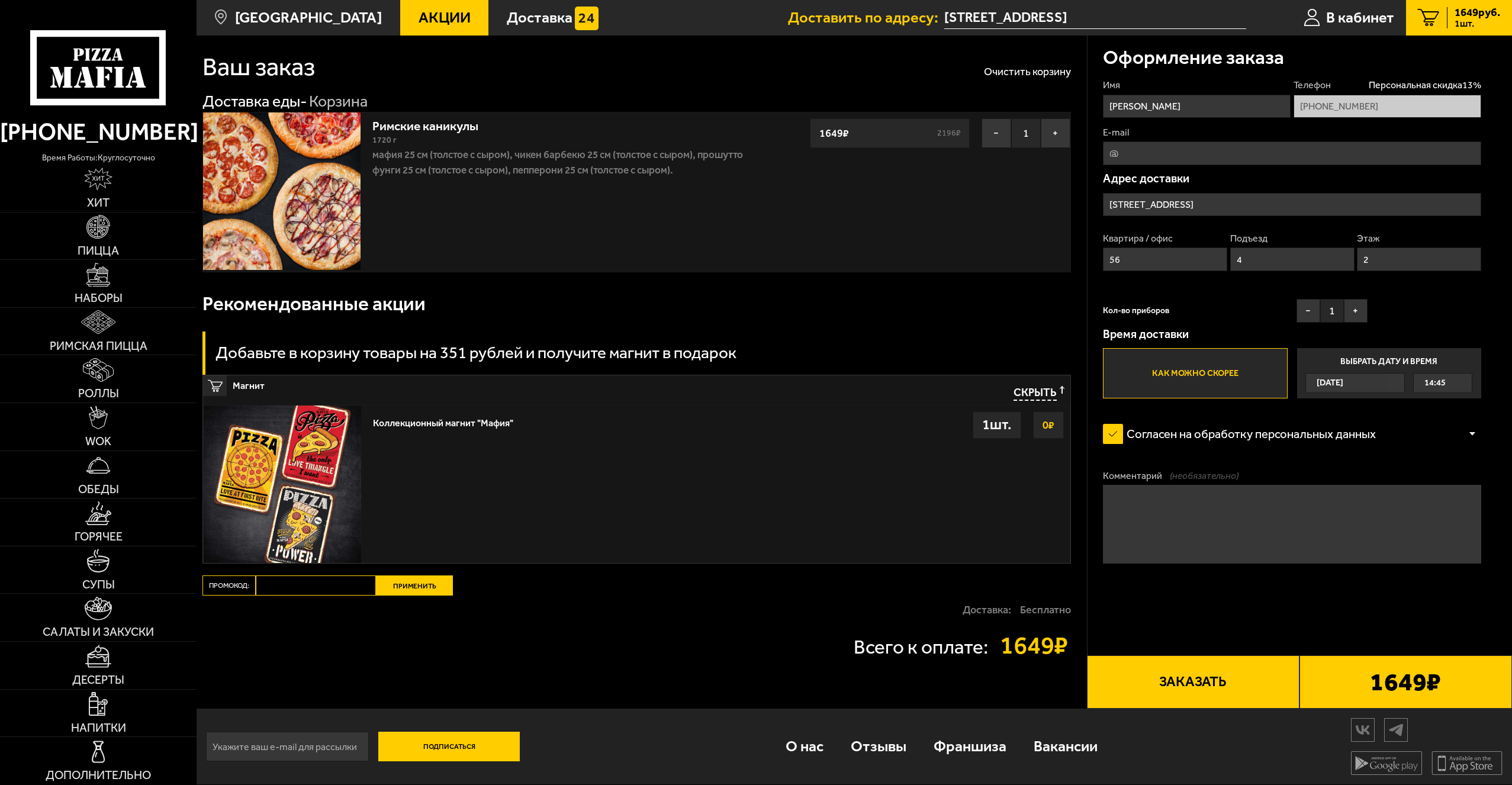
type input "2"
click at [1209, 682] on button "Заказать" at bounding box center [1192, 681] width 213 height 53
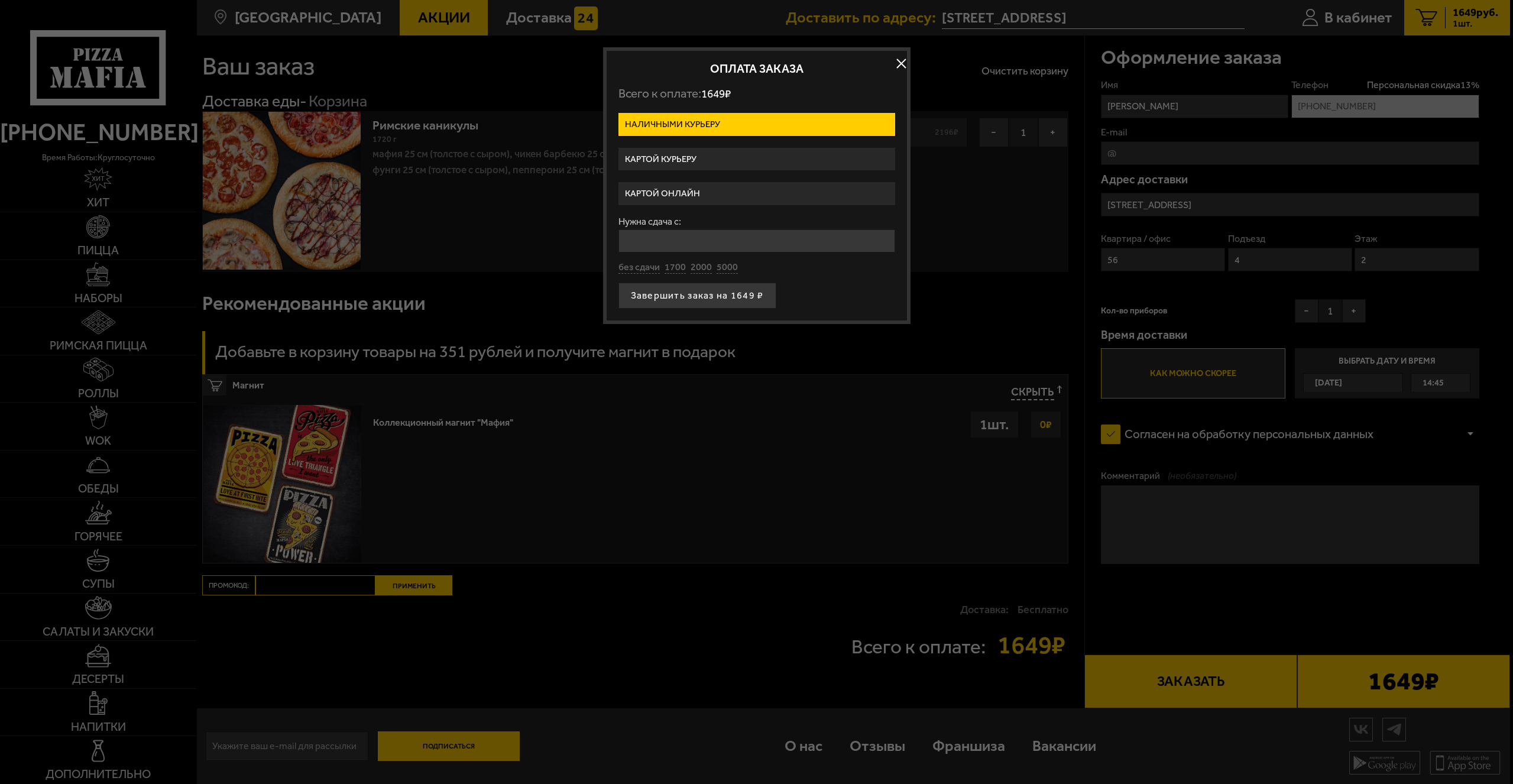
click at [707, 159] on label "Картой курьеру" at bounding box center [756, 159] width 277 height 23
click at [0, 0] on input "Картой курьеру" at bounding box center [0, 0] width 0 height 0
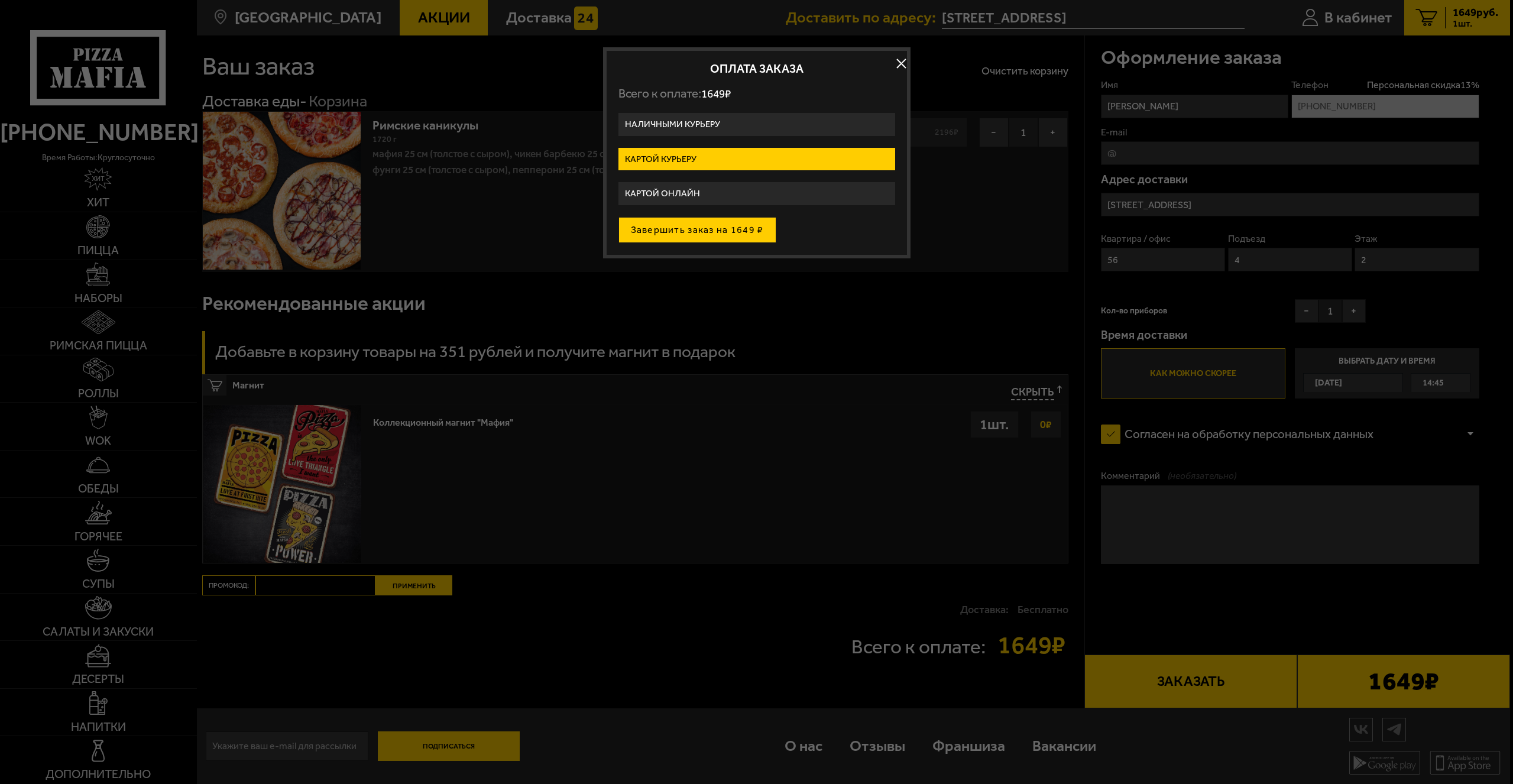
click at [700, 239] on button "Завершить заказ на 1649 ₽" at bounding box center [697, 230] width 158 height 26
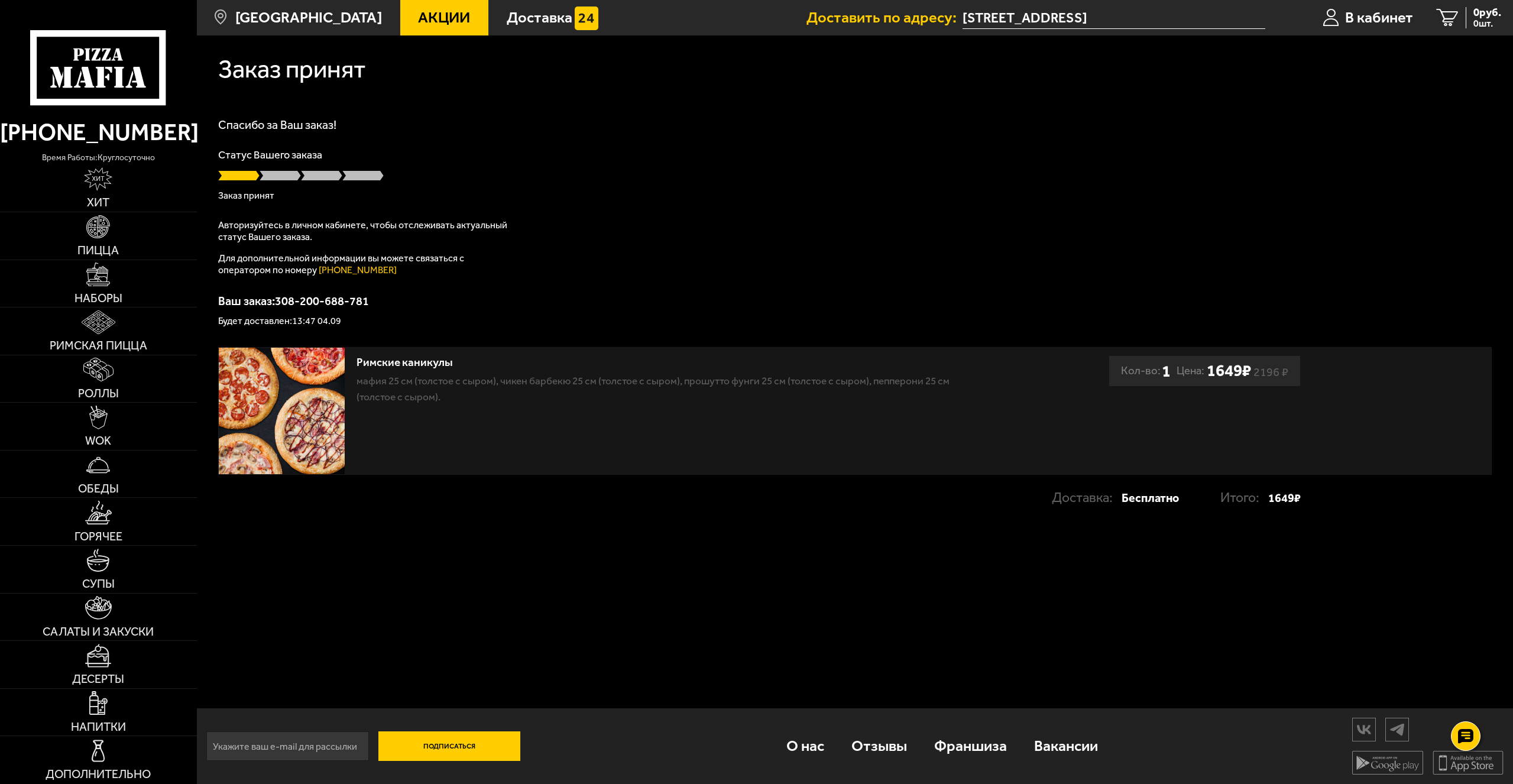
click at [1003, 19] on input "[STREET_ADDRESS]" at bounding box center [1114, 18] width 302 height 22
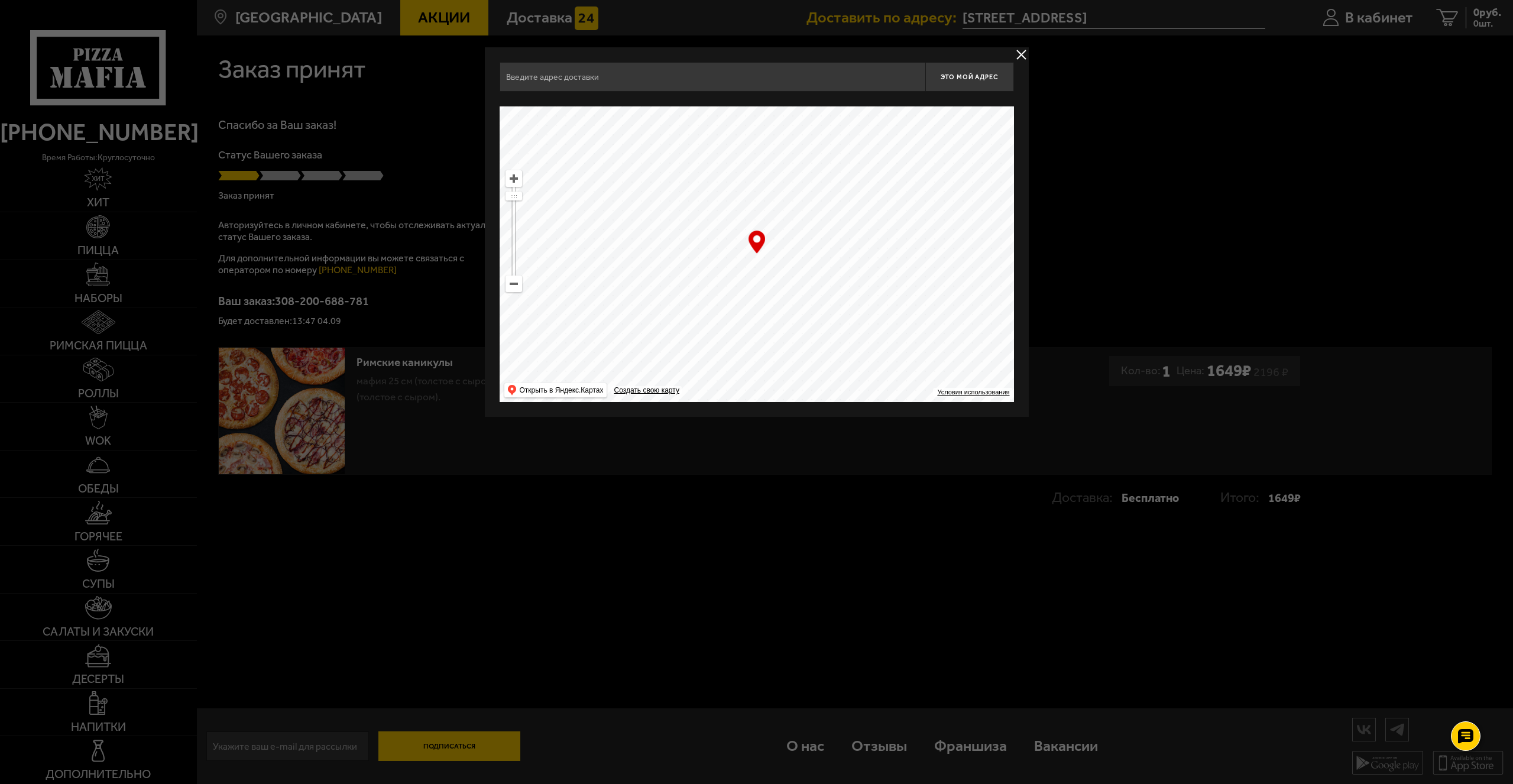
type input "[STREET_ADDRESS]"
drag, startPoint x: 645, startPoint y: 264, endPoint x: 650, endPoint y: 279, distance: 15.8
click at [650, 279] on ymaps at bounding box center [756, 254] width 514 height 295
click at [1020, 51] on button "delivery type" at bounding box center [1021, 55] width 15 height 15
